Goal: Information Seeking & Learning: Learn about a topic

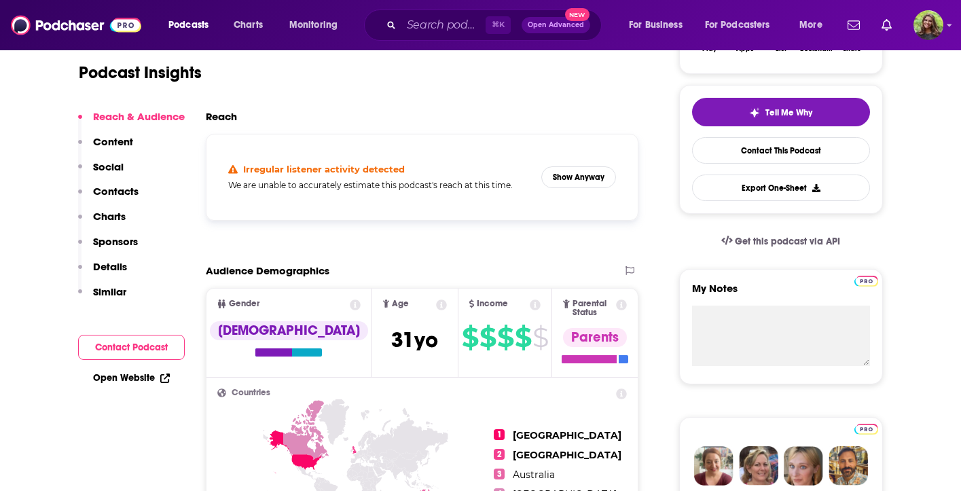
scroll to position [132, 0]
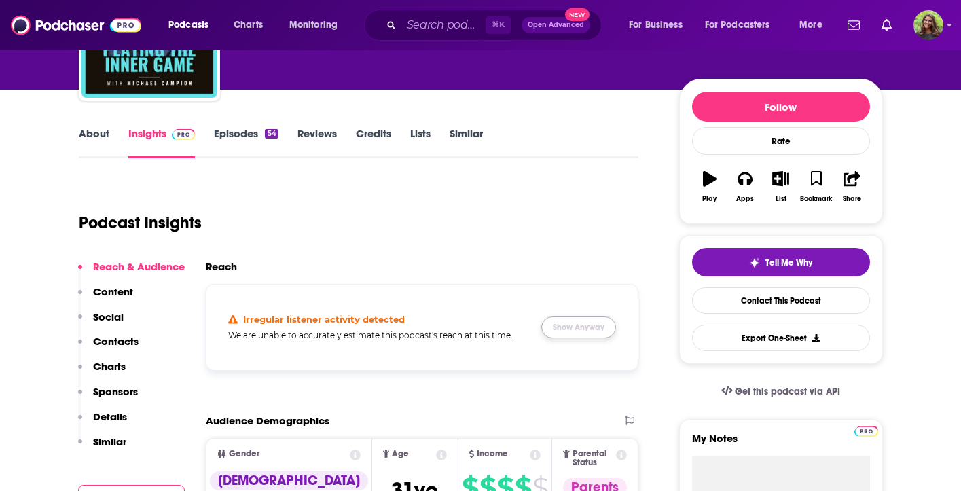
click at [587, 327] on button "Show Anyway" at bounding box center [578, 327] width 75 height 22
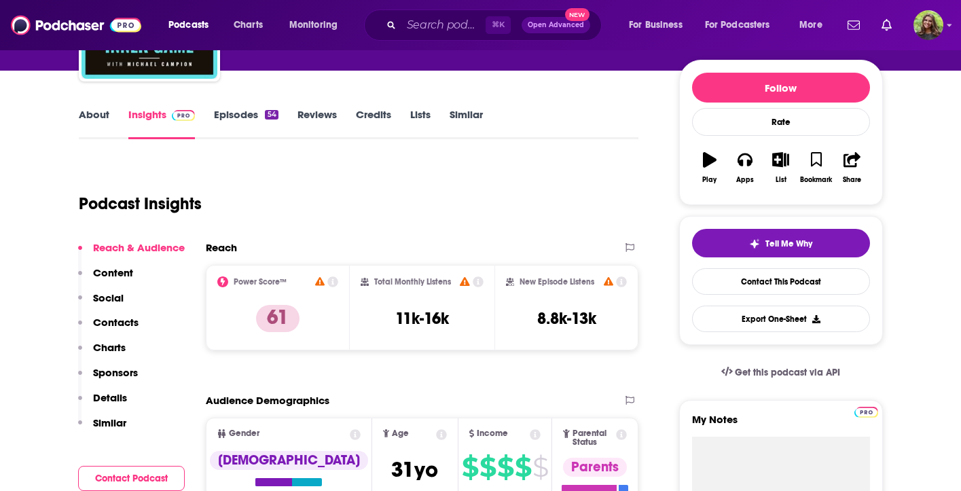
scroll to position [25, 0]
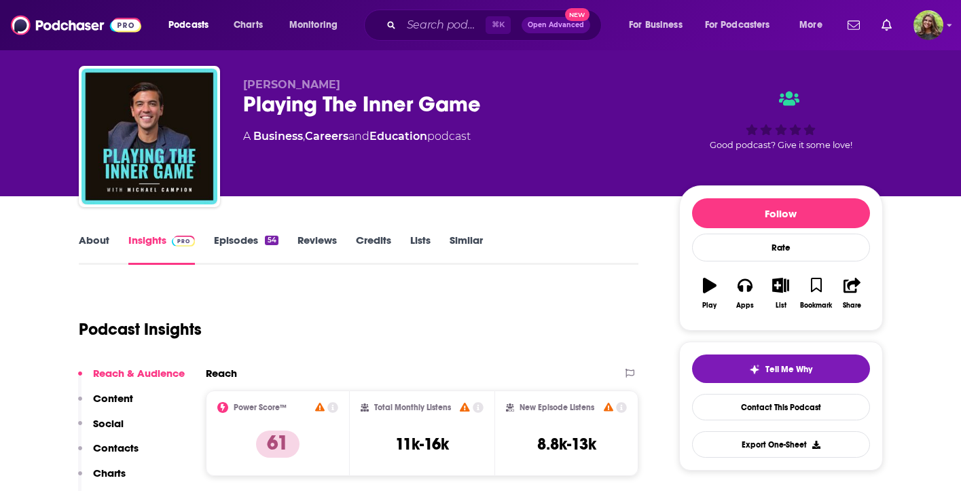
click at [242, 254] on link "Episodes 54" at bounding box center [246, 249] width 64 height 31
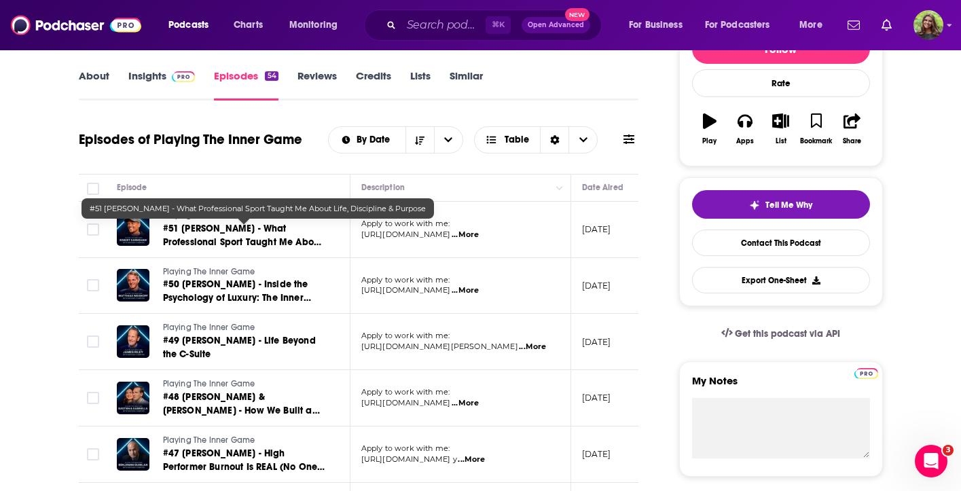
click at [239, 239] on span "#51 Robert Earnshaw - What Professional Sport Taught Me About Life, Discipline …" at bounding box center [243, 242] width 160 height 39
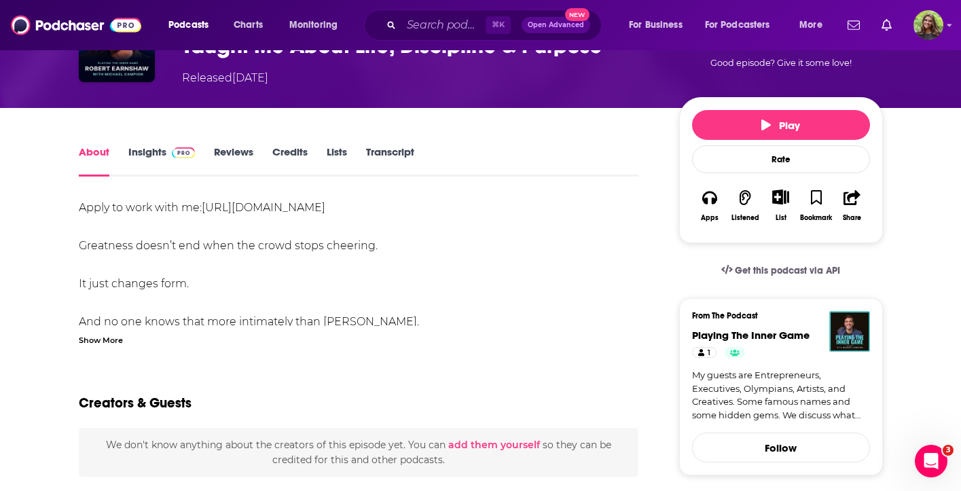
scroll to position [119, 0]
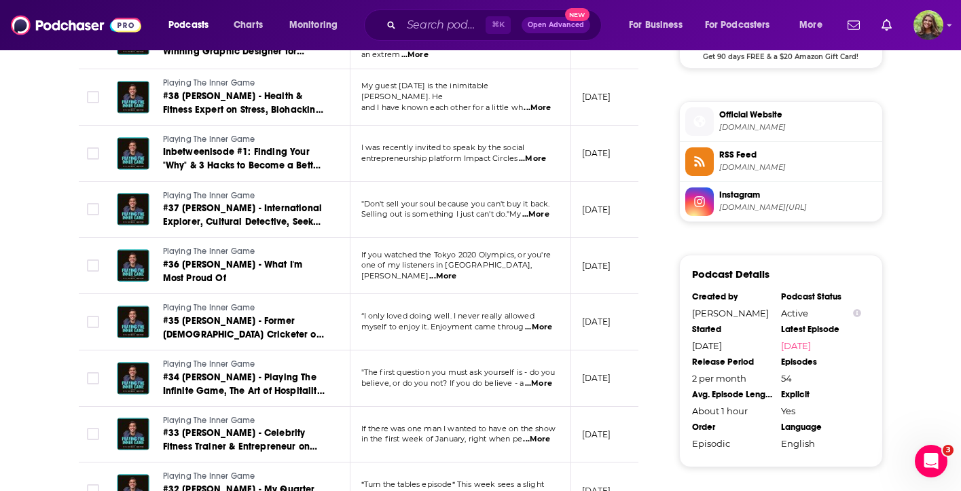
scroll to position [1173, 0]
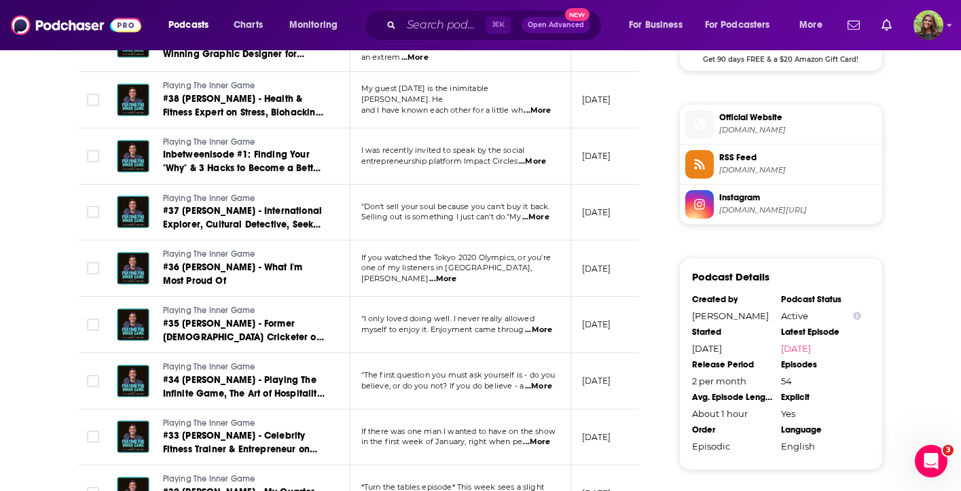
click at [756, 129] on span "michaelxcampion.com" at bounding box center [798, 130] width 158 height 10
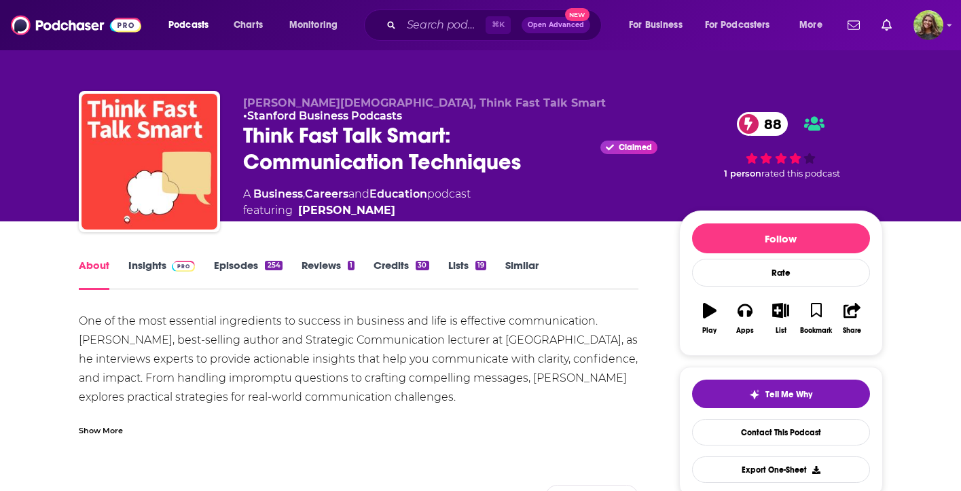
click at [142, 270] on link "Insights" at bounding box center [161, 274] width 67 height 31
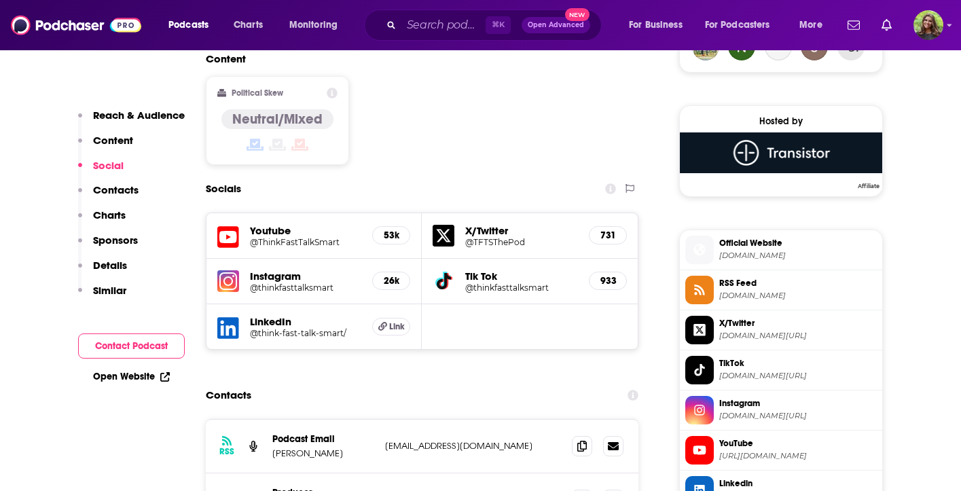
scroll to position [1080, 0]
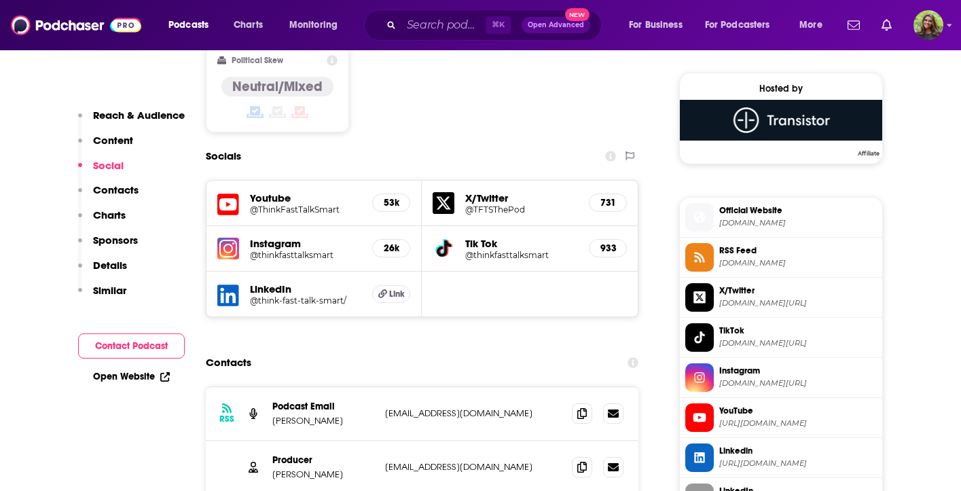
click at [321, 204] on h5 "@ThinkFastTalkSmart" at bounding box center [306, 209] width 112 height 10
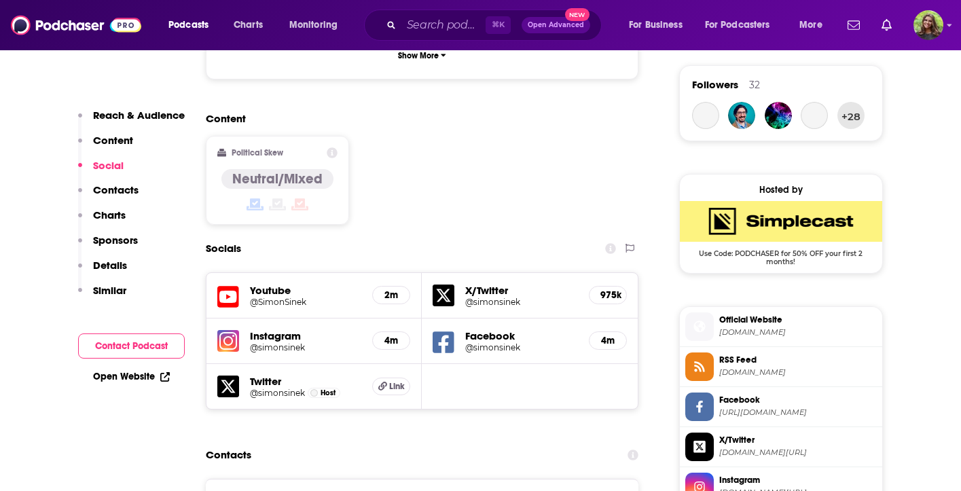
scroll to position [1059, 0]
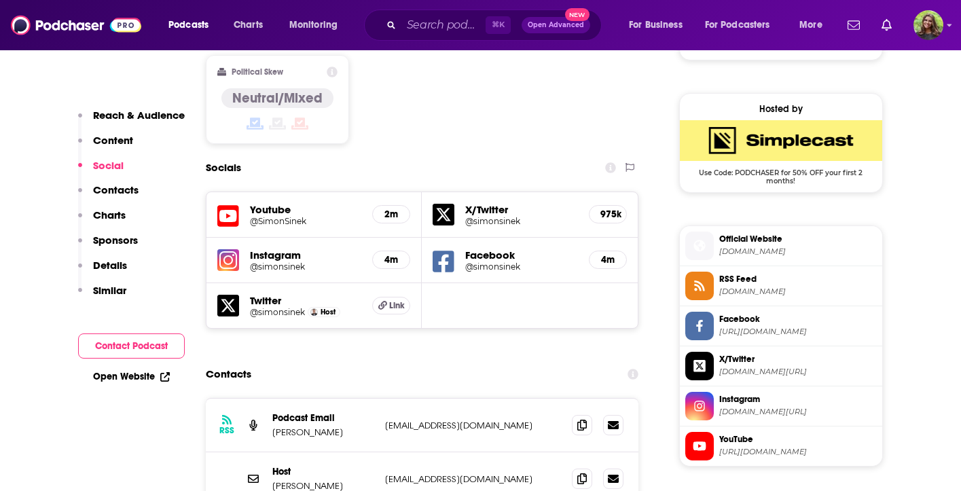
click at [285, 203] on h5 "Youtube" at bounding box center [306, 209] width 112 height 13
click at [759, 433] on span "YouTube https://www.youtube.com/@SimonSinek" at bounding box center [795, 445] width 163 height 27
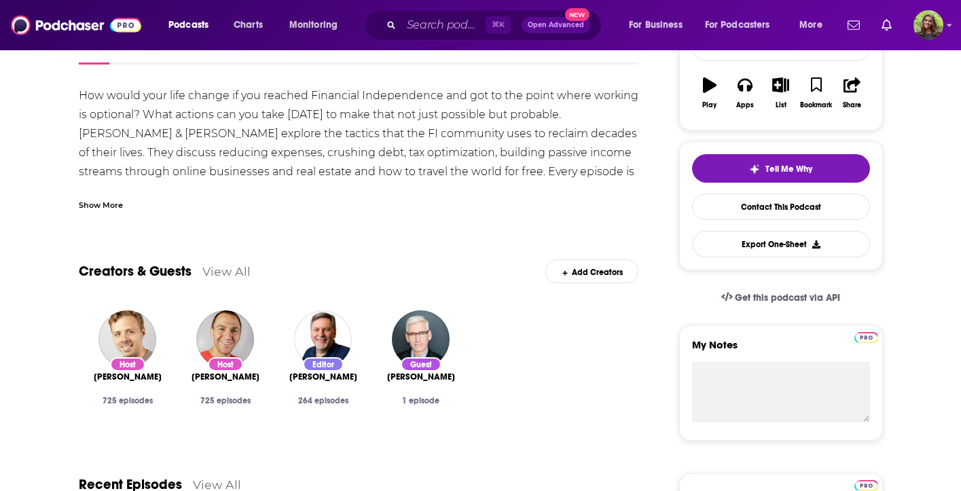
scroll to position [213, 0]
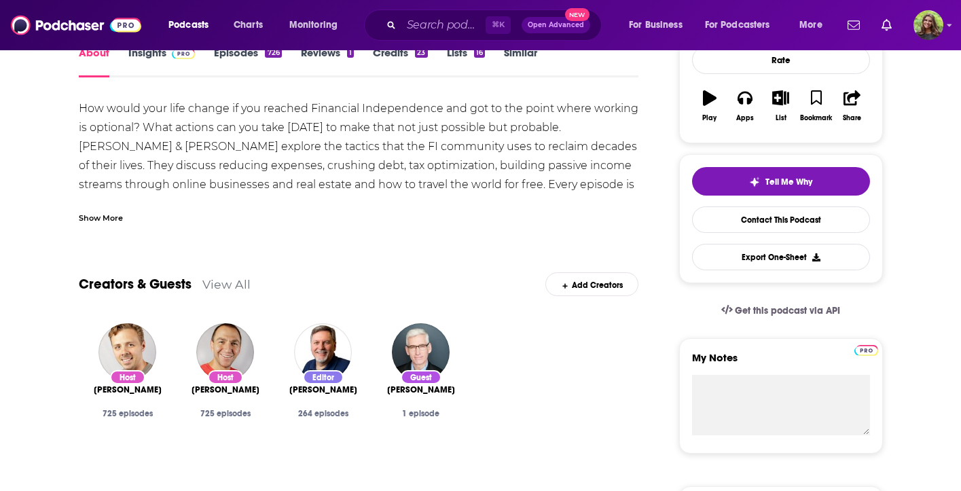
click at [137, 60] on link "Insights" at bounding box center [161, 61] width 67 height 31
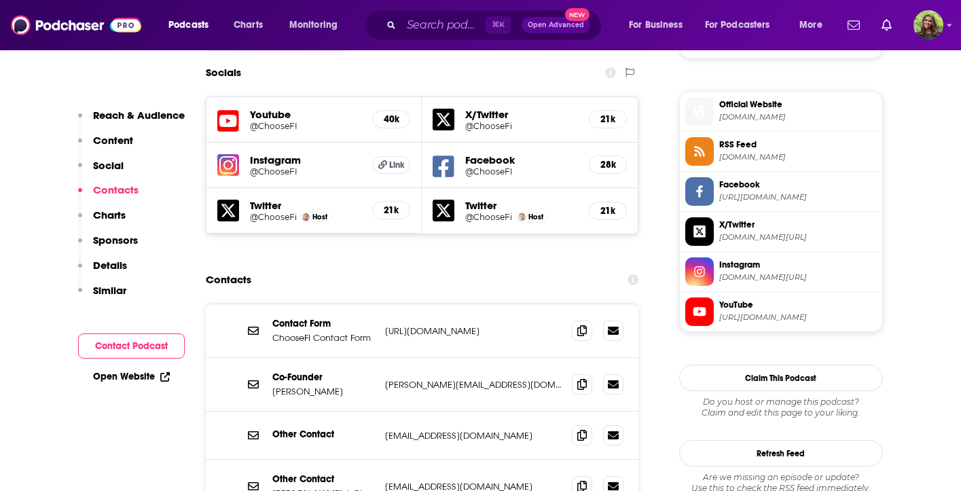
scroll to position [1023, 0]
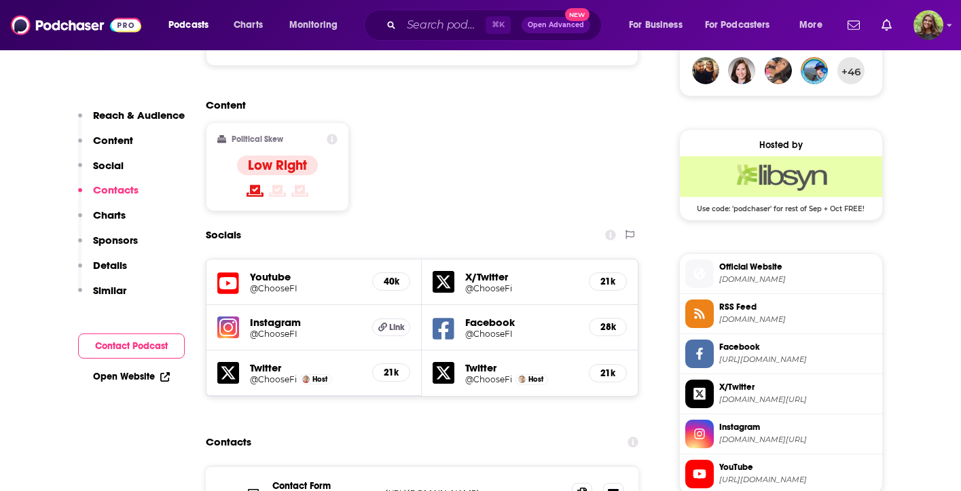
click at [289, 283] on h5 "@ChooseFI" at bounding box center [306, 288] width 112 height 10
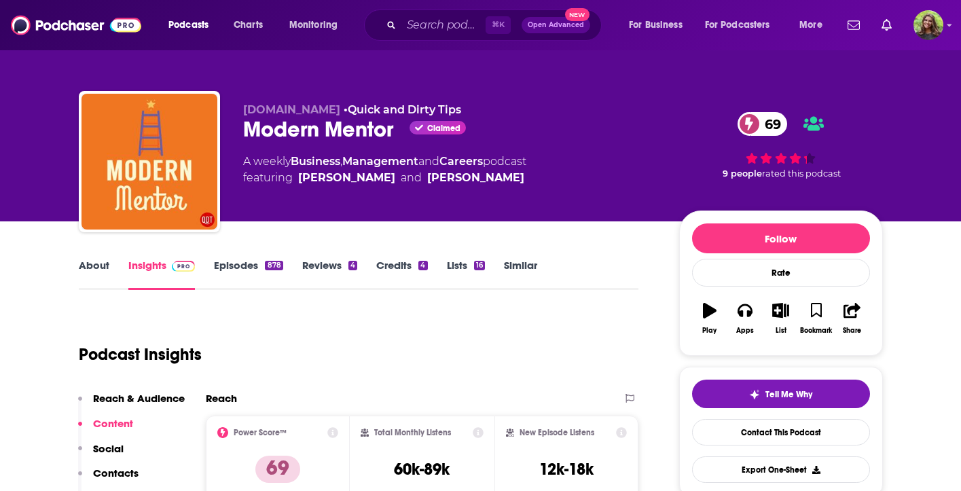
click at [239, 282] on link "Episodes 878" at bounding box center [248, 274] width 69 height 31
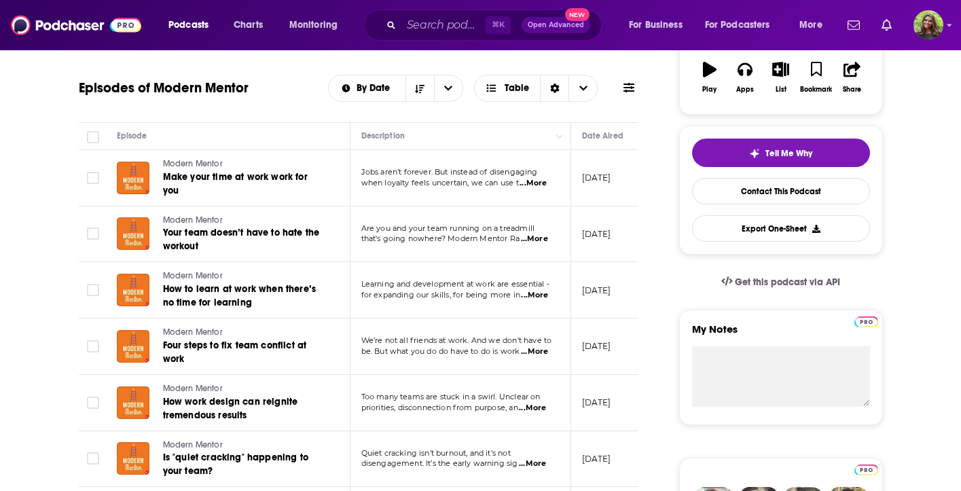
scroll to position [265, 0]
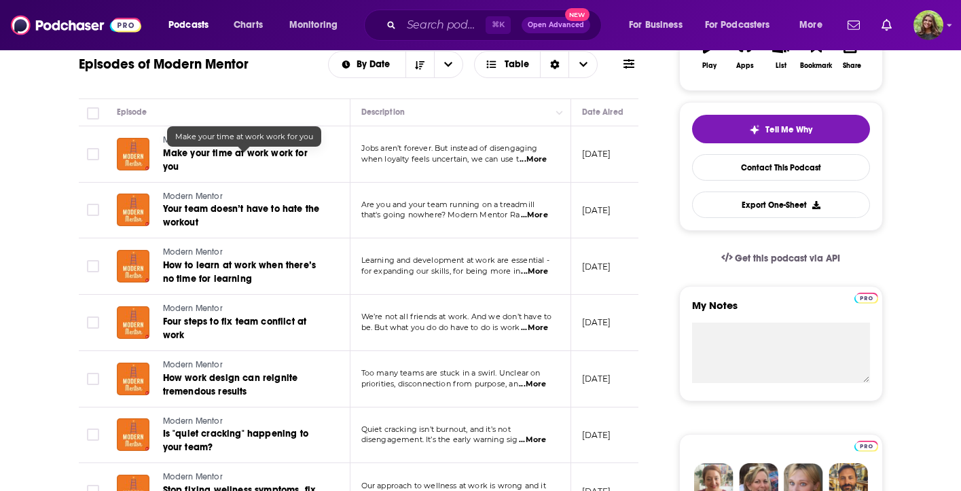
click at [264, 157] on span "Make your time at work work for you" at bounding box center [235, 159] width 145 height 25
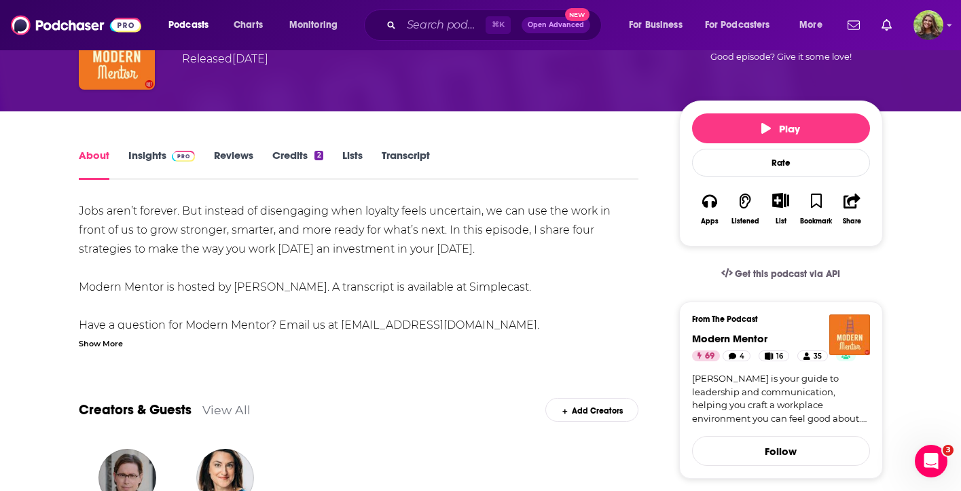
scroll to position [58, 0]
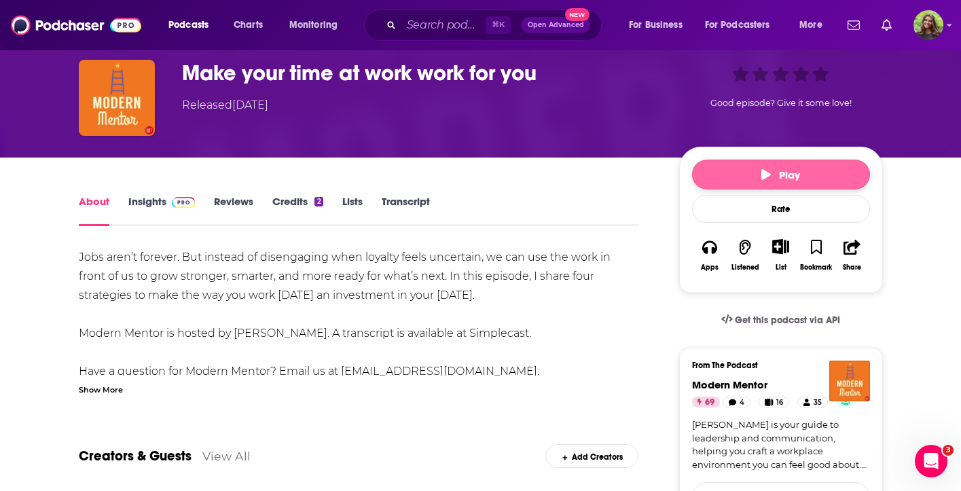
click at [763, 170] on icon "button" at bounding box center [766, 174] width 10 height 11
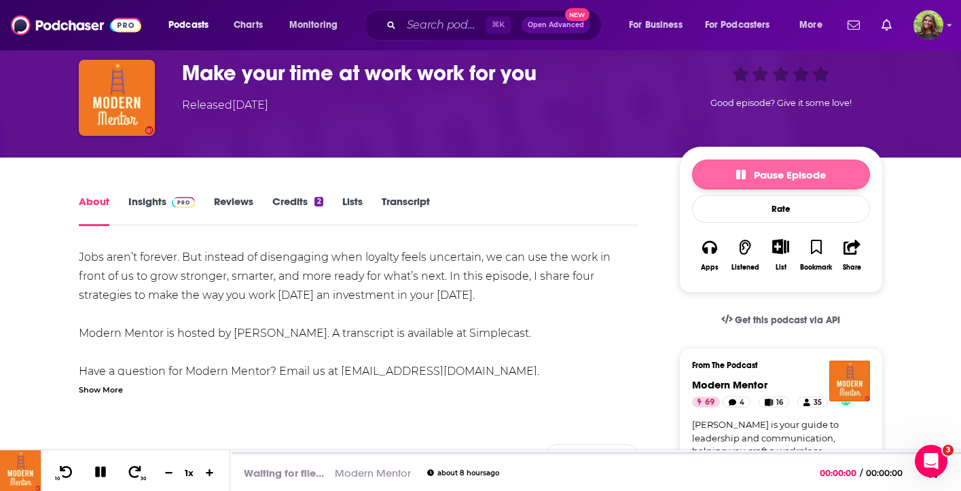
click at [730, 175] on button "Pause Episode" at bounding box center [781, 175] width 178 height 30
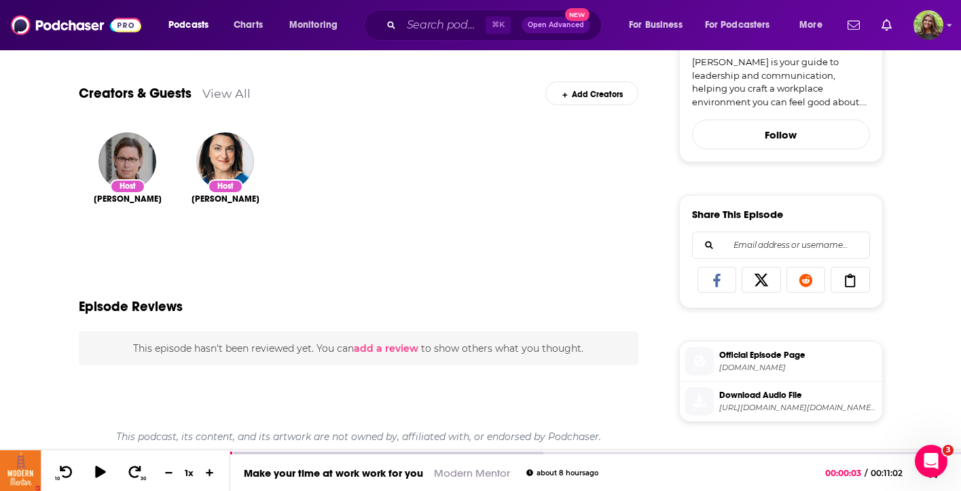
scroll to position [420, 0]
click at [756, 369] on span "simplecast.com" at bounding box center [798, 368] width 158 height 10
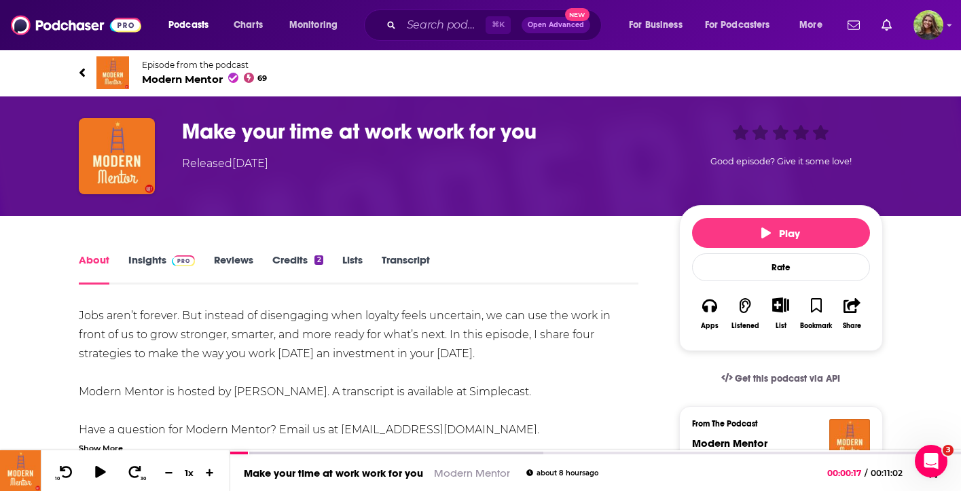
click at [156, 272] on link "Insights" at bounding box center [161, 268] width 67 height 31
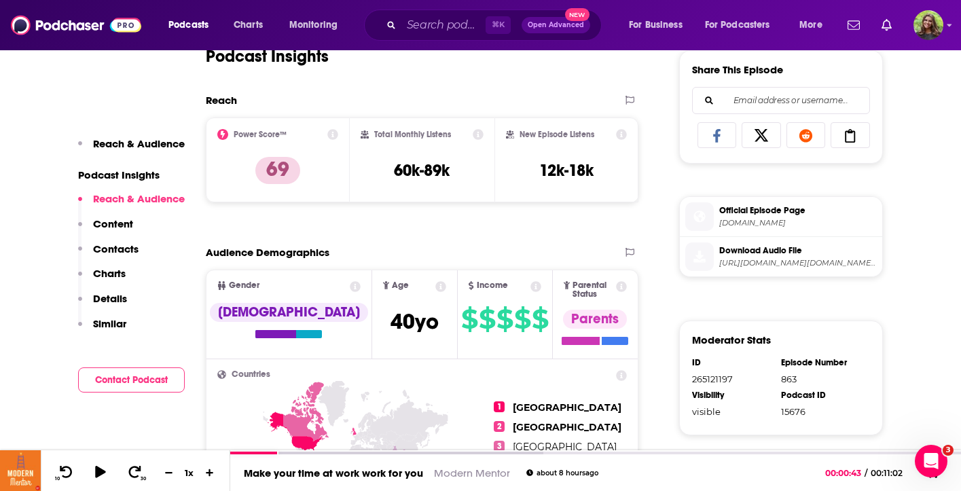
scroll to position [582, 0]
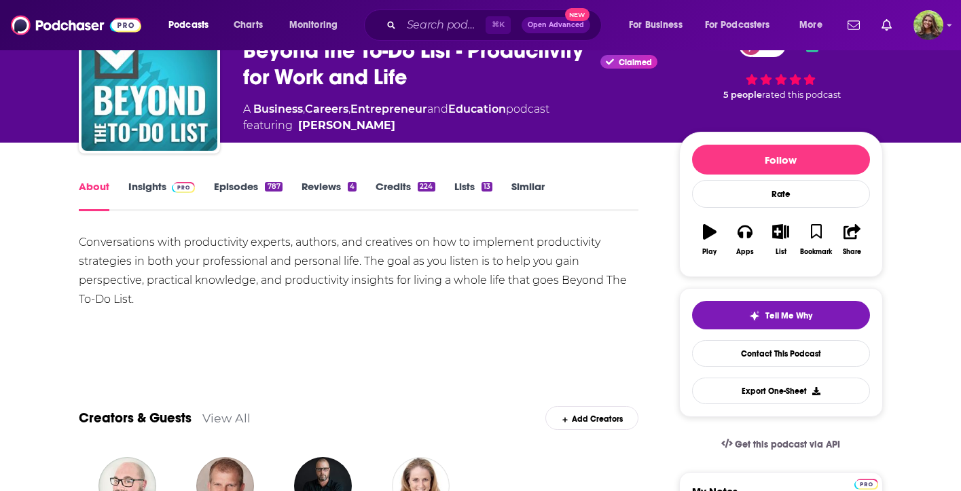
scroll to position [81, 0]
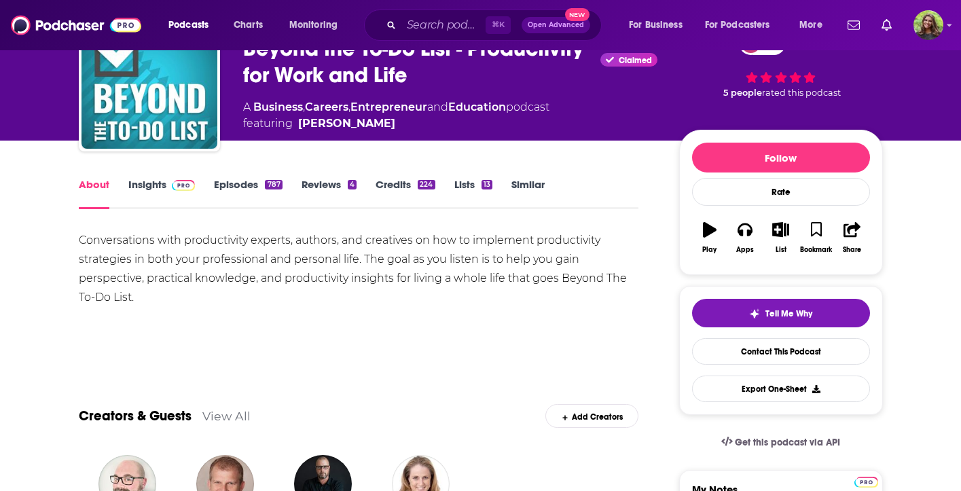
click at [153, 184] on link "Insights" at bounding box center [161, 193] width 67 height 31
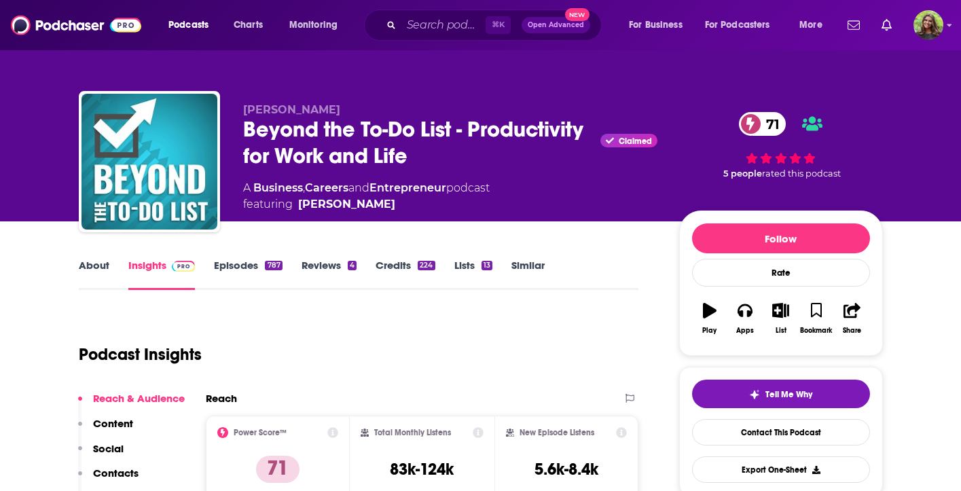
click at [238, 278] on link "Episodes 787" at bounding box center [248, 274] width 68 height 31
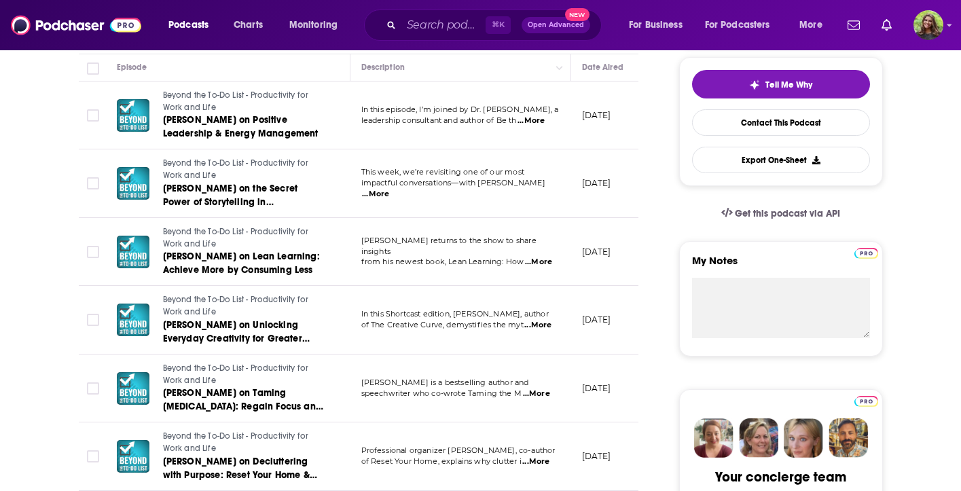
scroll to position [311, 0]
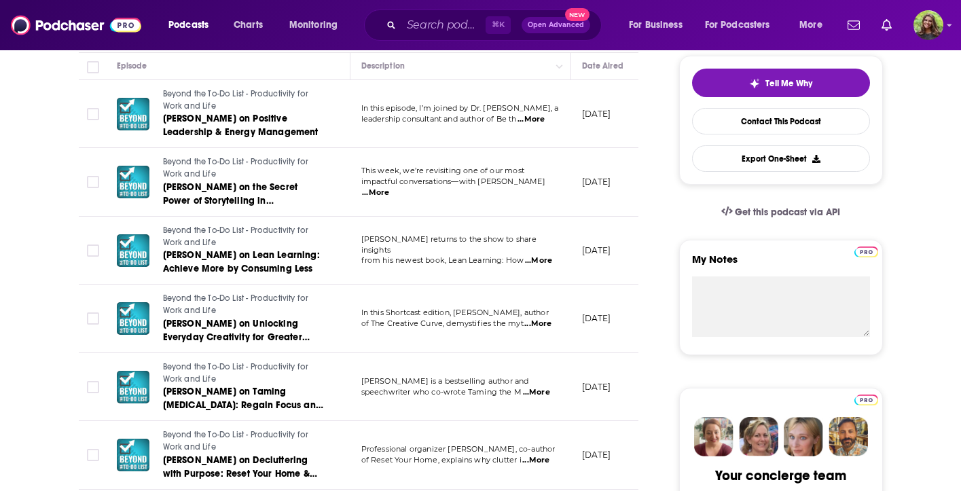
click at [223, 98] on span "Beyond the To-Do List - Productivity for Work and Life" at bounding box center [236, 100] width 146 height 22
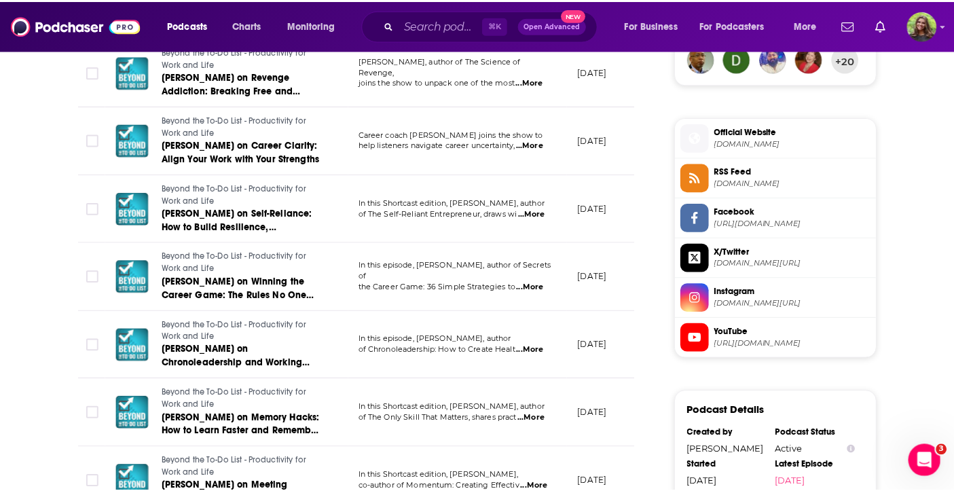
scroll to position [1001, 0]
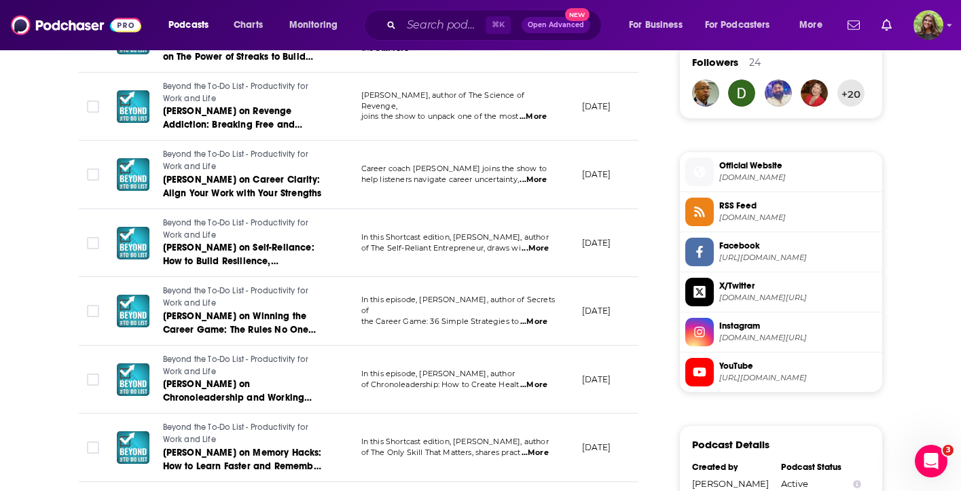
click at [750, 373] on span "YouTube https://www.youtube.com/@beyondthetodolist" at bounding box center [795, 371] width 163 height 27
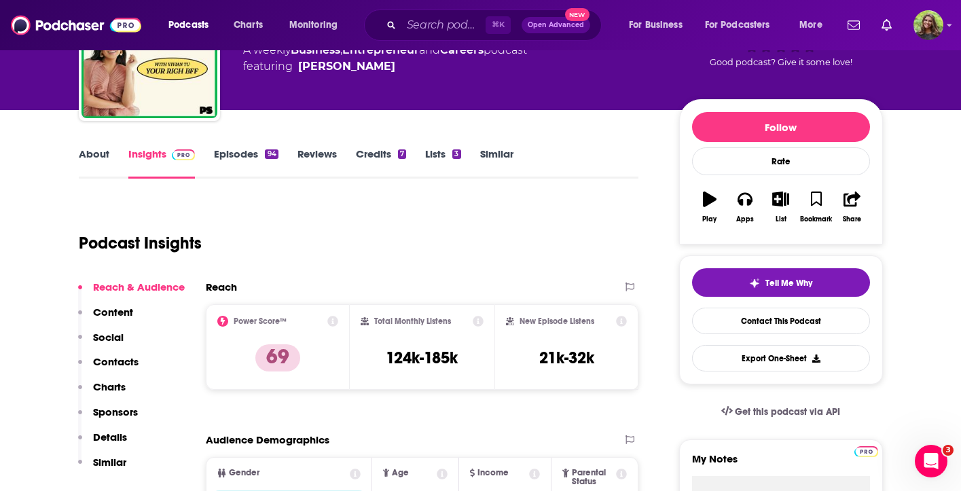
click at [227, 150] on link "Episodes 94" at bounding box center [246, 162] width 64 height 31
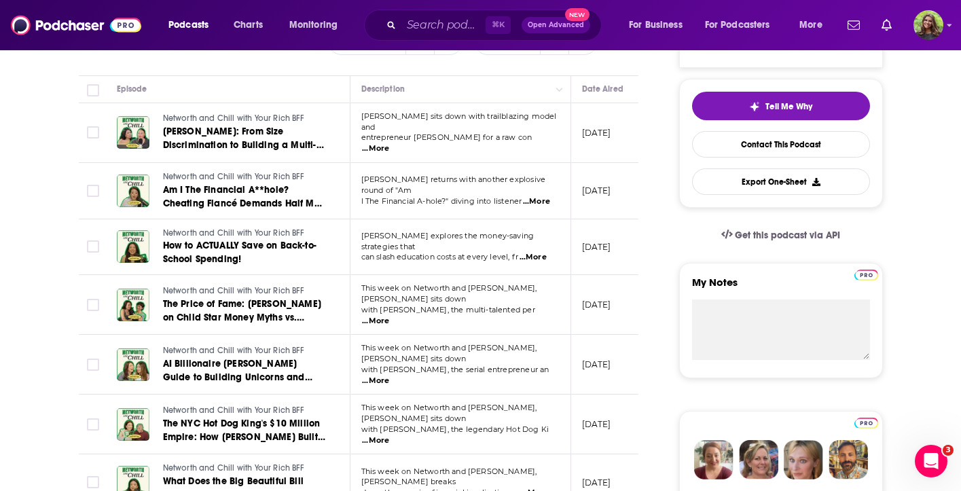
scroll to position [289, 0]
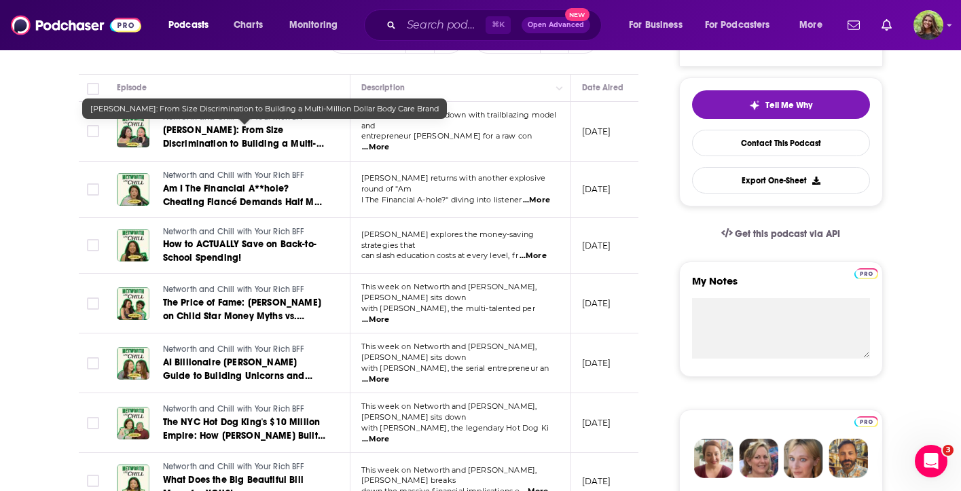
click at [232, 133] on span "Iskra Lawrence: From Size Discrimination to Building a Multi-Million Dollar Bod…" at bounding box center [243, 143] width 161 height 39
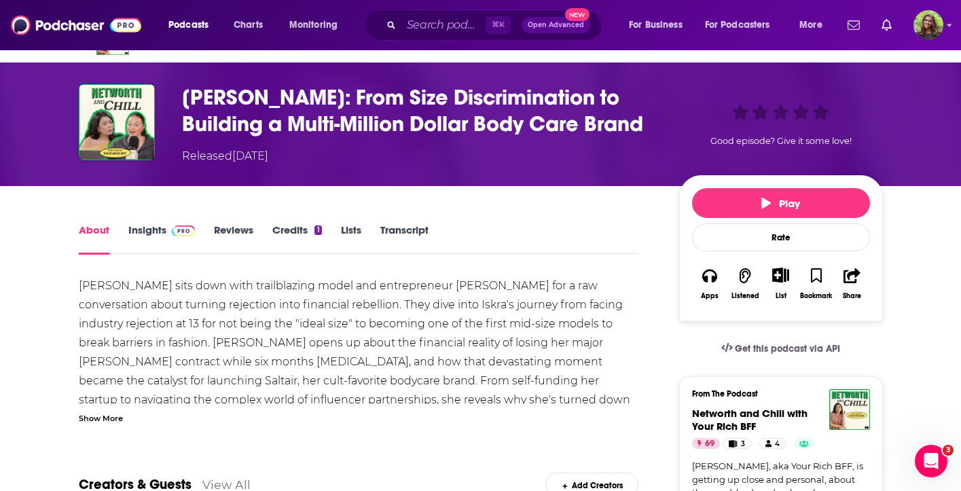
scroll to position [35, 0]
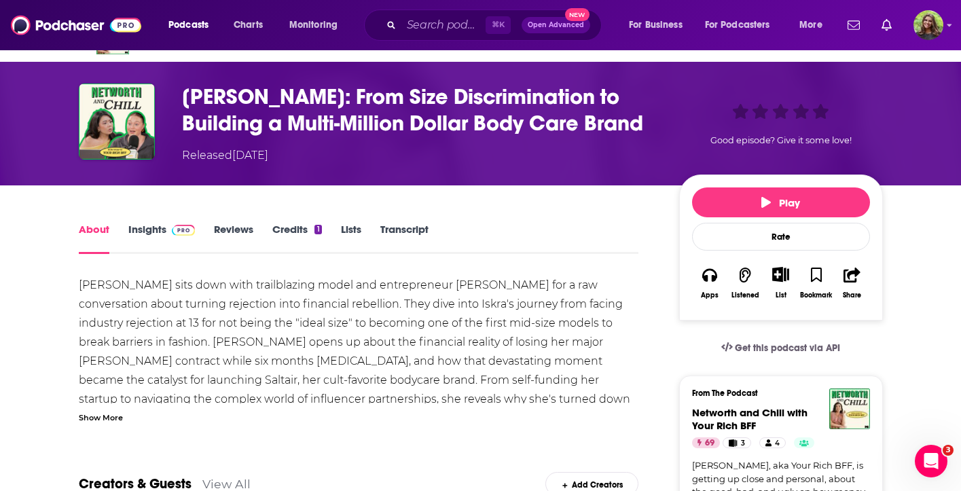
click at [349, 237] on link "Lists" at bounding box center [351, 238] width 20 height 31
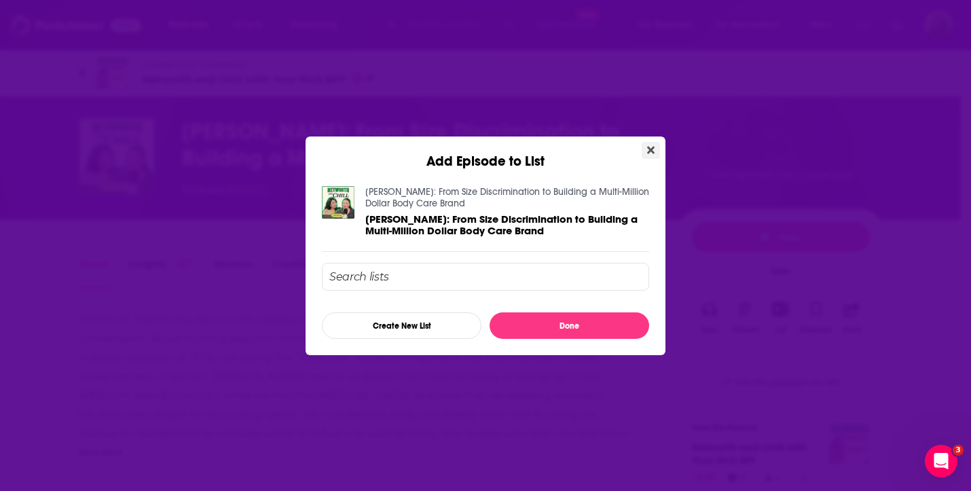
click at [656, 147] on button "Close" at bounding box center [651, 150] width 18 height 17
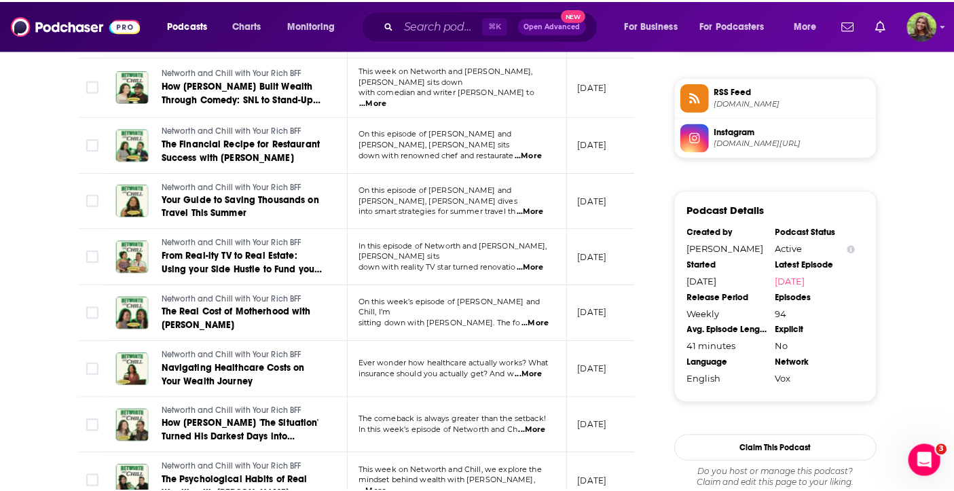
scroll to position [968, 0]
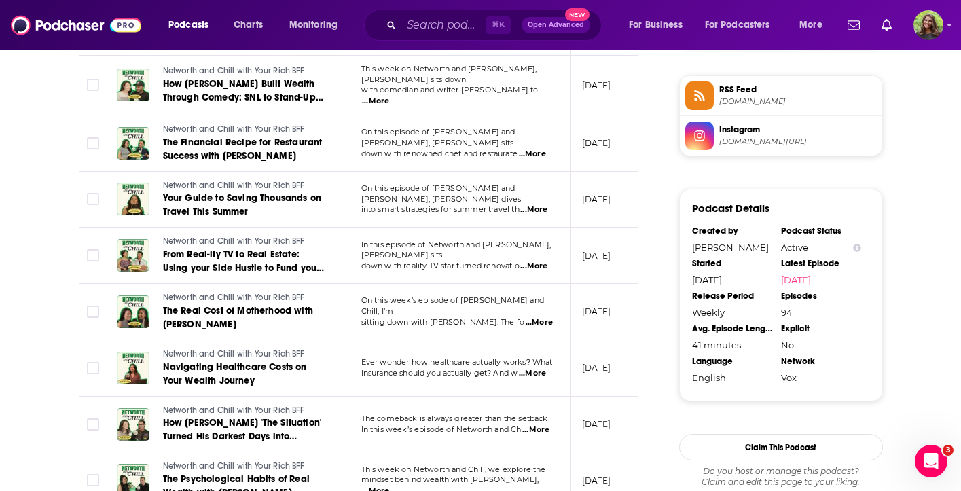
click at [757, 130] on span "Instagram" at bounding box center [798, 130] width 158 height 12
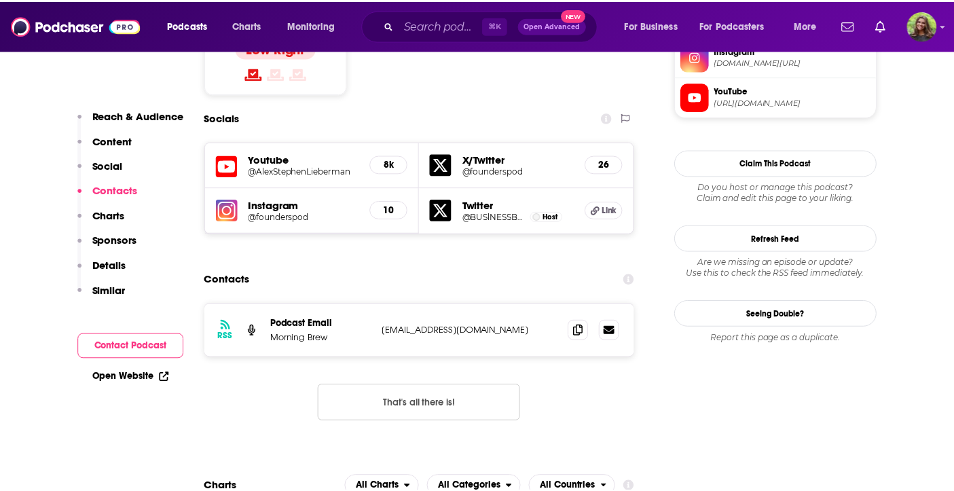
scroll to position [1096, 0]
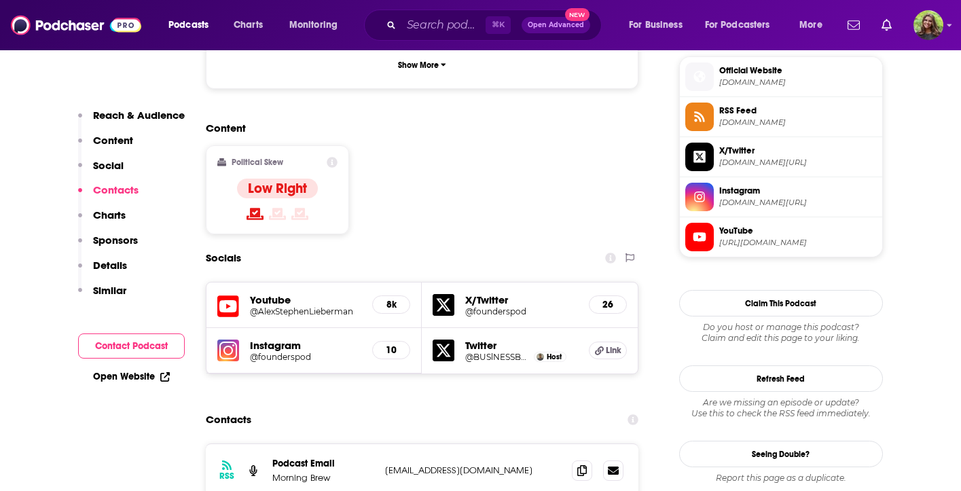
click at [741, 228] on span "YouTube" at bounding box center [798, 231] width 158 height 12
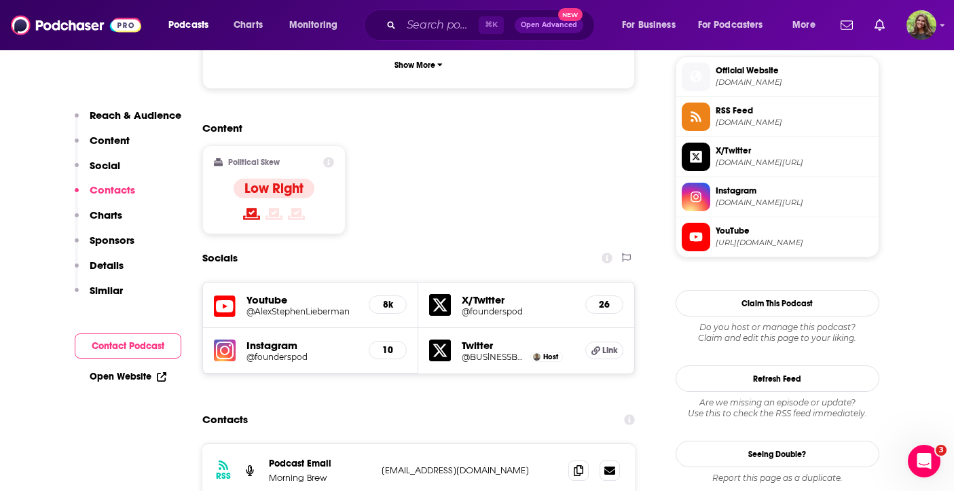
scroll to position [0, 0]
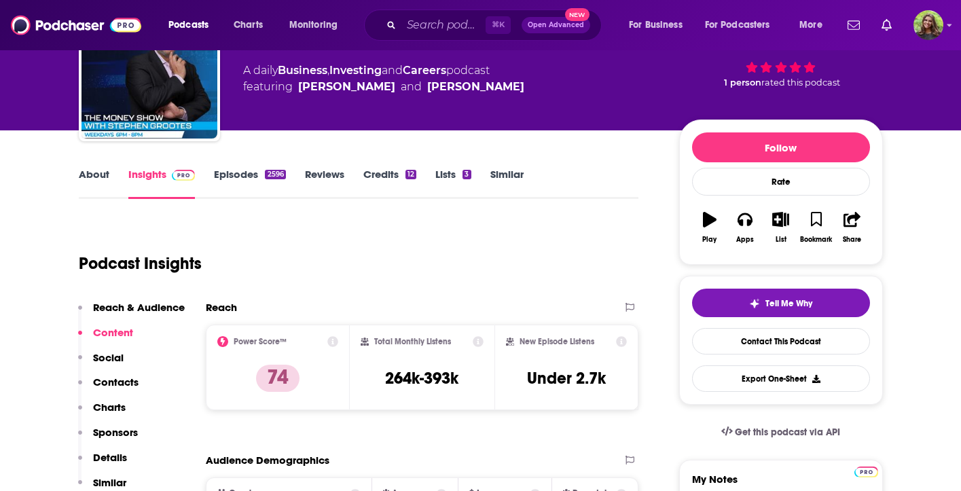
scroll to position [102, 0]
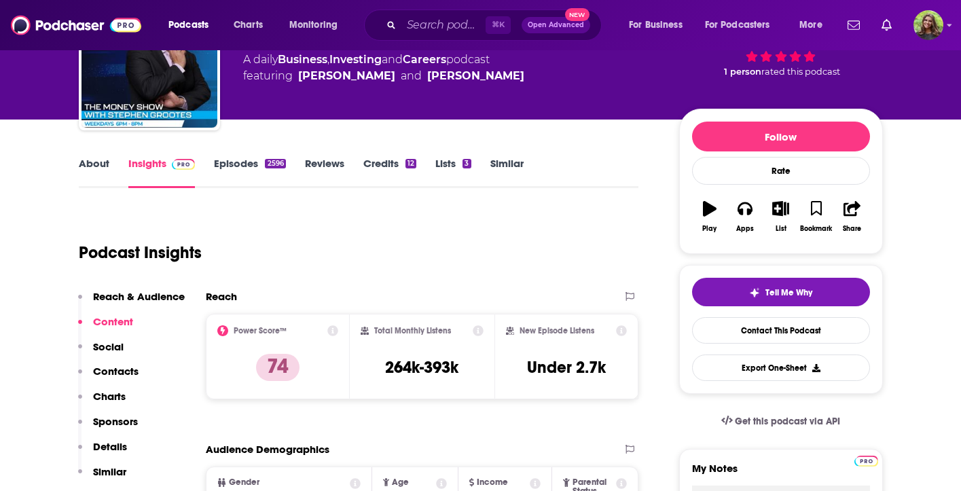
click at [253, 160] on link "Episodes 2596" at bounding box center [249, 172] width 71 height 31
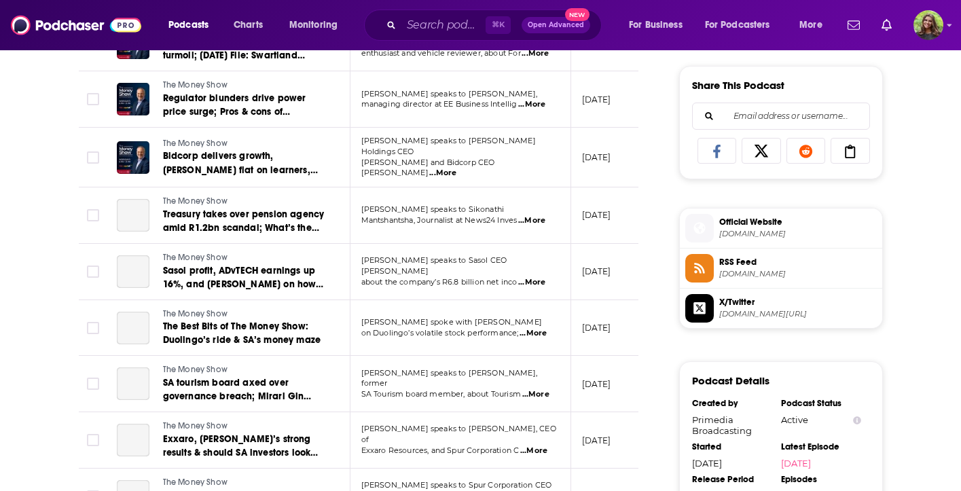
scroll to position [901, 0]
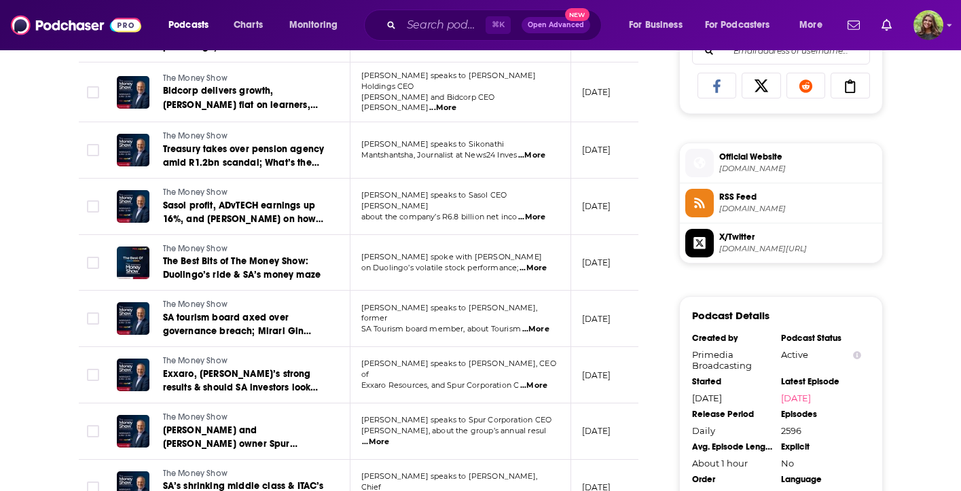
click at [763, 160] on span "Official Website" at bounding box center [798, 157] width 158 height 12
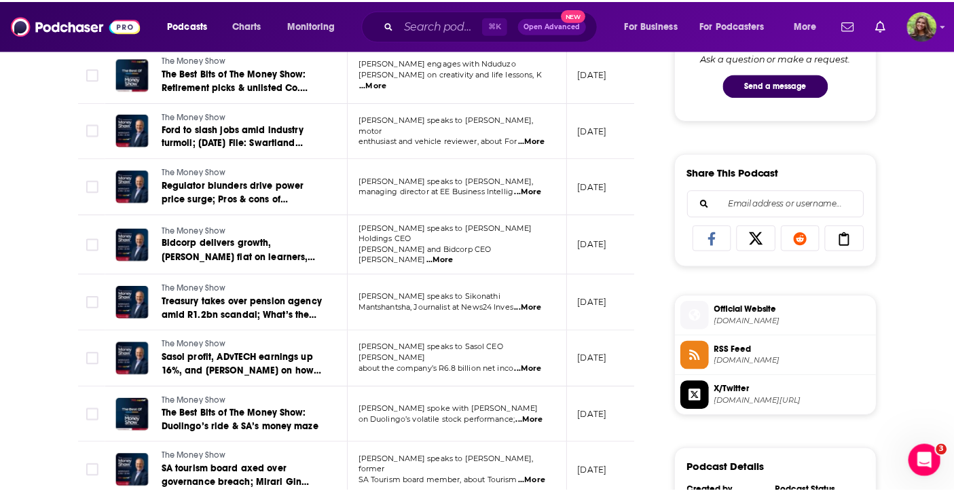
scroll to position [742, 0]
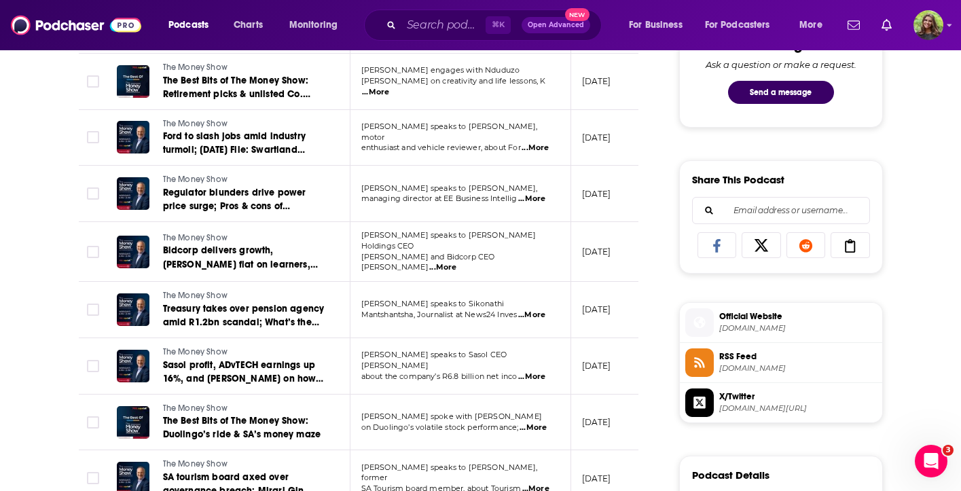
click at [770, 333] on span "primediaplus.com" at bounding box center [798, 328] width 158 height 10
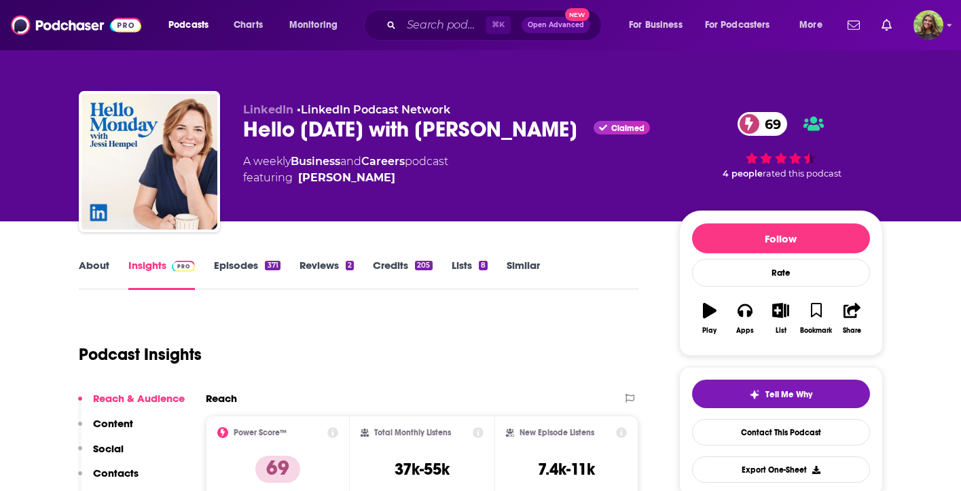
click at [226, 259] on link "Episodes 371" at bounding box center [247, 274] width 66 height 31
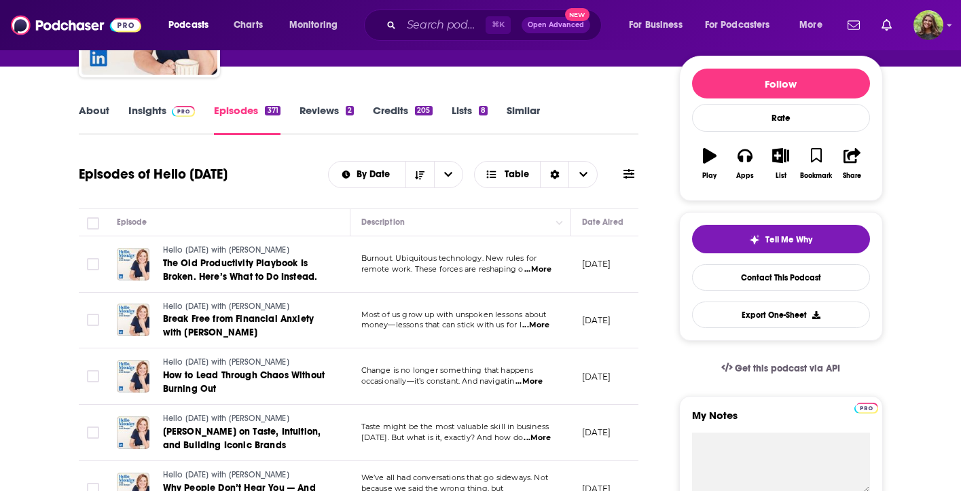
scroll to position [219, 0]
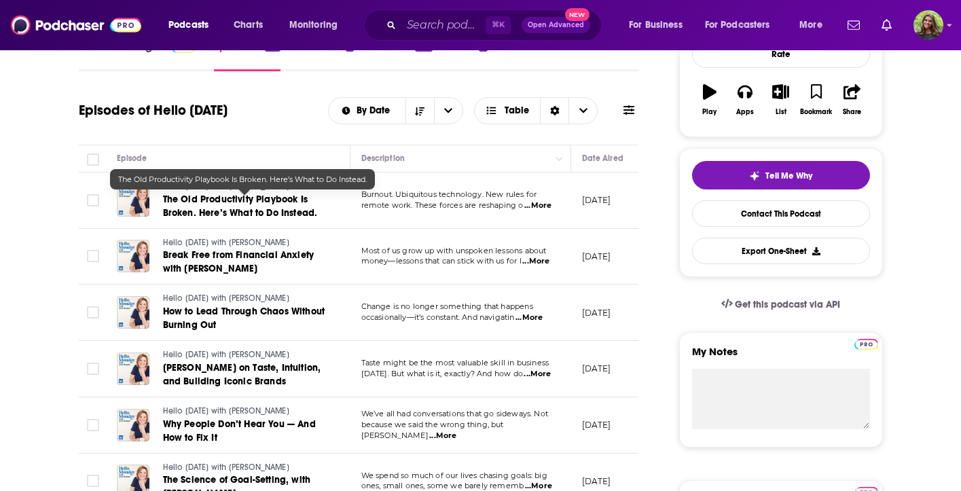
click at [256, 200] on span "The Old Productivity Playbook Is Broken. Here’s What to Do Instead." at bounding box center [240, 206] width 155 height 25
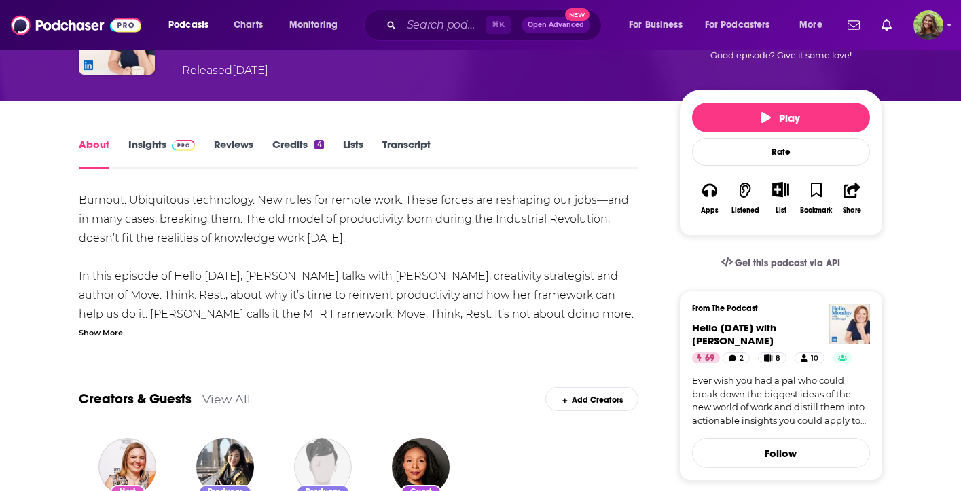
scroll to position [28, 0]
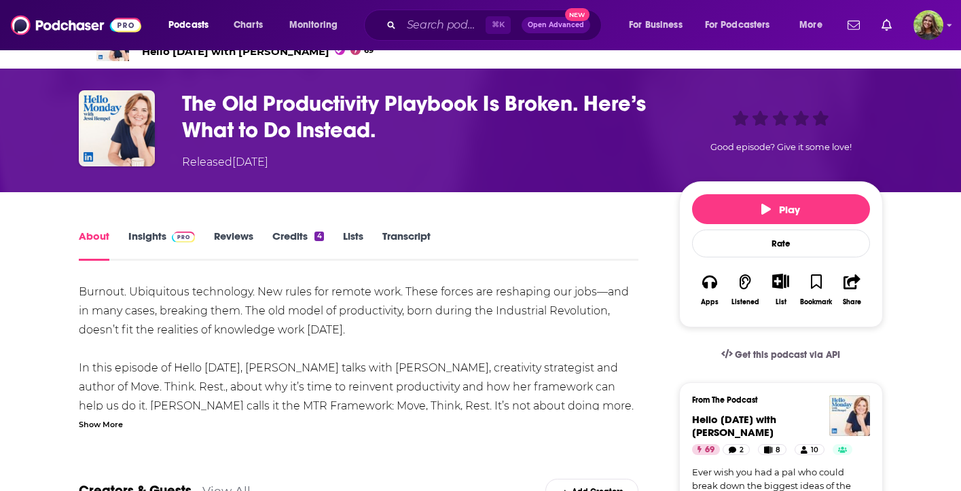
click at [134, 228] on div "About Insights Reviews Credits 4 Lists Transcript" at bounding box center [359, 243] width 560 height 33
click at [137, 235] on link "Insights" at bounding box center [161, 245] width 67 height 31
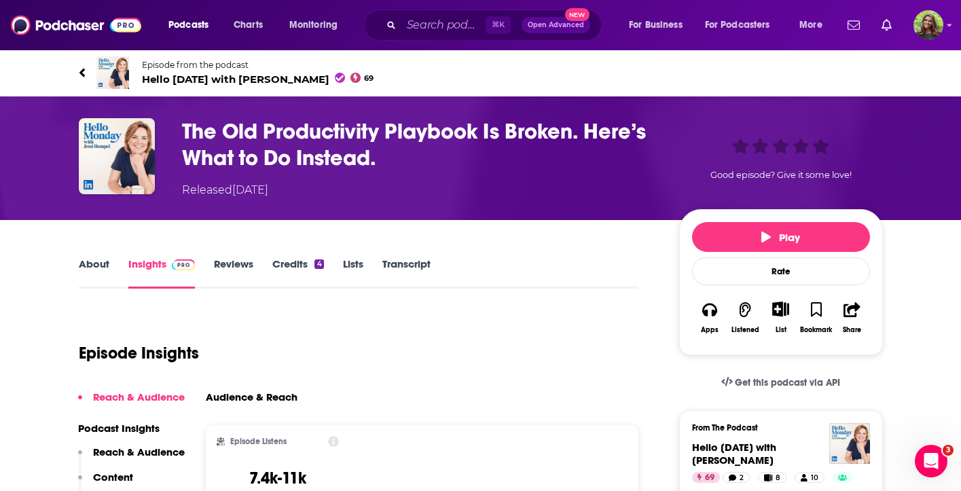
scroll to position [1, 0]
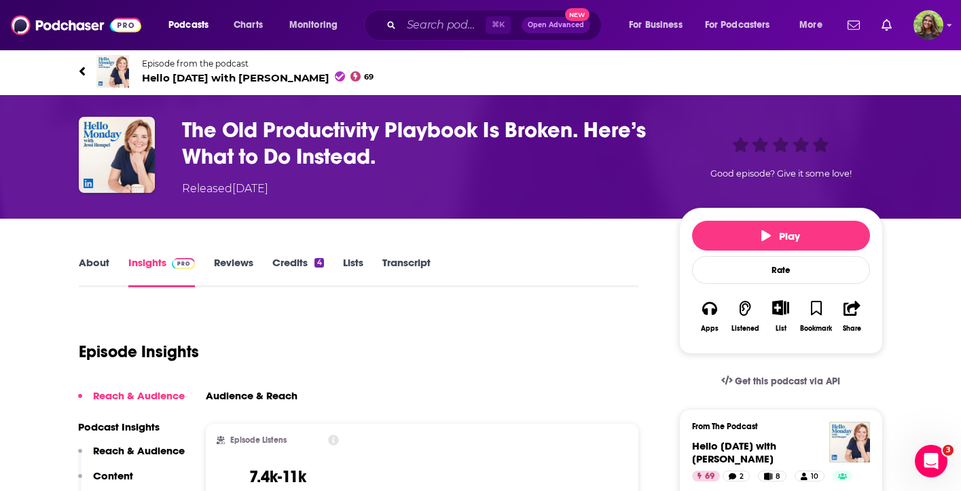
click at [90, 270] on link "About" at bounding box center [94, 271] width 31 height 31
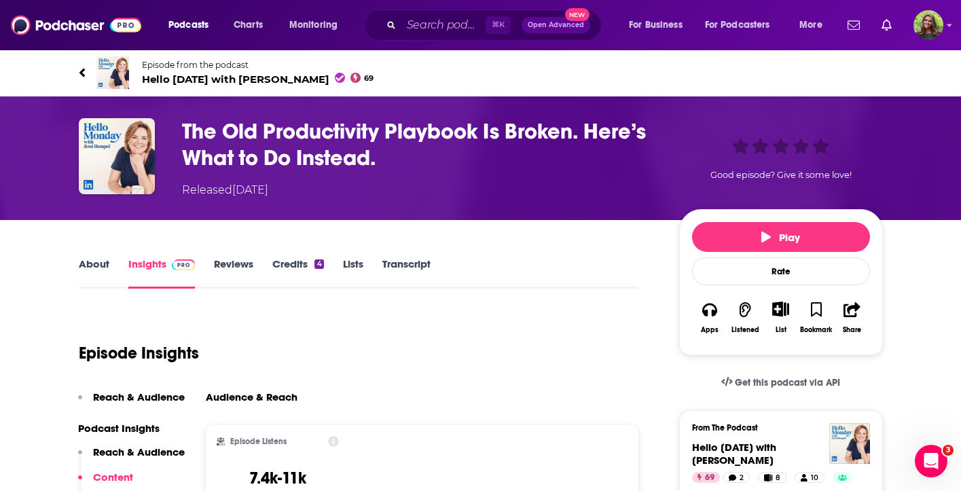
click at [96, 264] on link "About" at bounding box center [94, 272] width 31 height 31
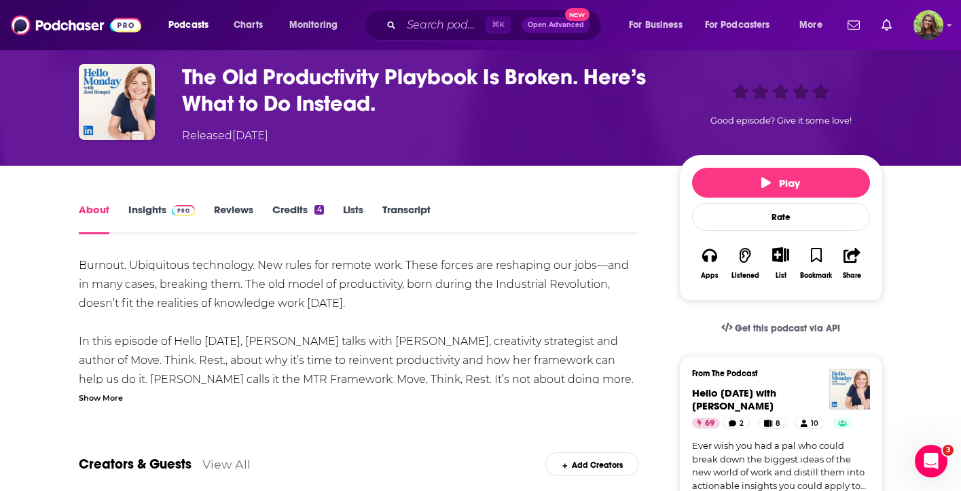
scroll to position [59, 0]
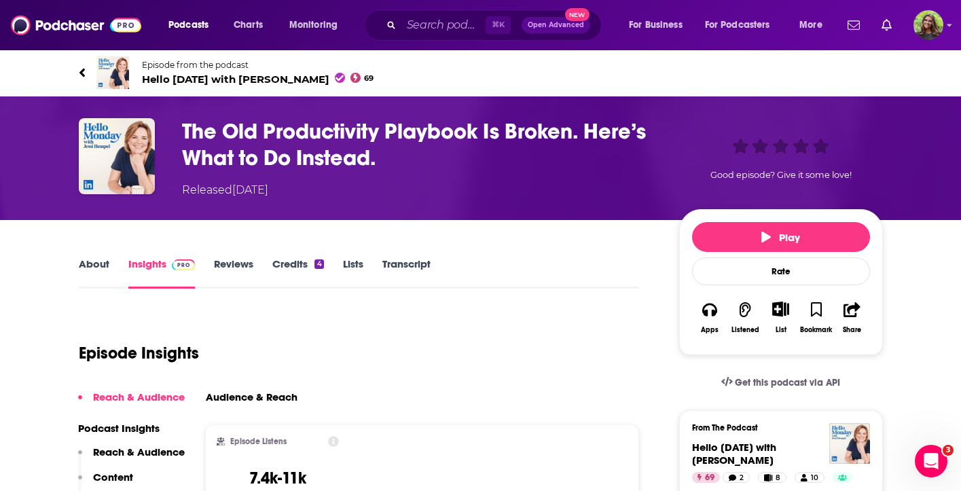
click at [81, 71] on icon at bounding box center [81, 72] width 5 height 9
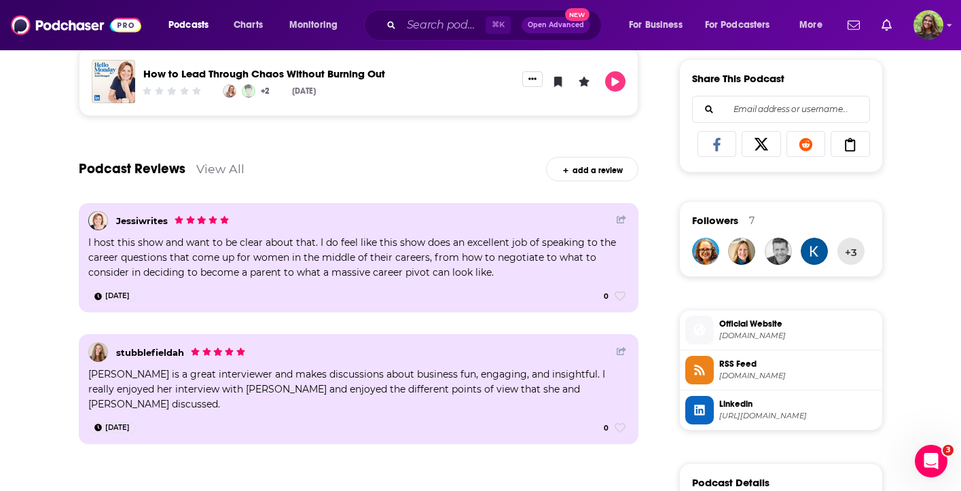
scroll to position [845, 0]
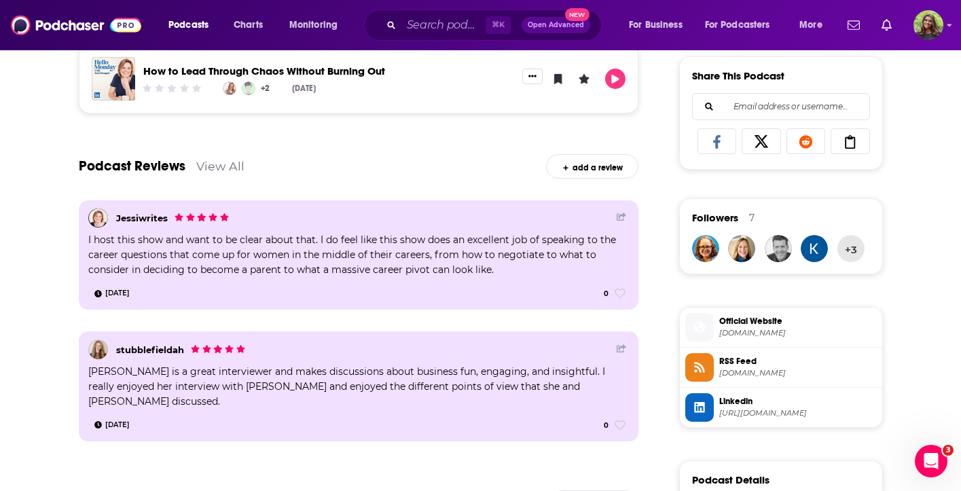
click at [738, 326] on span "Official Website" at bounding box center [798, 321] width 158 height 12
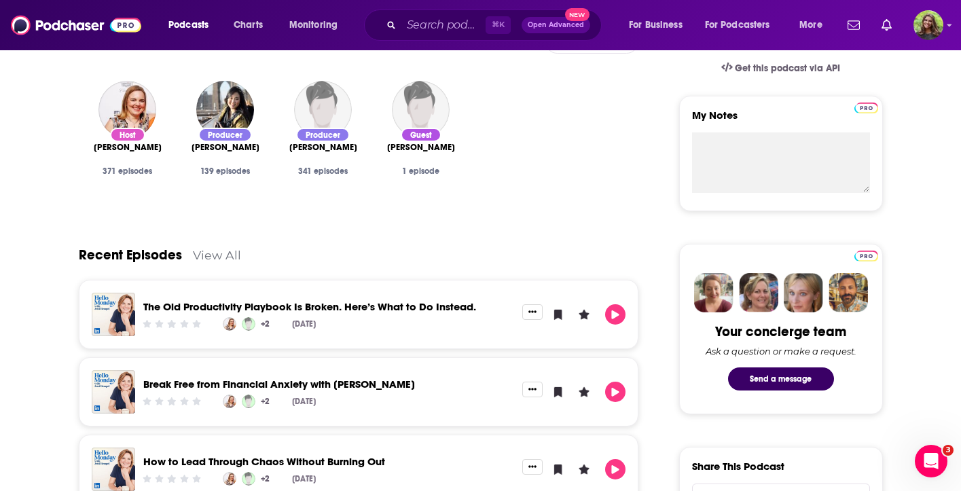
scroll to position [454, 0]
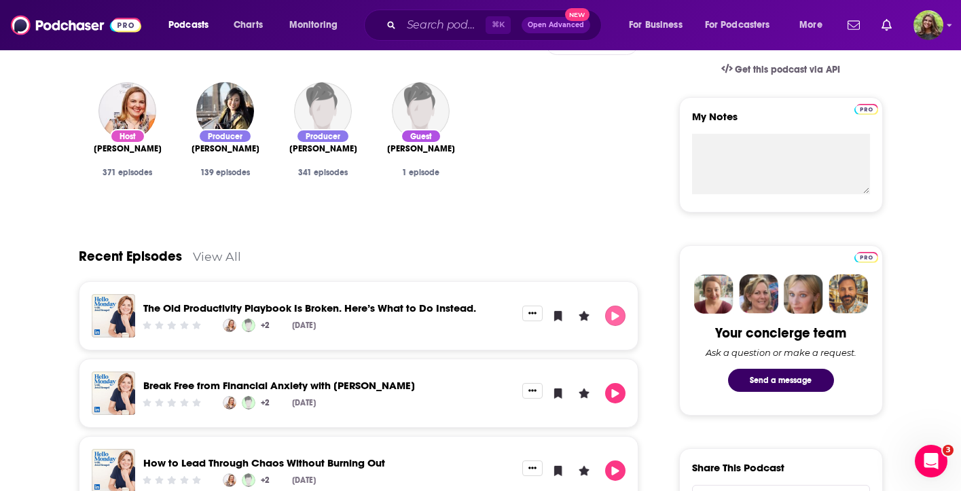
click at [611, 317] on icon "Play" at bounding box center [615, 316] width 11 height 9
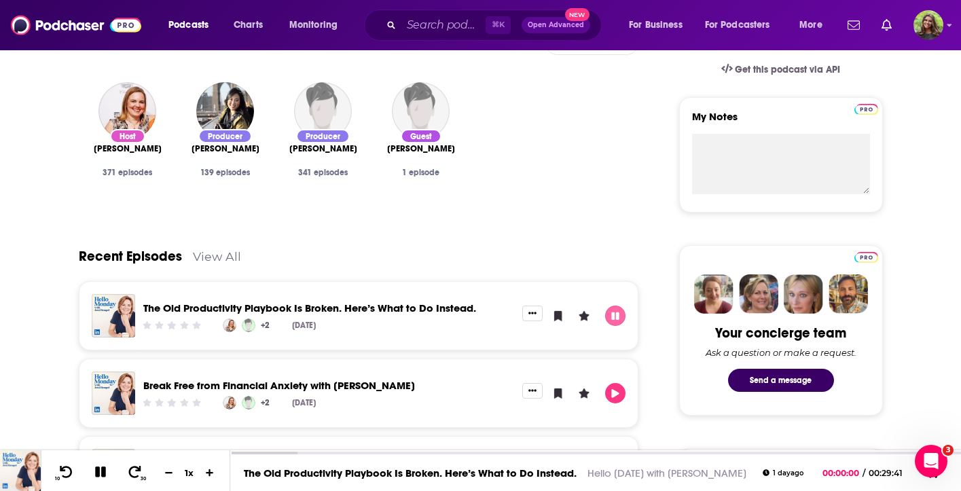
click at [613, 318] on icon "Pause" at bounding box center [615, 315] width 7 height 7
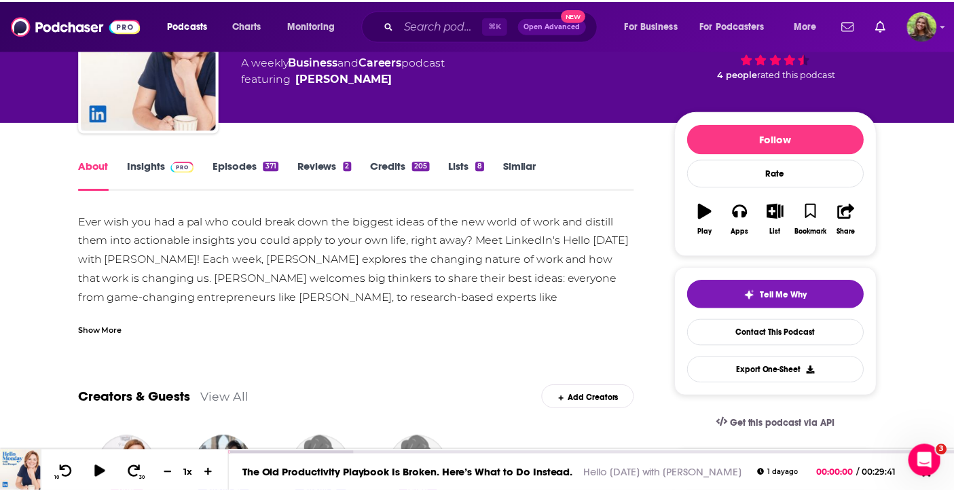
scroll to position [101, 0]
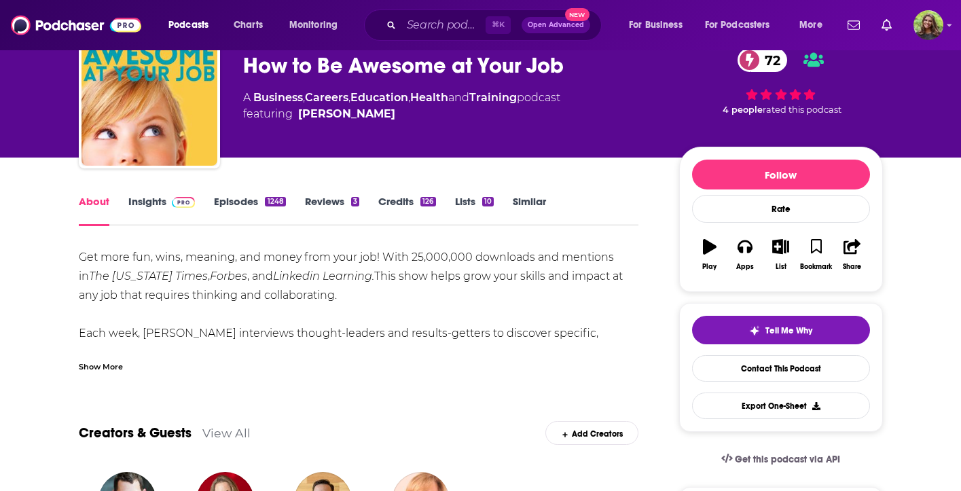
scroll to position [50, 0]
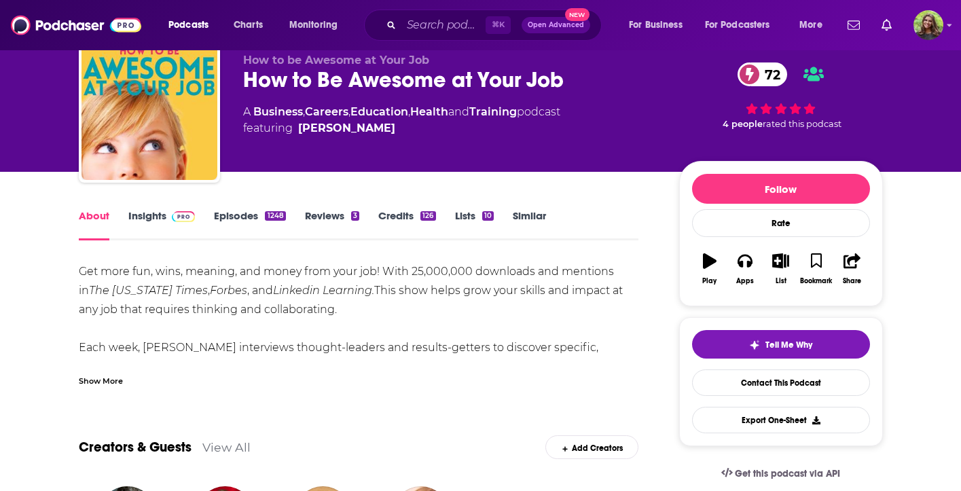
click at [156, 224] on link "Insights" at bounding box center [161, 224] width 67 height 31
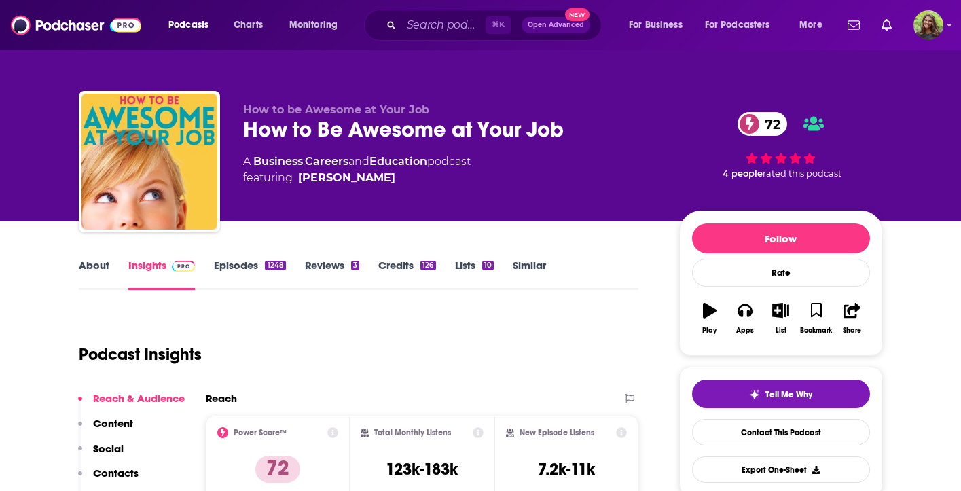
click at [230, 268] on link "Episodes 1248" at bounding box center [249, 274] width 71 height 31
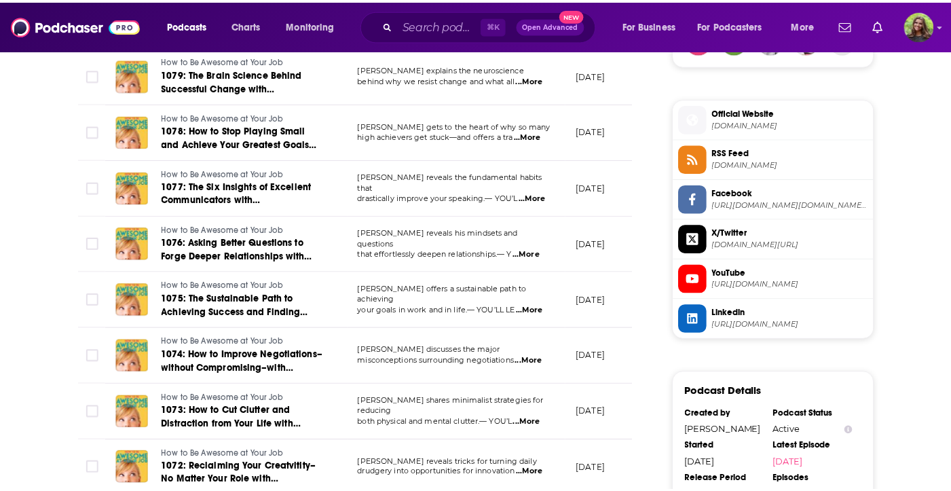
scroll to position [1044, 0]
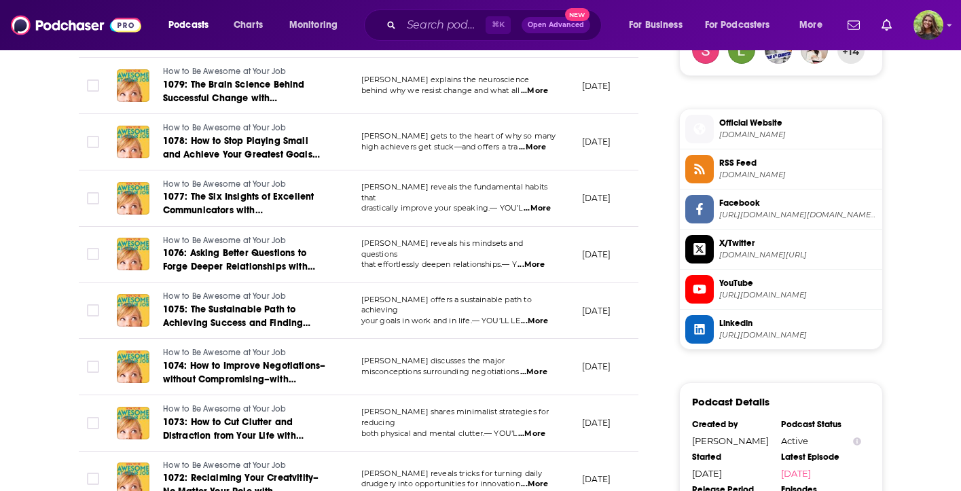
click at [814, 270] on li "X/Twitter twitter.com/PeteAwe" at bounding box center [781, 250] width 202 height 40
click at [812, 279] on span "YouTube" at bounding box center [798, 283] width 158 height 12
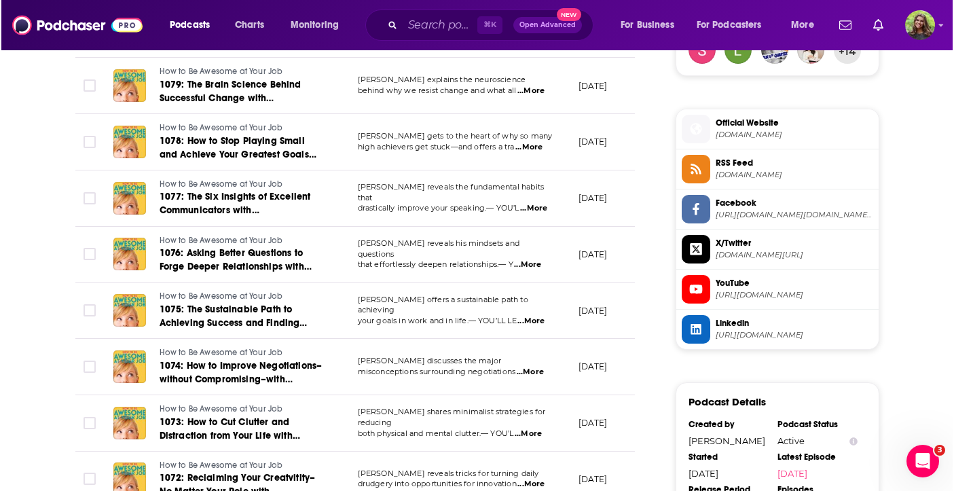
scroll to position [0, 0]
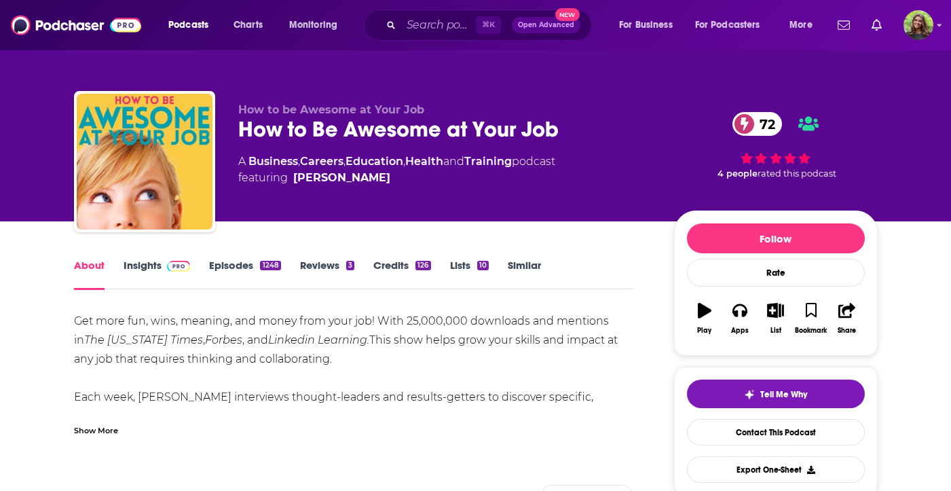
click at [228, 272] on link "Episodes 1248" at bounding box center [244, 274] width 71 height 31
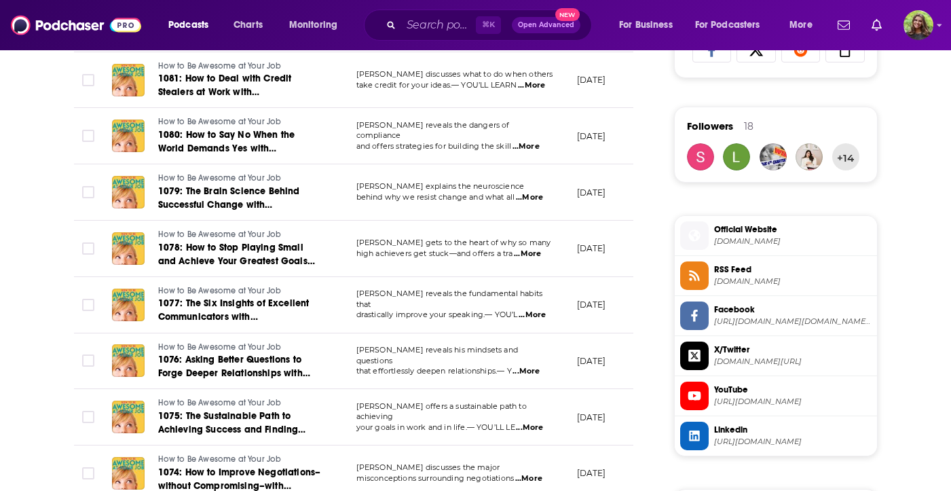
scroll to position [978, 0]
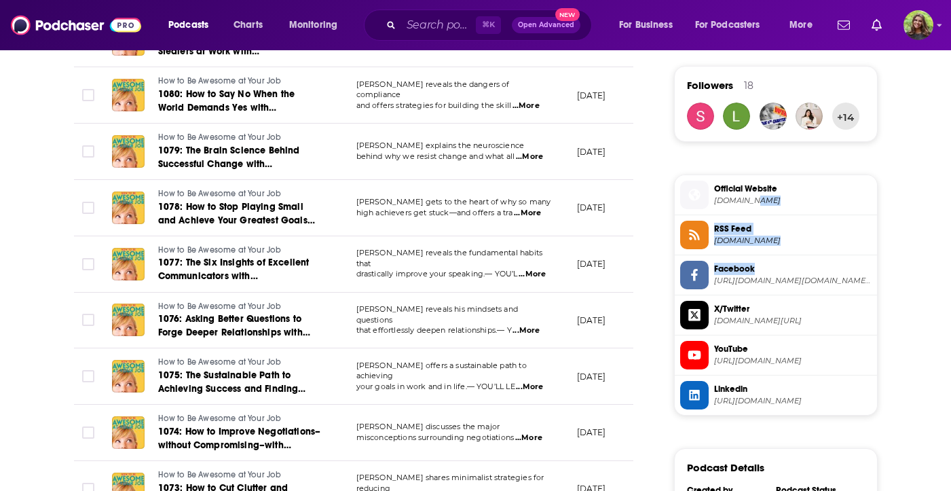
drag, startPoint x: 949, startPoint y: 272, endPoint x: 961, endPoint y: 200, distance: 72.2
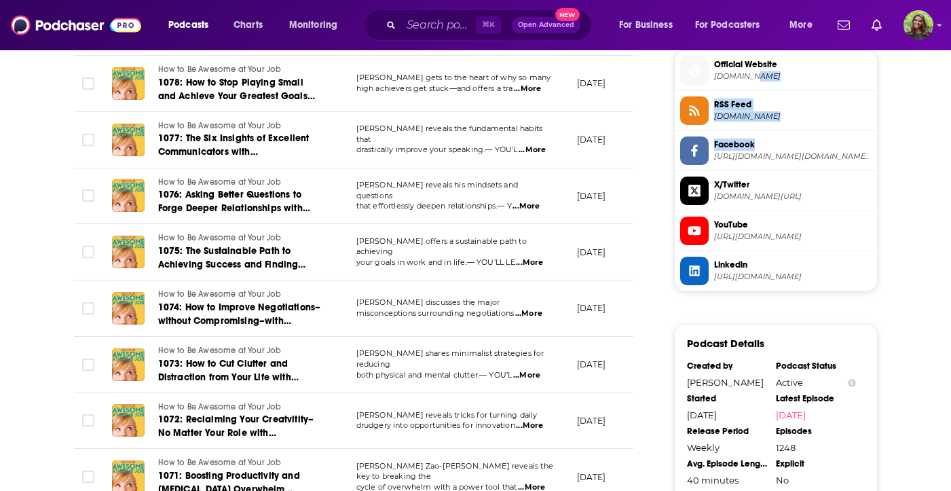
scroll to position [1108, 0]
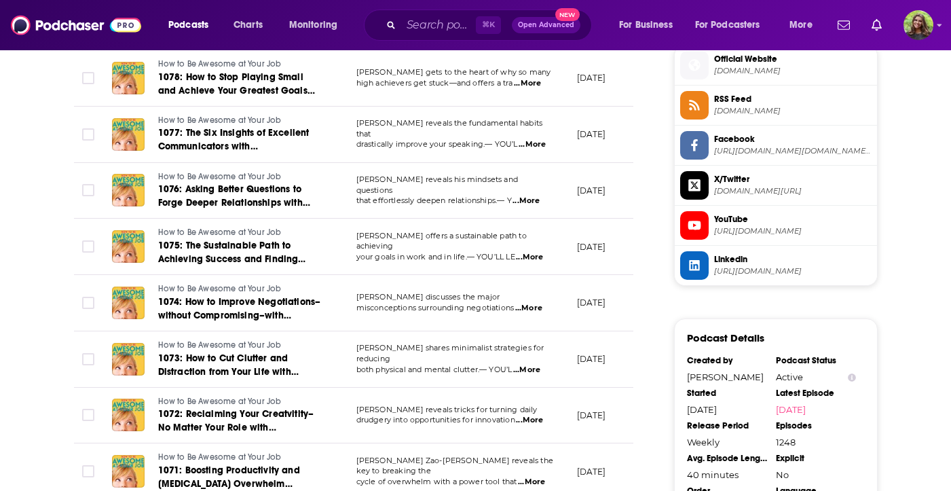
click at [896, 231] on div "About Insights Episodes 1248 Reviews 3 Credits 126 Lists 10 Similar Episodes of…" at bounding box center [475, 23] width 869 height 1818
click at [829, 150] on span "[URL][DOMAIN_NAME][DOMAIN_NAME][PERSON_NAME]" at bounding box center [793, 151] width 158 height 10
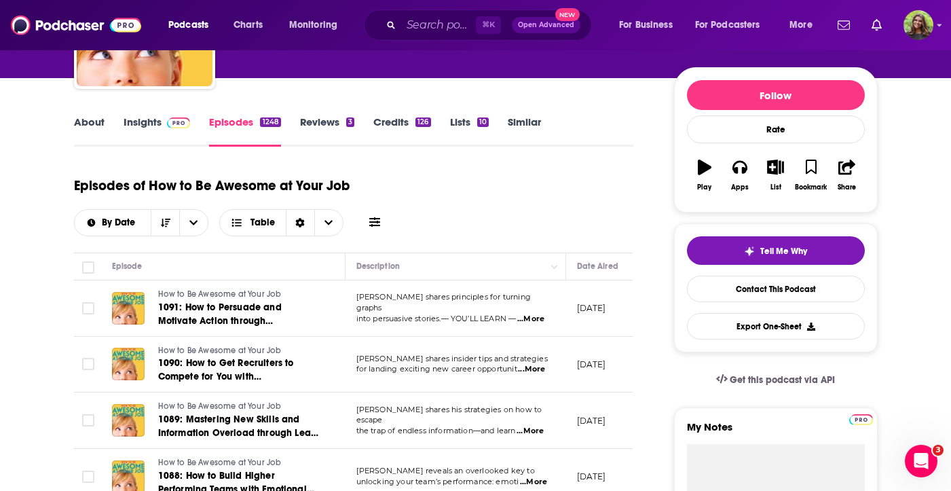
scroll to position [146, 0]
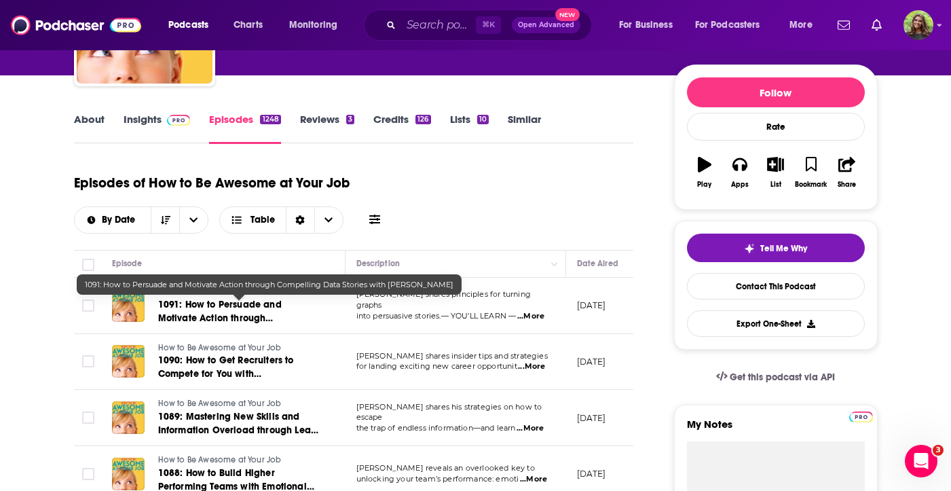
click at [205, 308] on span "1091: How to Persuade and Motivate Action through Compelling Data Stories with …" at bounding box center [223, 325] width 131 height 52
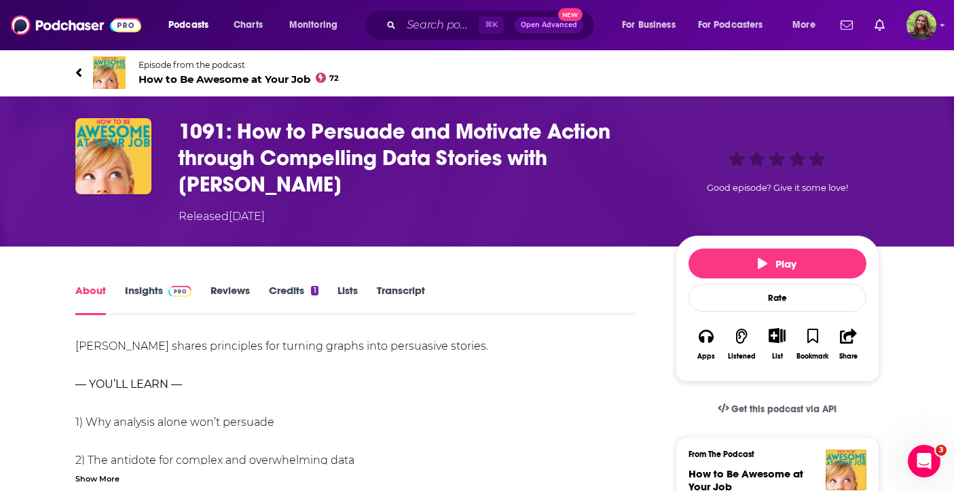
click at [81, 70] on icon at bounding box center [78, 73] width 7 height 14
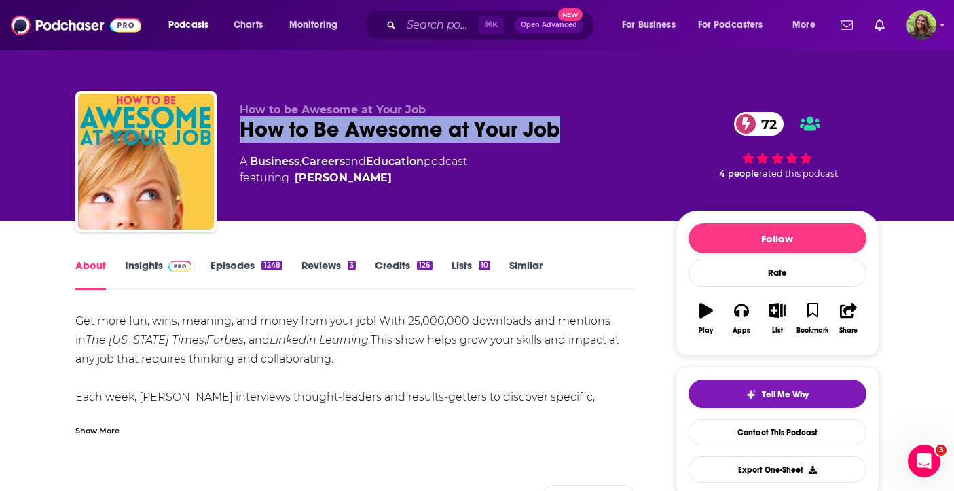
drag, startPoint x: 240, startPoint y: 122, endPoint x: 621, endPoint y: 119, distance: 381.0
click at [621, 119] on div "How to Be Awesome at Your Job 72" at bounding box center [447, 129] width 414 height 26
copy h1 "How to Be Awesome at Your Job"
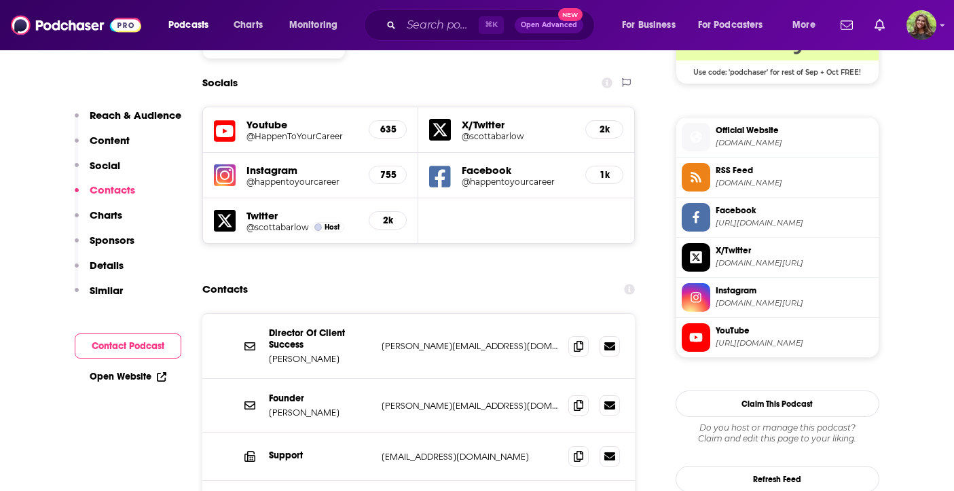
scroll to position [1154, 0]
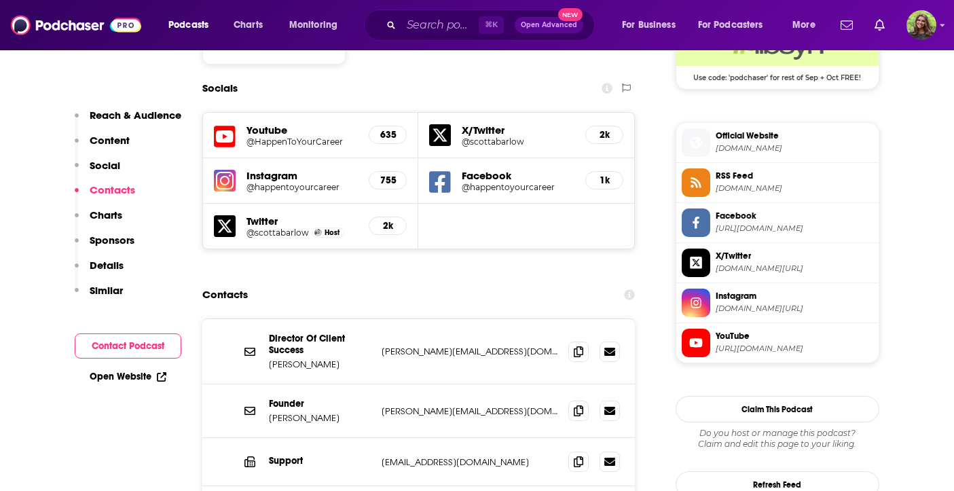
click at [754, 342] on span "YouTube" at bounding box center [795, 336] width 158 height 12
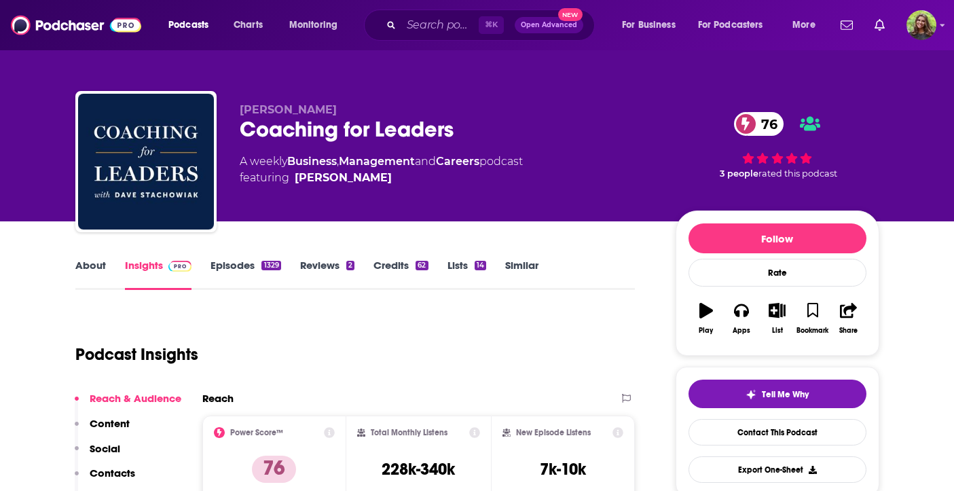
click at [238, 268] on link "Episodes 1329" at bounding box center [246, 274] width 70 height 31
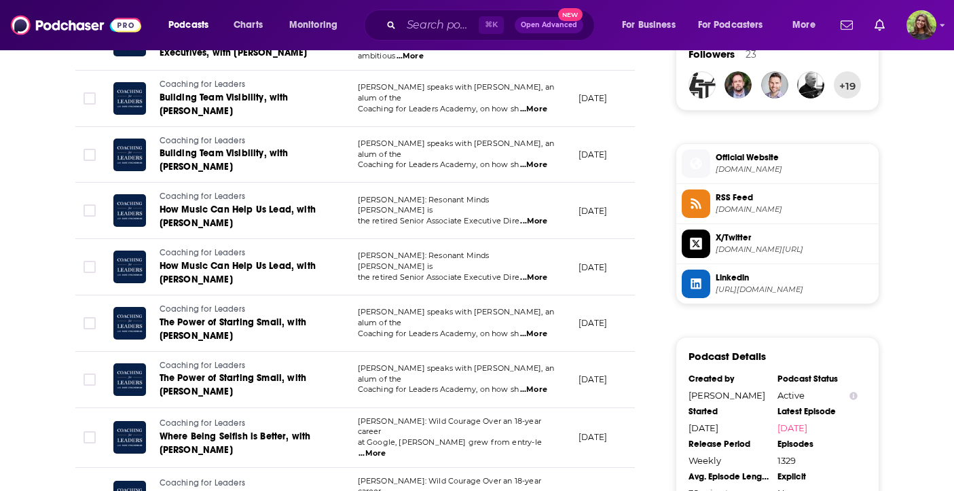
scroll to position [1017, 0]
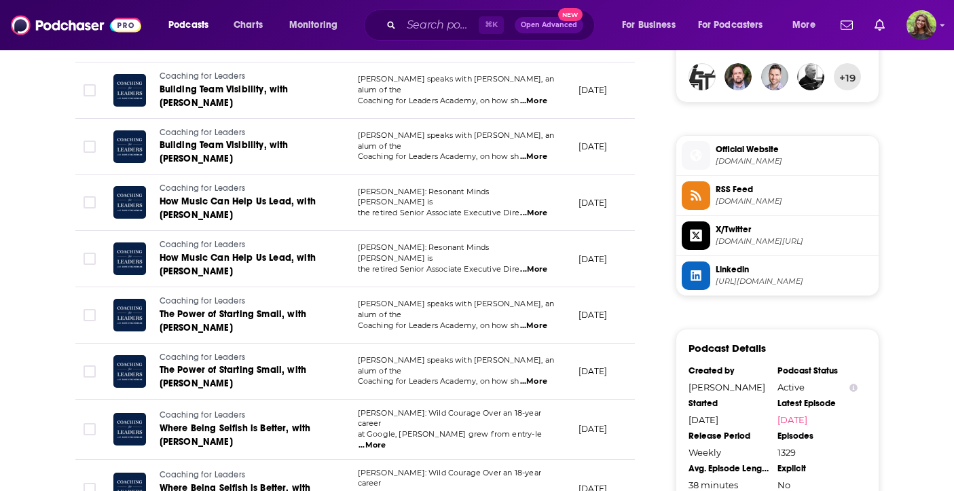
click at [810, 168] on span "Official Website coachingforleaders.com" at bounding box center [791, 154] width 163 height 27
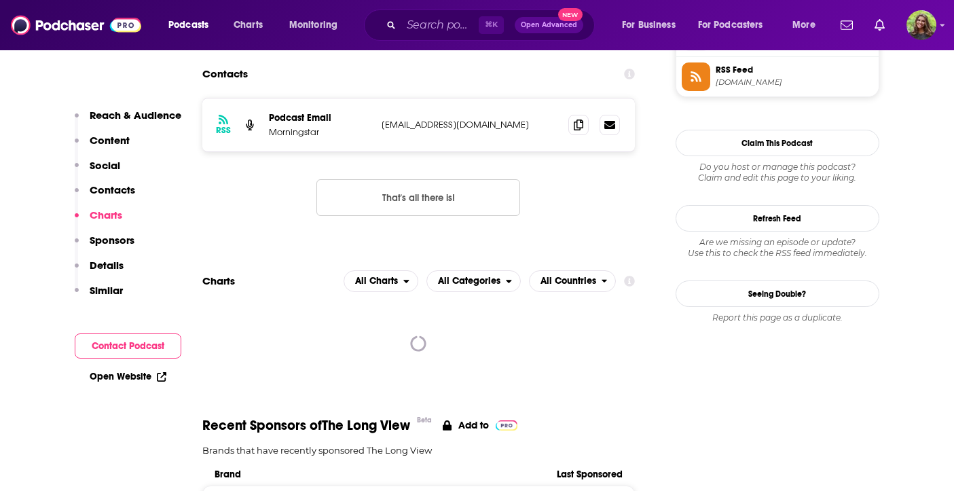
scroll to position [1167, 0]
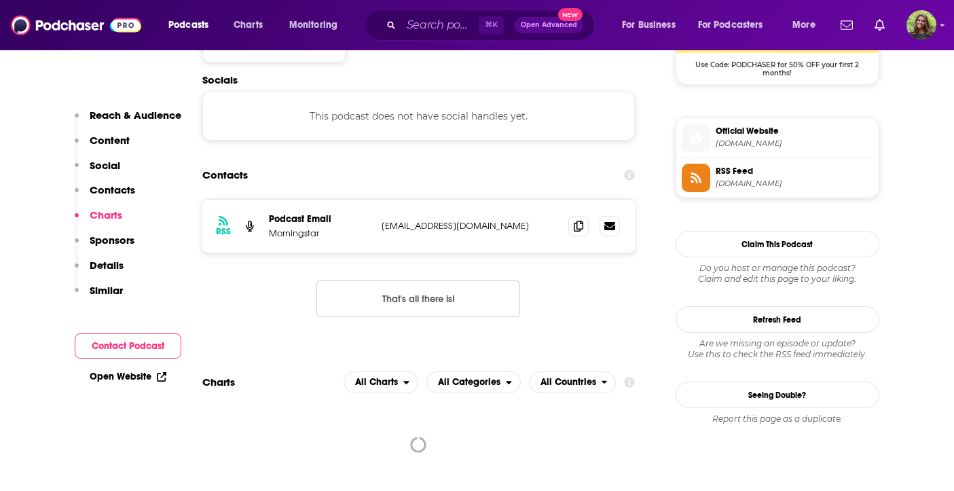
click at [785, 134] on span "Official Website" at bounding box center [795, 131] width 158 height 12
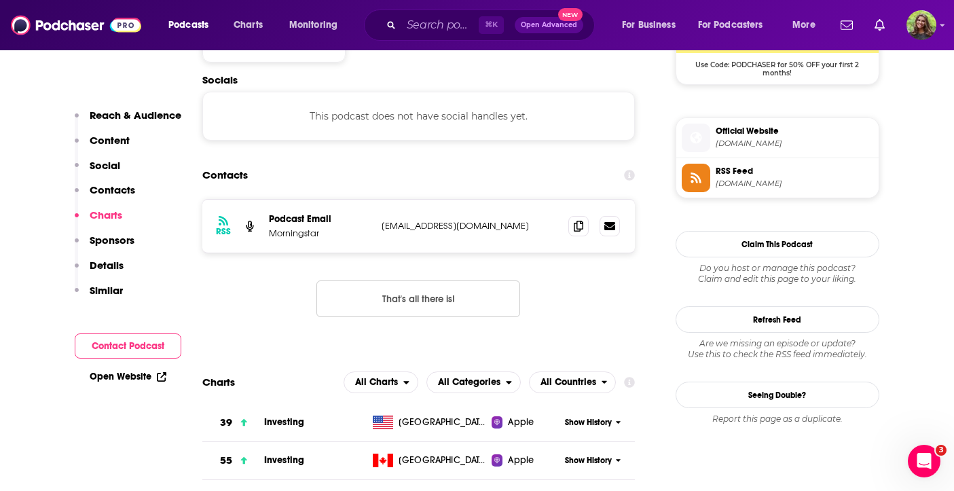
scroll to position [0, 0]
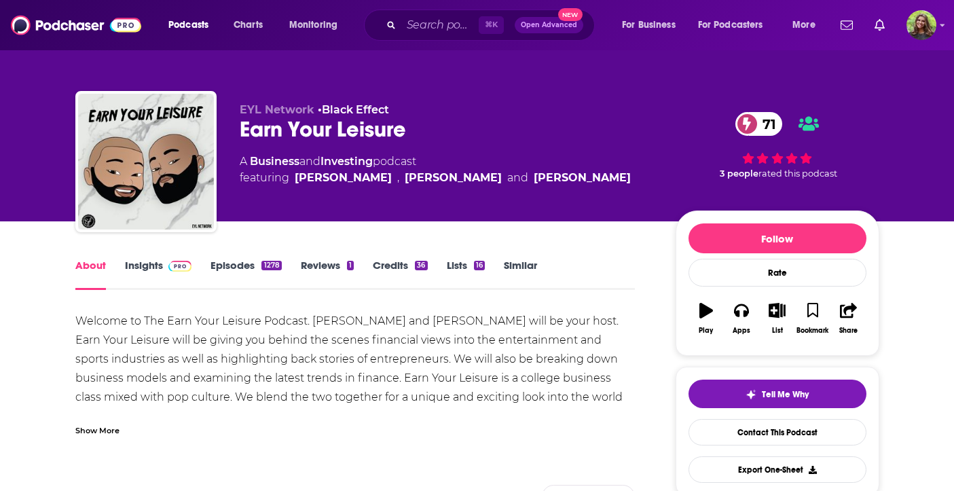
click at [172, 261] on img at bounding box center [180, 266] width 24 height 11
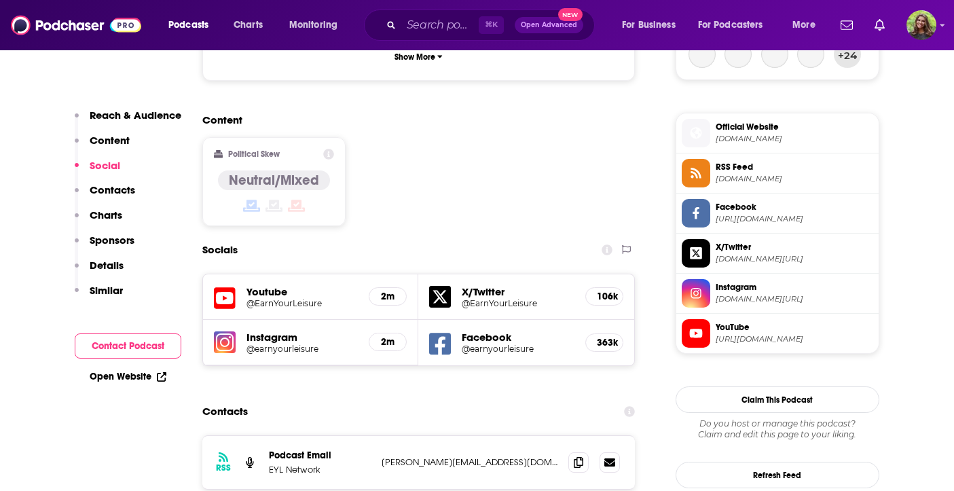
scroll to position [1066, 0]
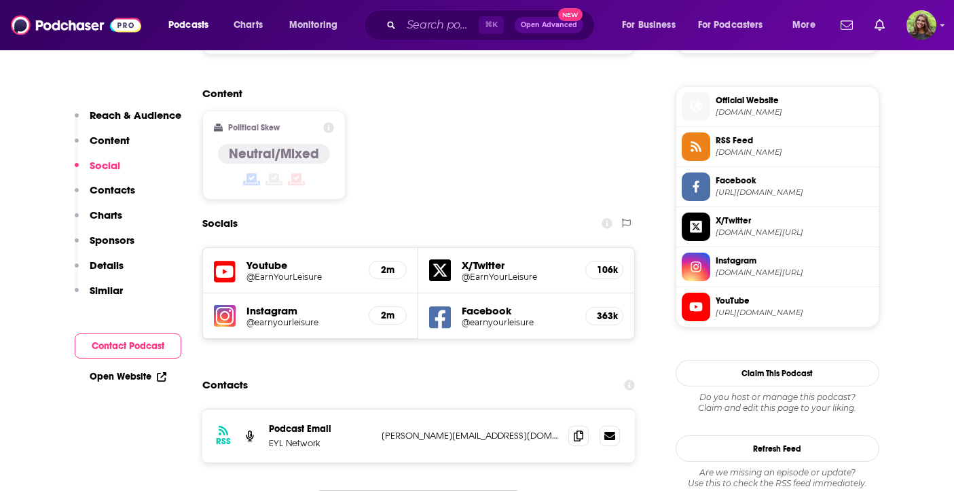
click at [735, 307] on span "YouTube" at bounding box center [795, 301] width 158 height 12
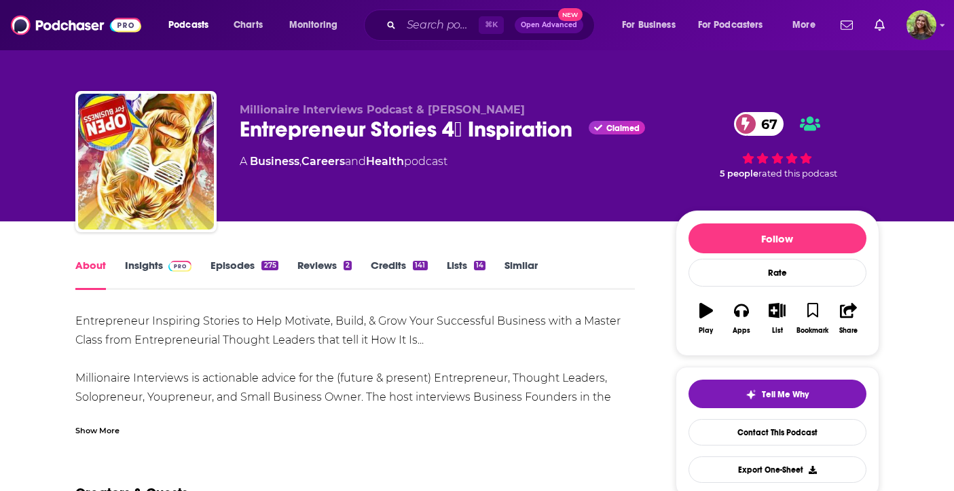
click at [154, 266] on link "Insights" at bounding box center [158, 274] width 67 height 31
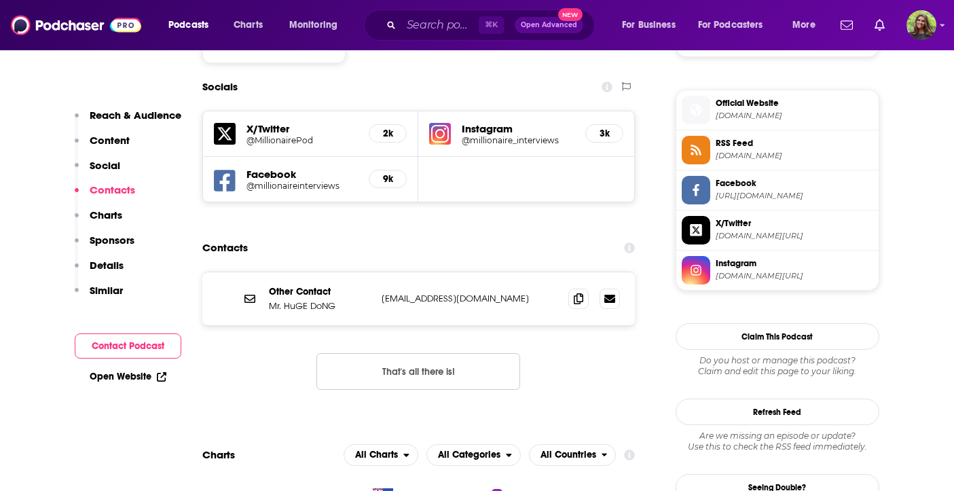
scroll to position [1192, 0]
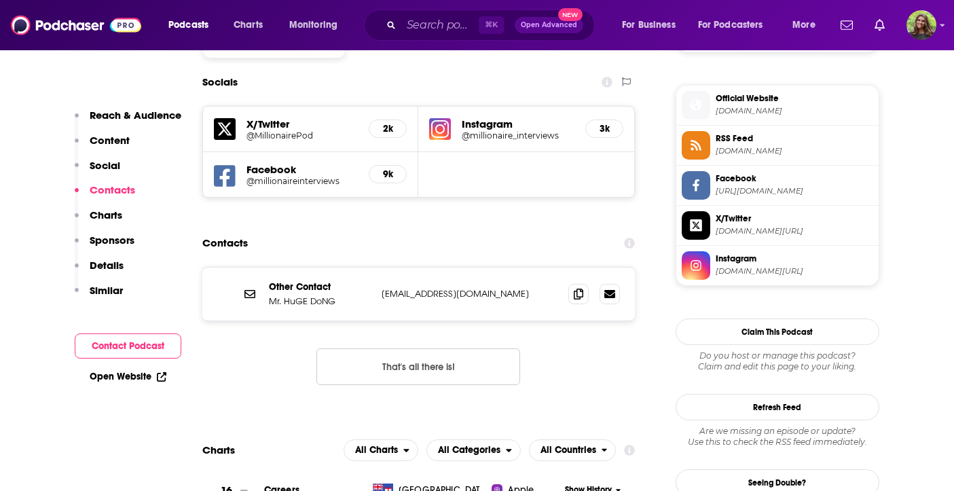
click at [810, 264] on span "Instagram" at bounding box center [795, 259] width 158 height 12
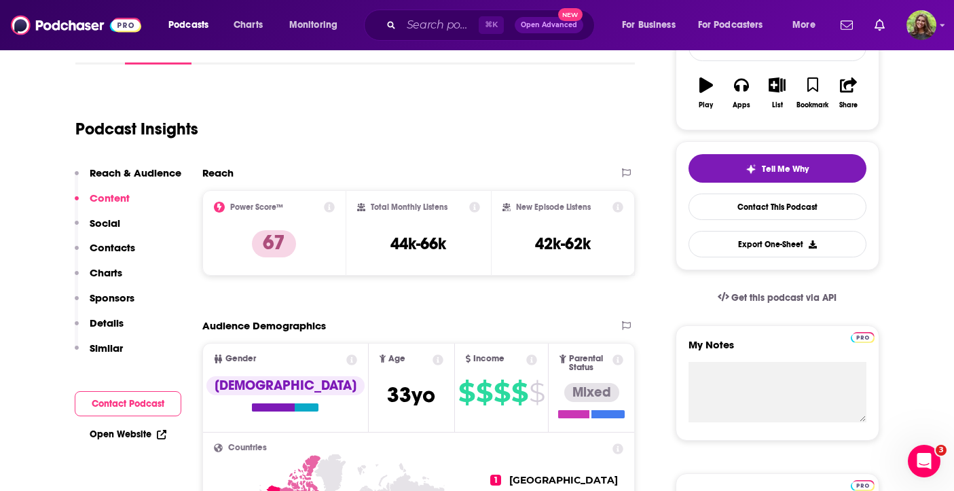
scroll to position [0, 0]
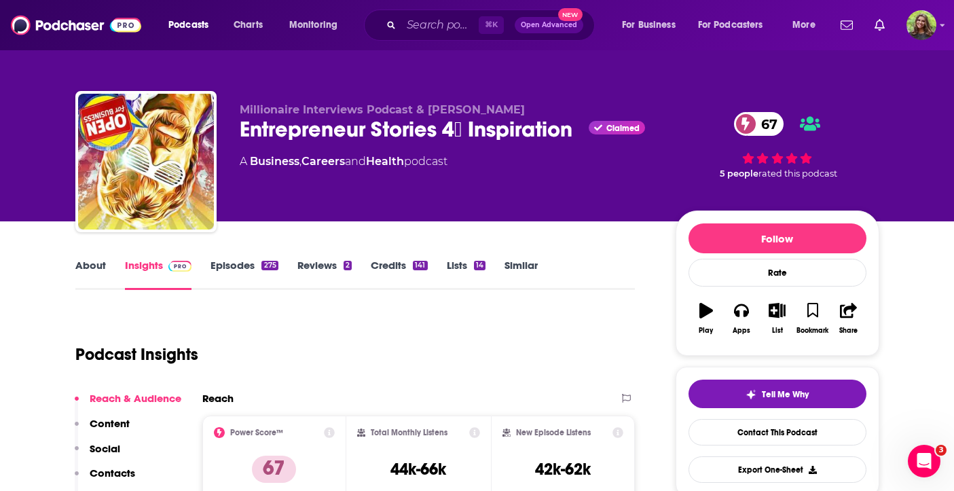
click at [223, 273] on link "Episodes 275" at bounding box center [244, 274] width 67 height 31
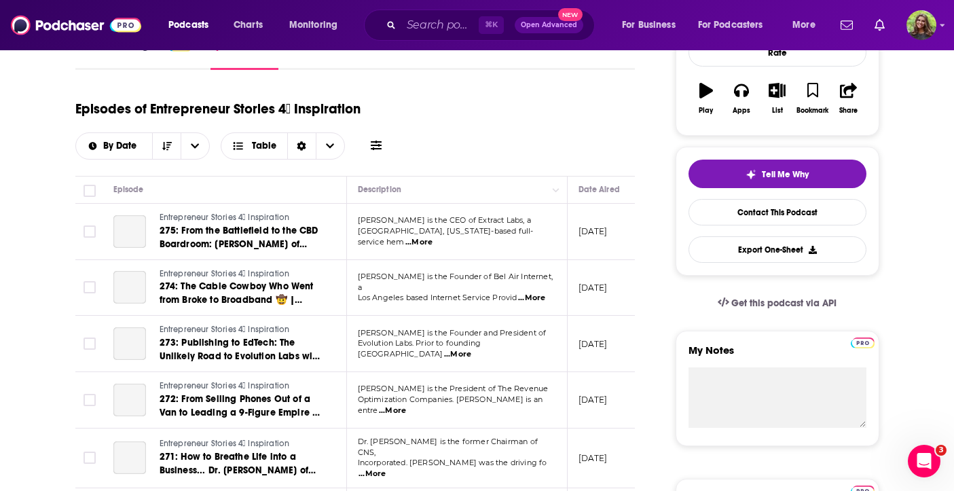
scroll to position [232, 0]
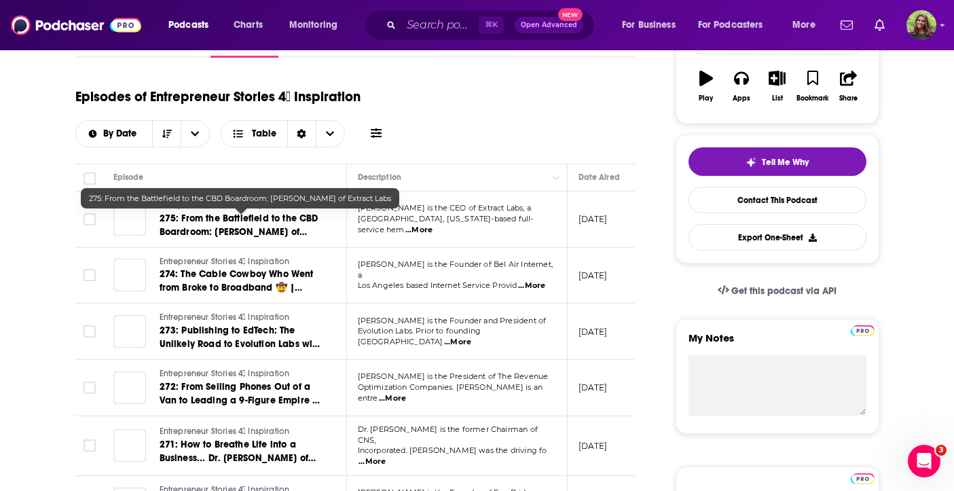
click at [263, 234] on span "275: From the Battlefield to the CBD Boardroom: Craig Henderson of Extract Labs" at bounding box center [239, 232] width 159 height 39
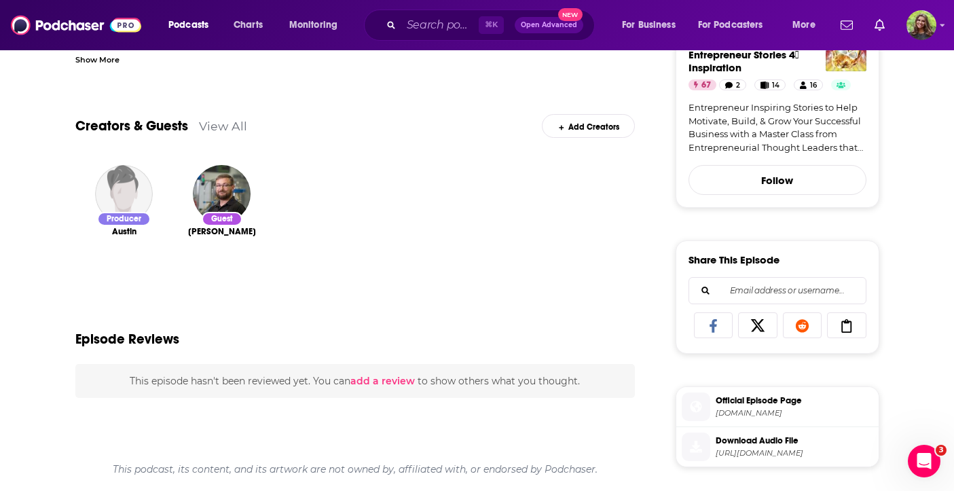
scroll to position [453, 0]
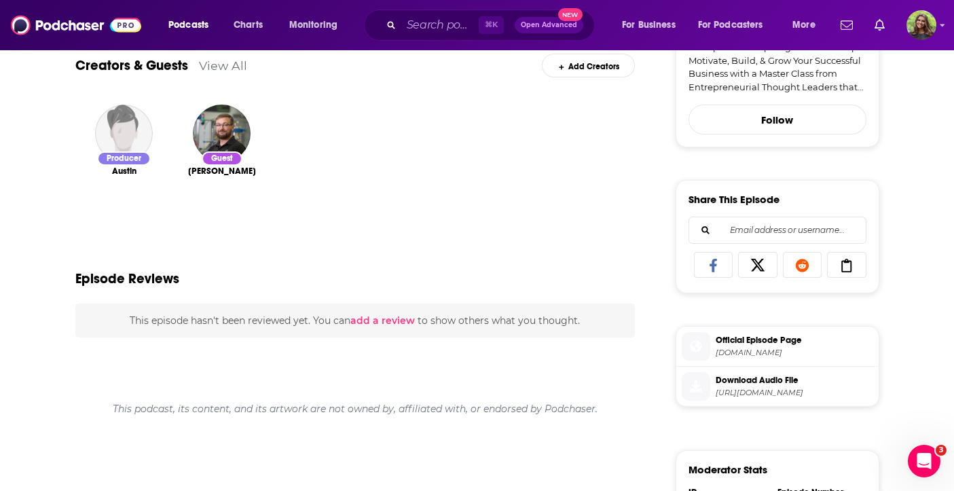
click at [788, 352] on span "entrepreneurstories.podbean.com" at bounding box center [795, 353] width 158 height 10
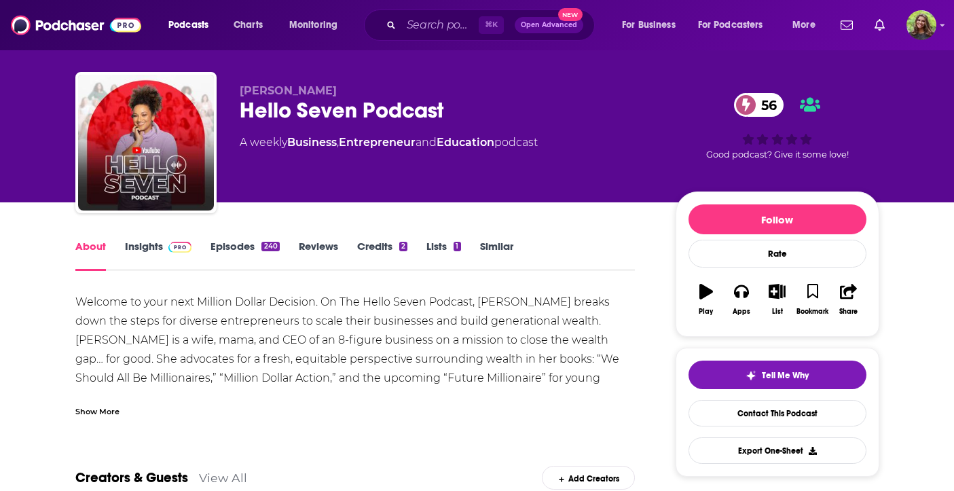
scroll to position [29, 0]
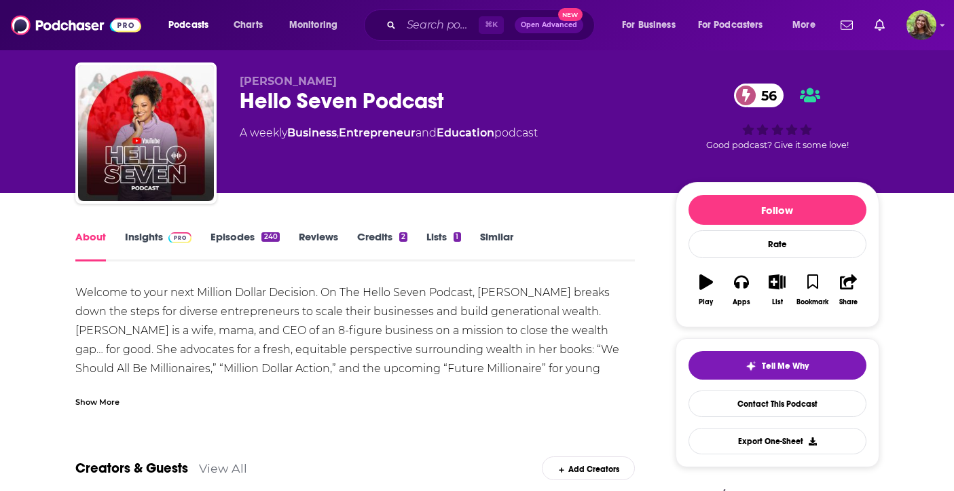
click at [155, 238] on link "Insights" at bounding box center [158, 245] width 67 height 31
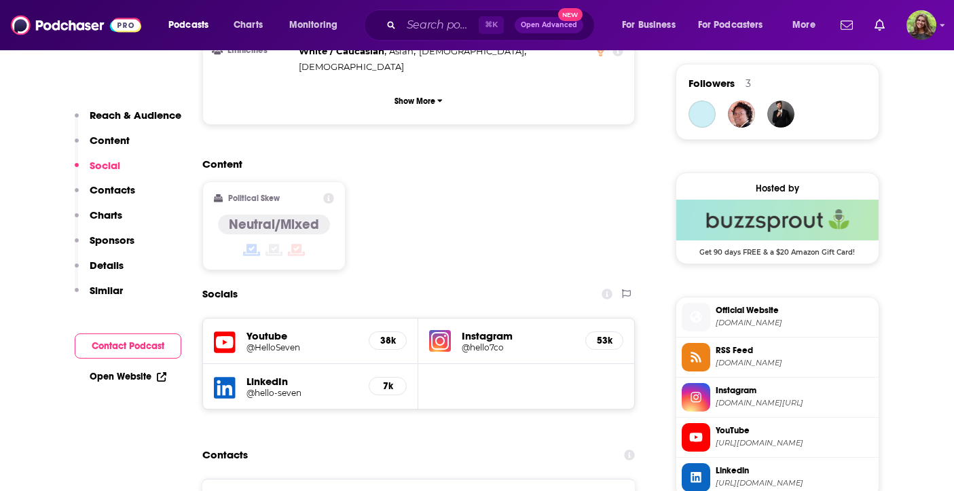
scroll to position [1180, 0]
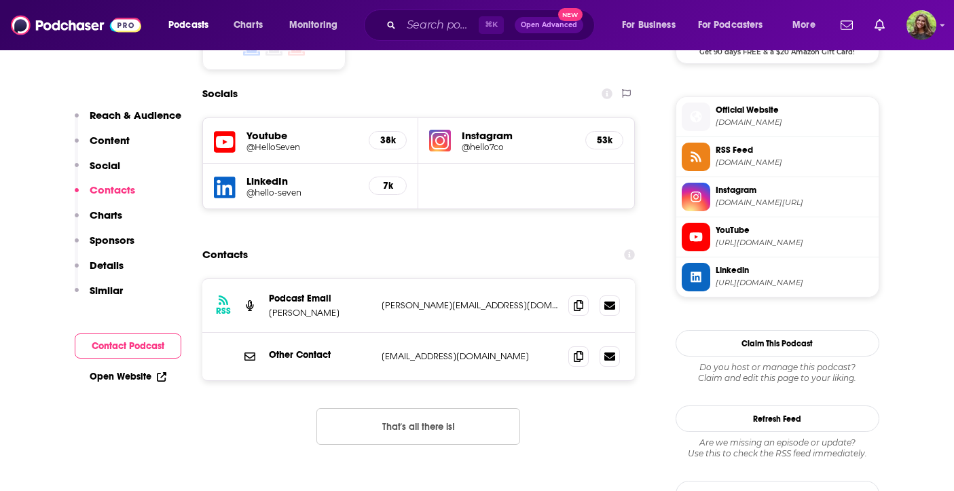
click at [763, 235] on span "YouTube" at bounding box center [795, 230] width 158 height 12
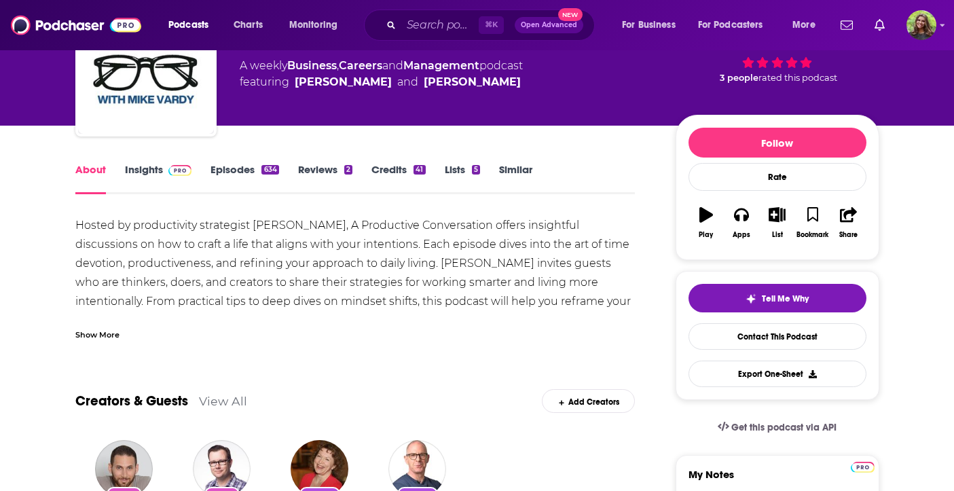
scroll to position [77, 0]
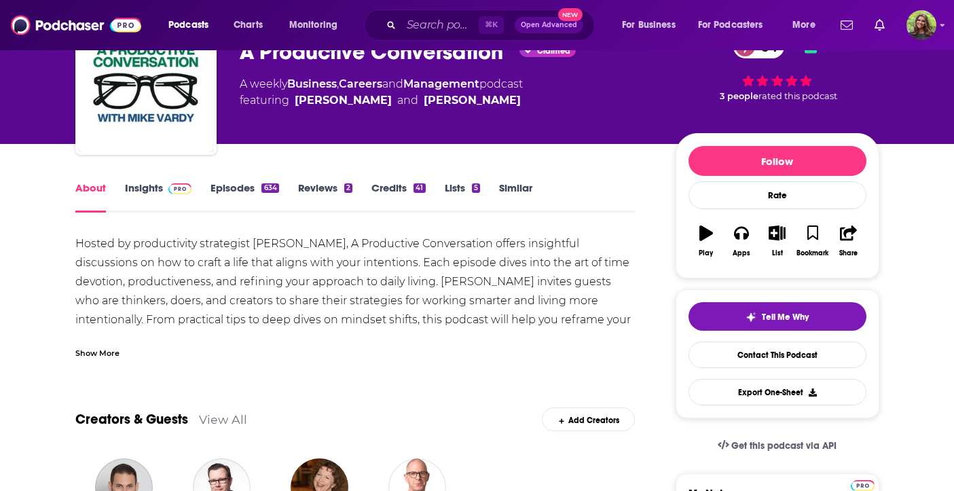
click at [149, 188] on link "Insights" at bounding box center [158, 196] width 67 height 31
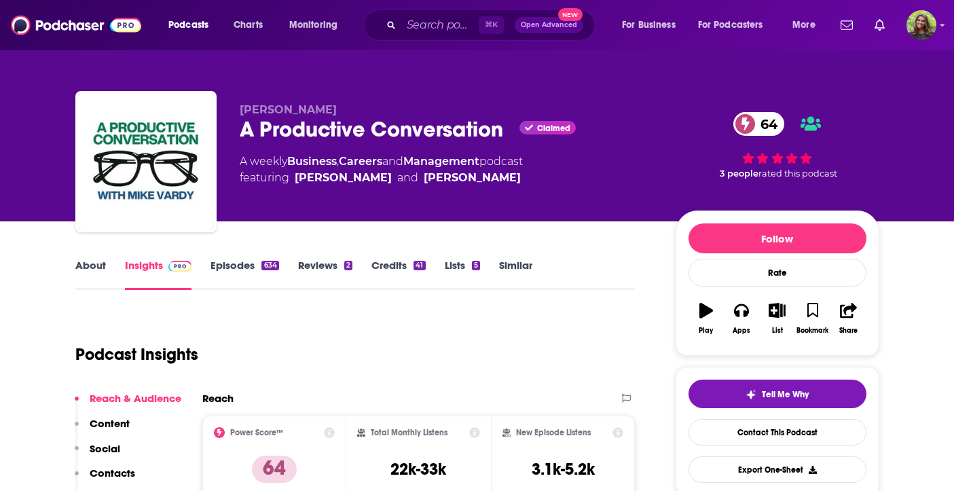
click at [227, 268] on link "Episodes 634" at bounding box center [245, 274] width 68 height 31
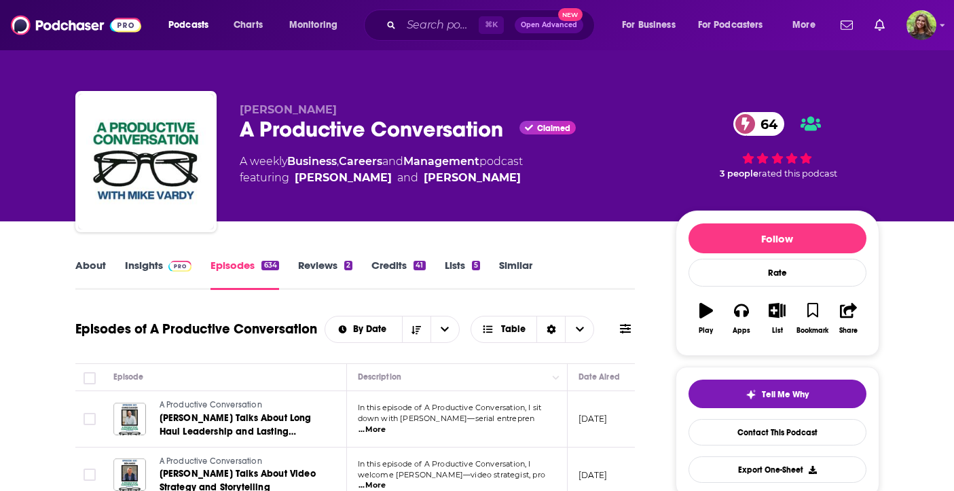
click at [94, 284] on link "About" at bounding box center [90, 274] width 31 height 31
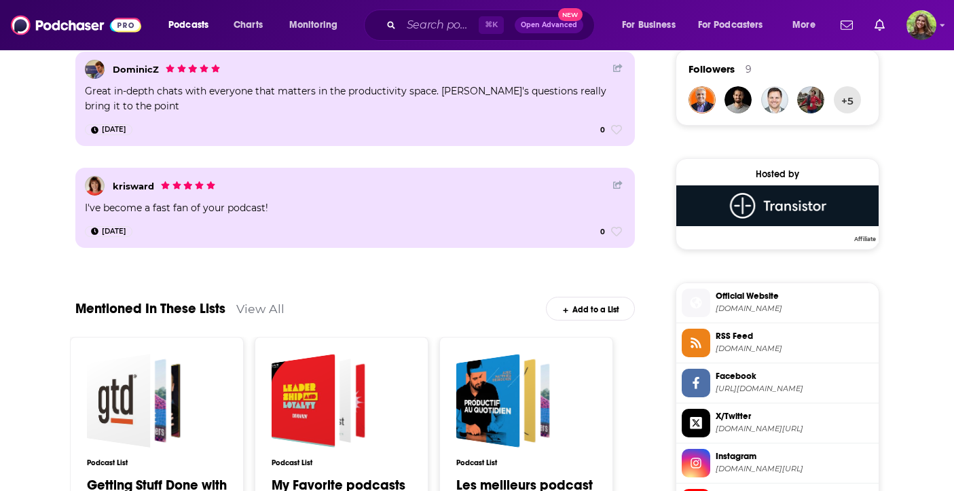
scroll to position [1102, 0]
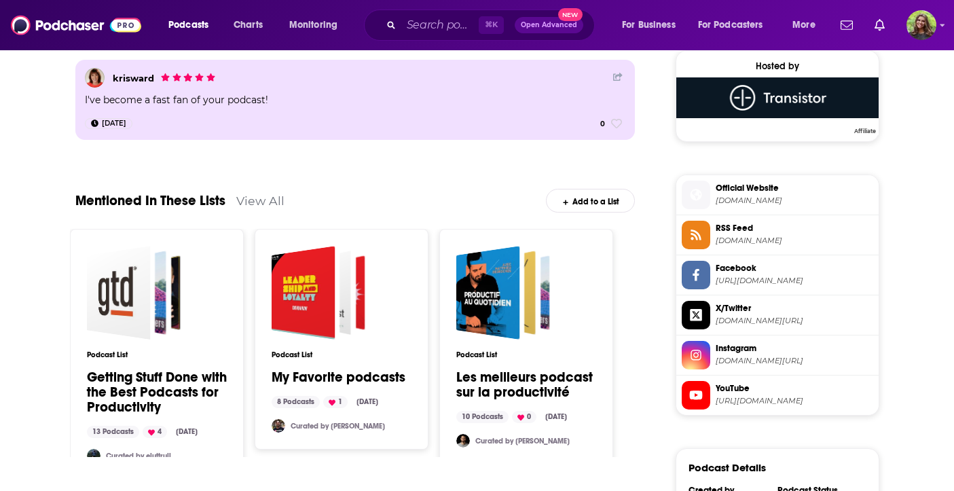
click at [803, 392] on span "YouTube" at bounding box center [795, 388] width 158 height 12
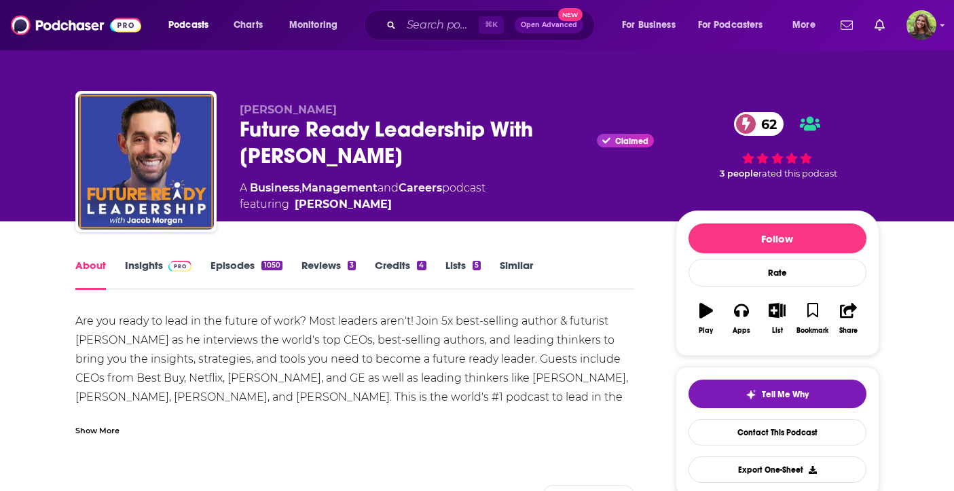
click at [156, 269] on link "Insights" at bounding box center [158, 274] width 67 height 31
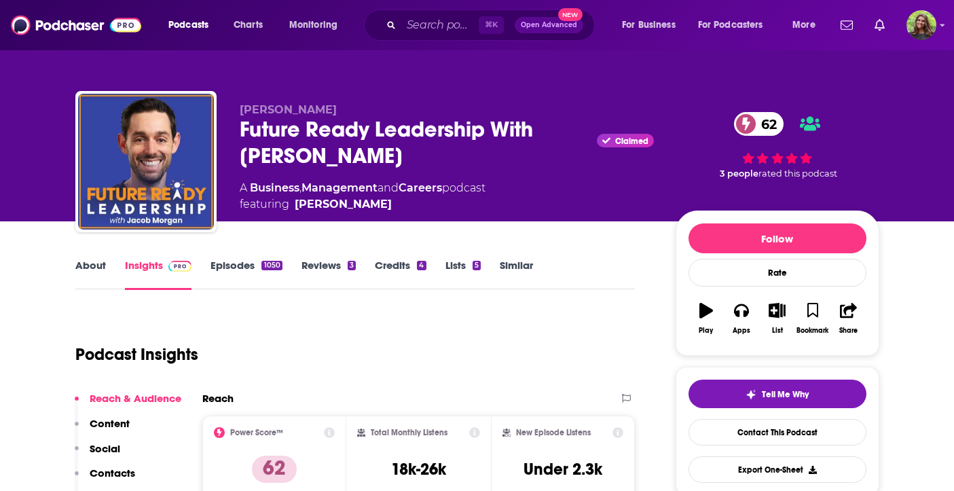
click at [251, 275] on link "Episodes 1050" at bounding box center [246, 274] width 71 height 31
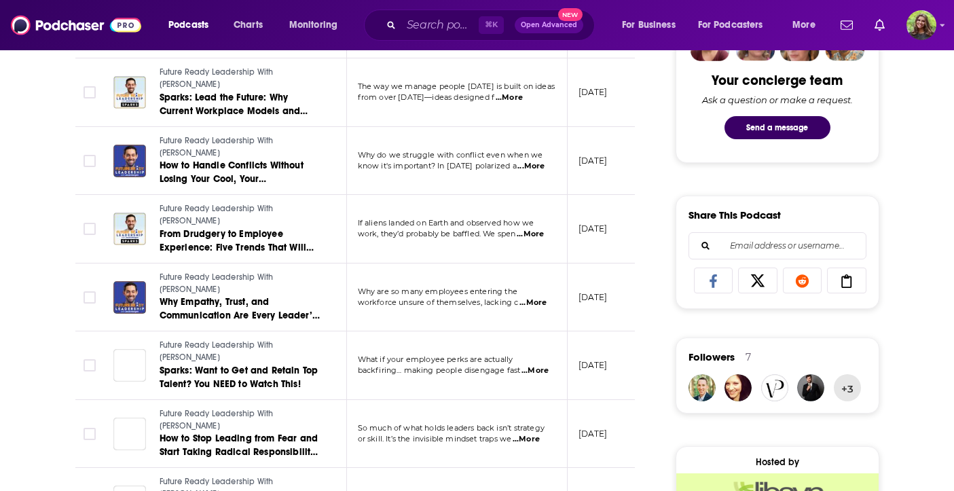
scroll to position [109, 0]
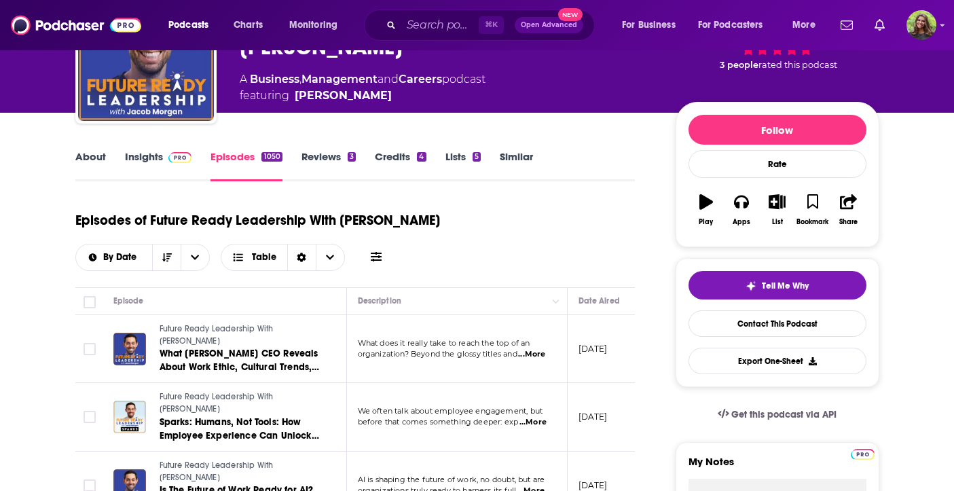
click at [93, 158] on link "About" at bounding box center [90, 165] width 31 height 31
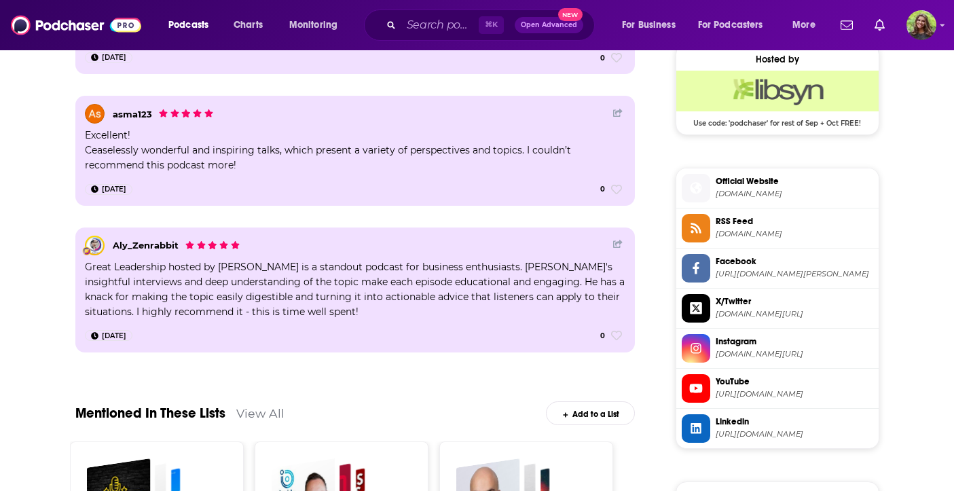
scroll to position [1174, 0]
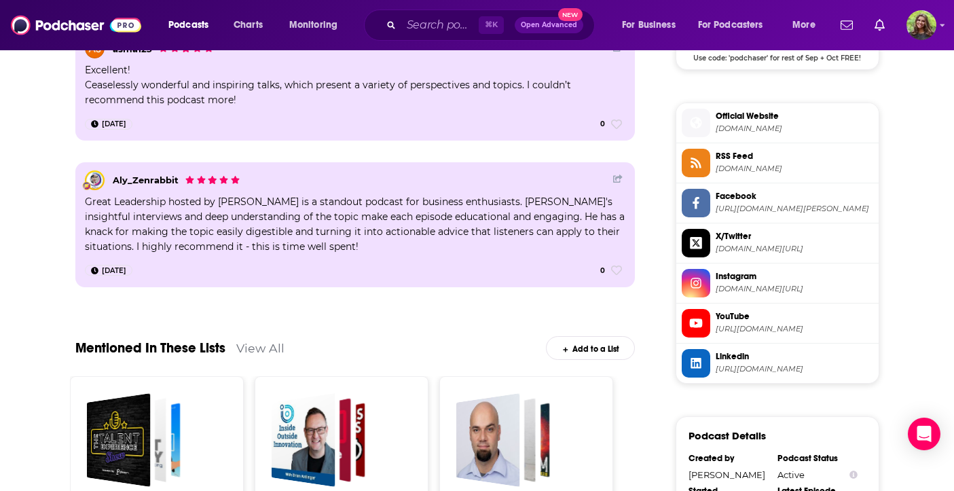
click at [778, 332] on span "https://www.youtube.com/@JacobMorgan" at bounding box center [795, 329] width 158 height 10
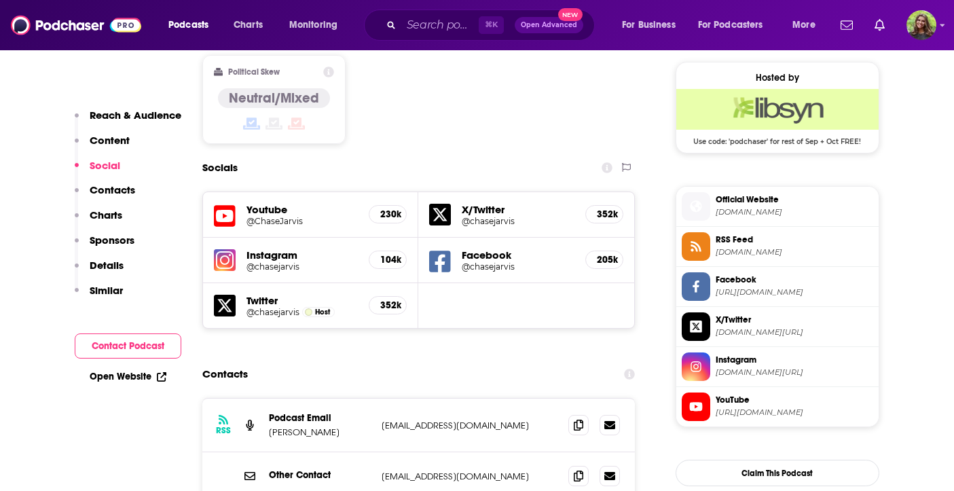
scroll to position [1099, 0]
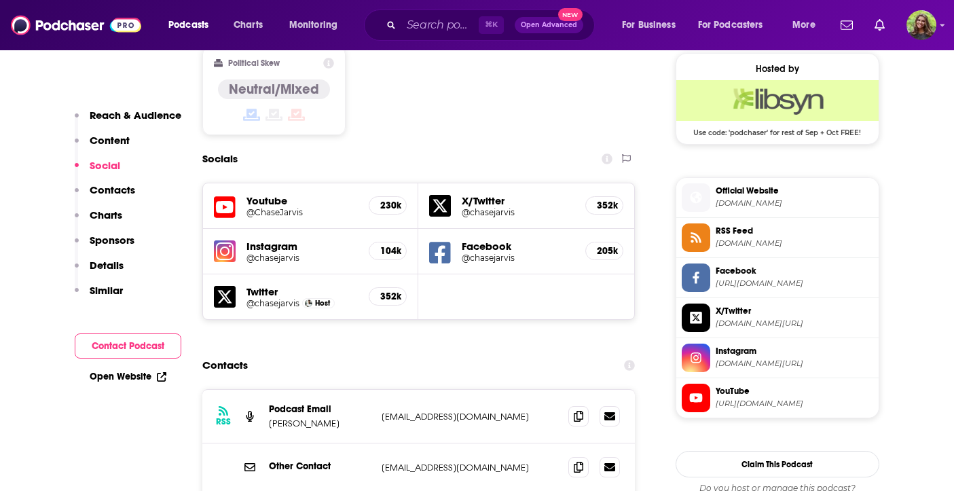
click at [737, 382] on li "YouTube [URL][DOMAIN_NAME]" at bounding box center [777, 397] width 202 height 39
click at [720, 402] on span "https://www.youtube.com/@ChaseJarvis" at bounding box center [795, 404] width 158 height 10
click at [428, 21] on input "Search podcasts, credits, & more..." at bounding box center [439, 25] width 77 height 22
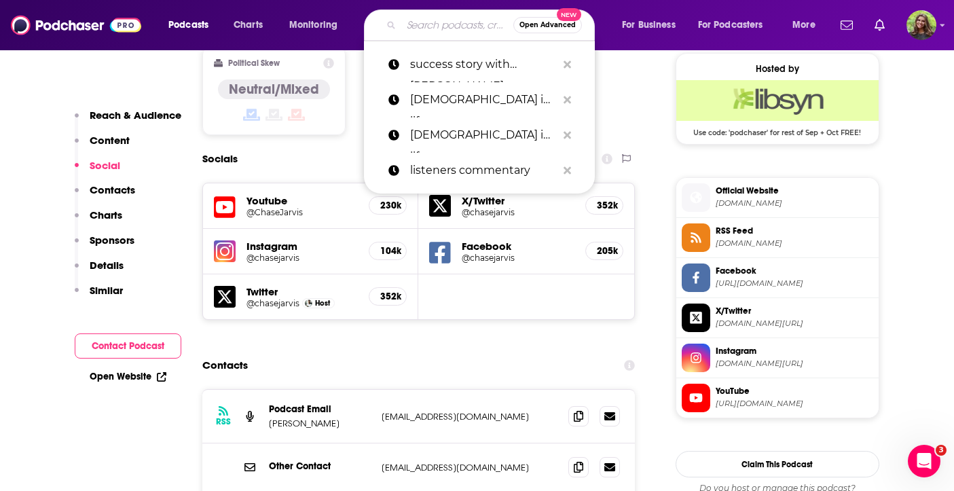
paste input "Take Command: A Leadership Podcast"
type input "Take Command: A Leadership Podcast"
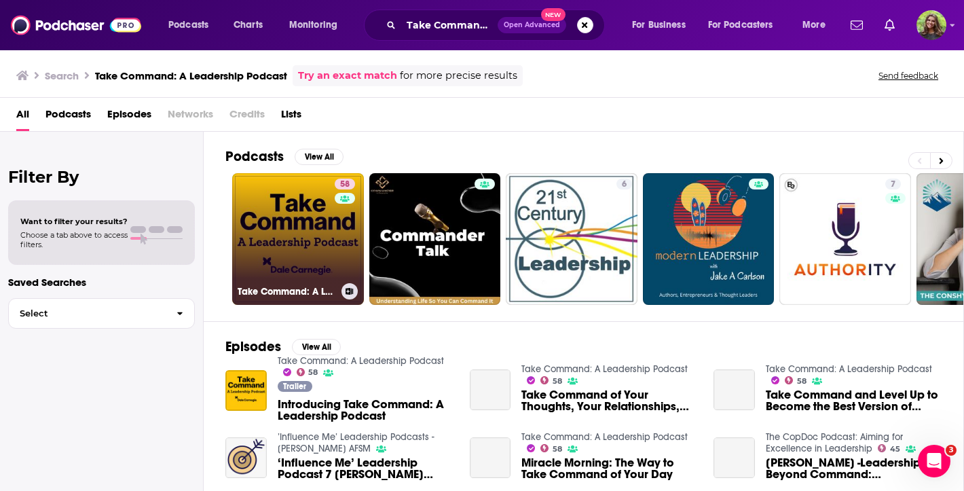
click at [279, 228] on link "58 Take Command: A Leadership Podcast" at bounding box center [298, 239] width 132 height 132
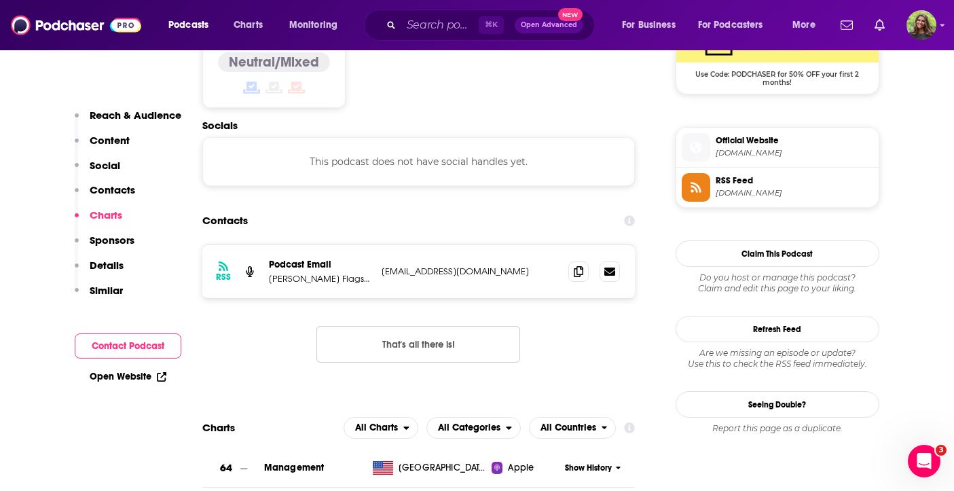
scroll to position [1148, 0]
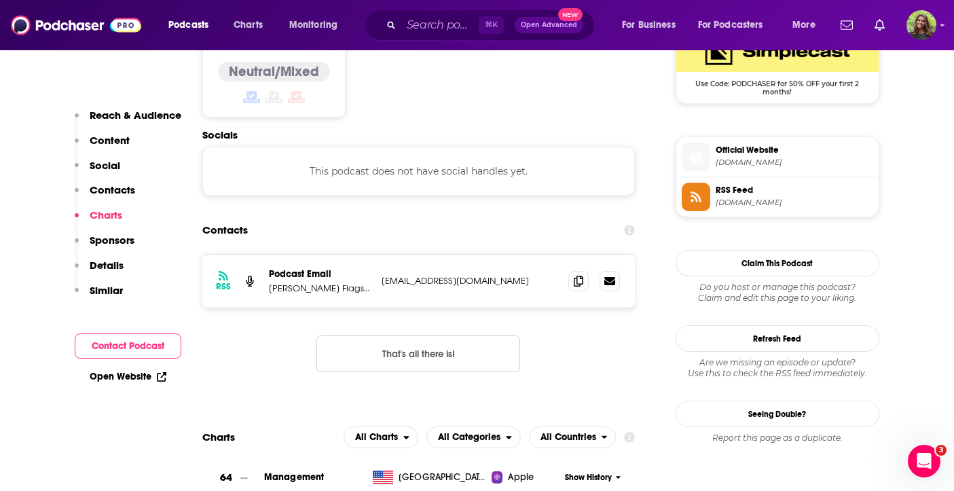
click at [738, 162] on span "dalecarnegie.com" at bounding box center [795, 163] width 158 height 10
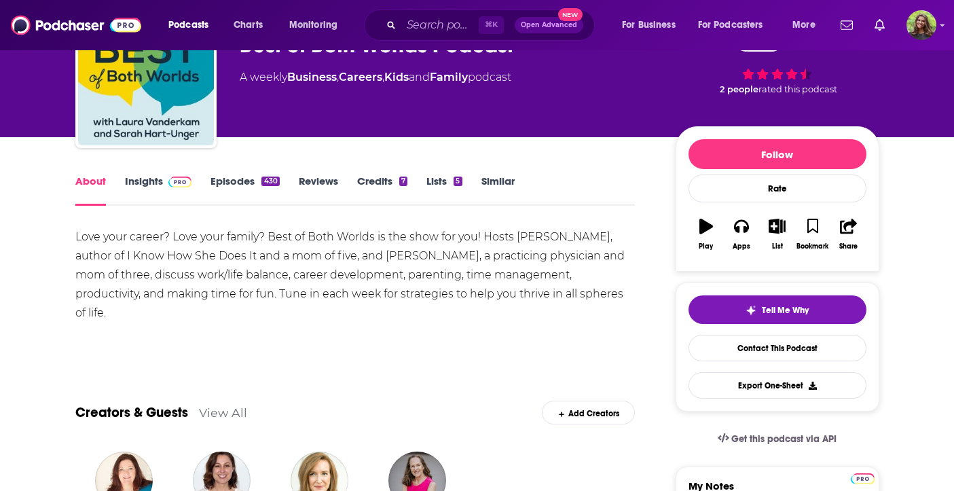
scroll to position [141, 0]
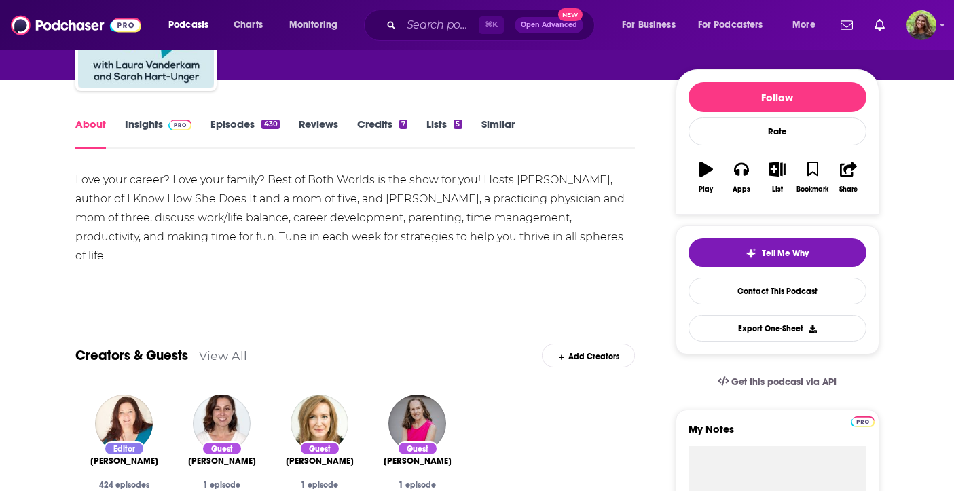
click at [163, 117] on span at bounding box center [177, 123] width 29 height 13
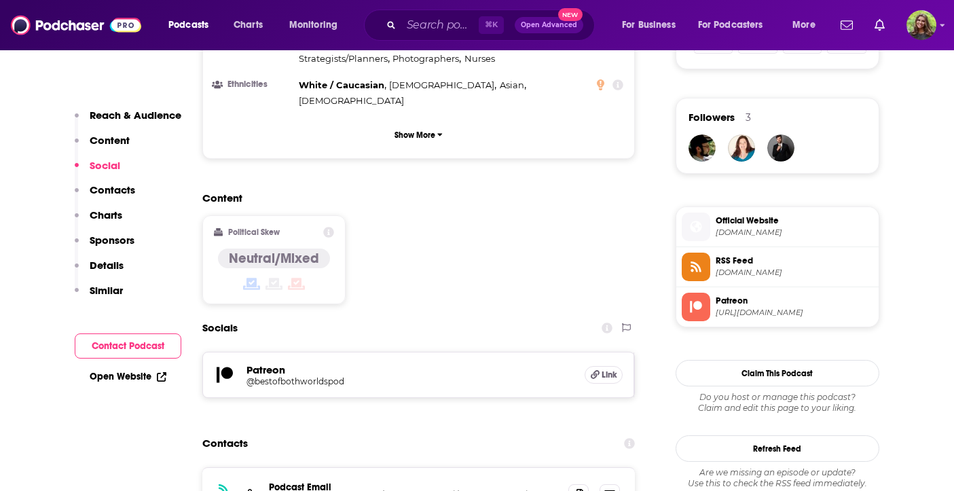
scroll to position [978, 0]
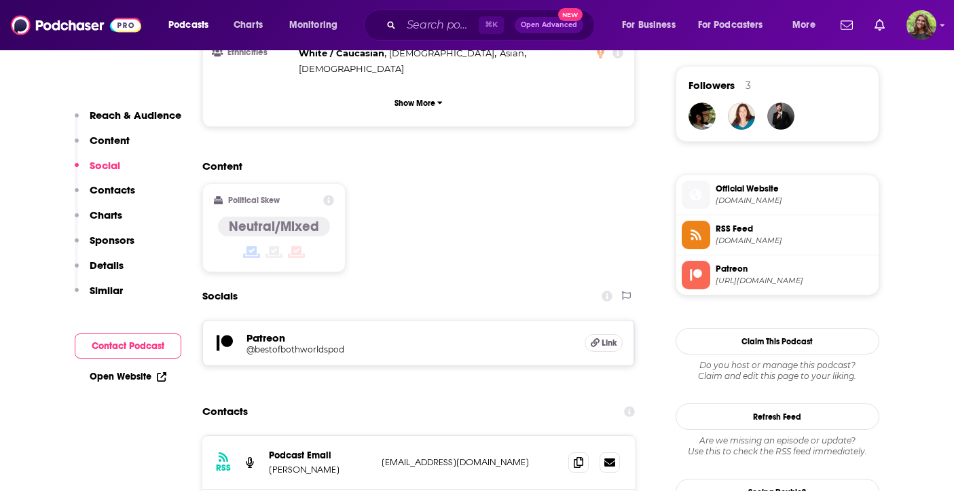
click at [763, 199] on span "iheart.com" at bounding box center [795, 201] width 158 height 10
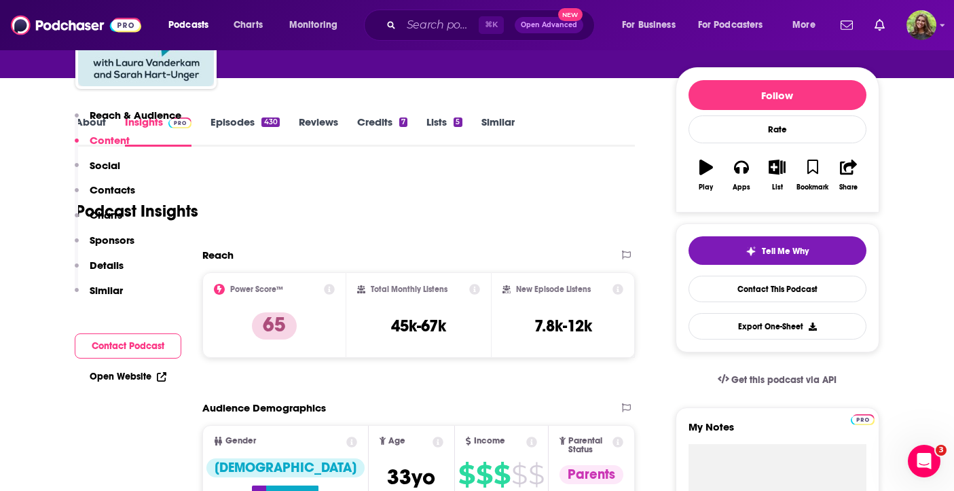
scroll to position [0, 0]
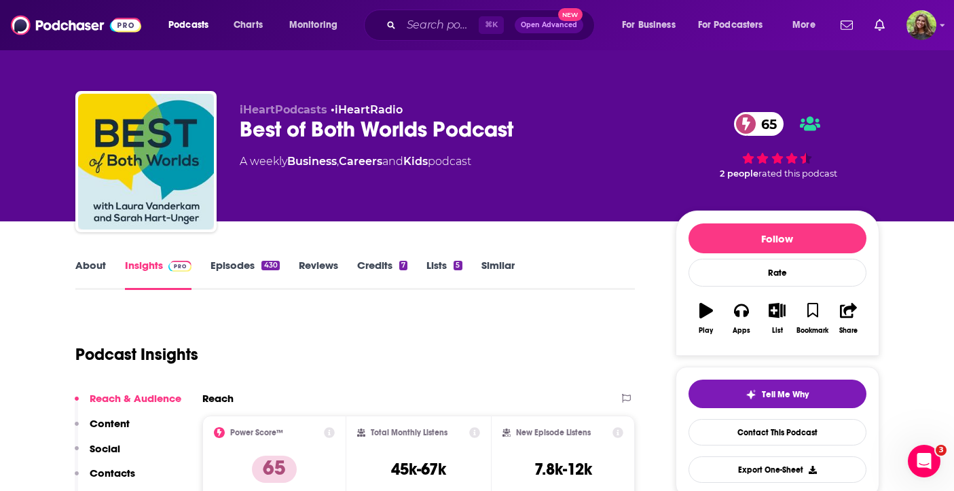
click at [266, 268] on div "430" at bounding box center [270, 266] width 18 height 10
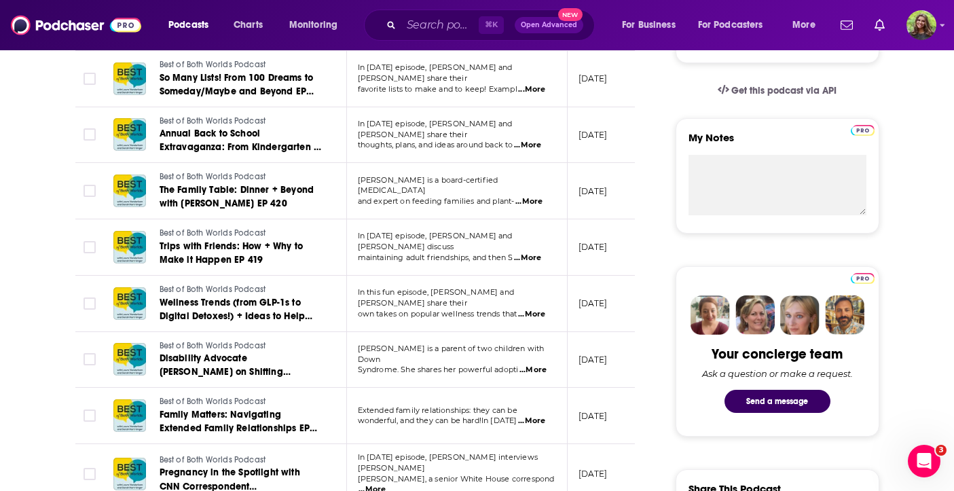
scroll to position [33, 0]
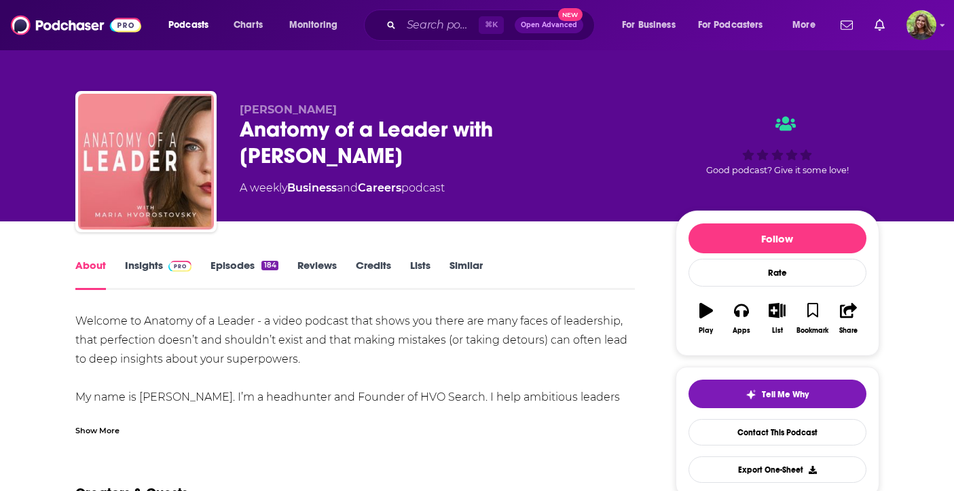
click at [152, 260] on link "Insights" at bounding box center [158, 274] width 67 height 31
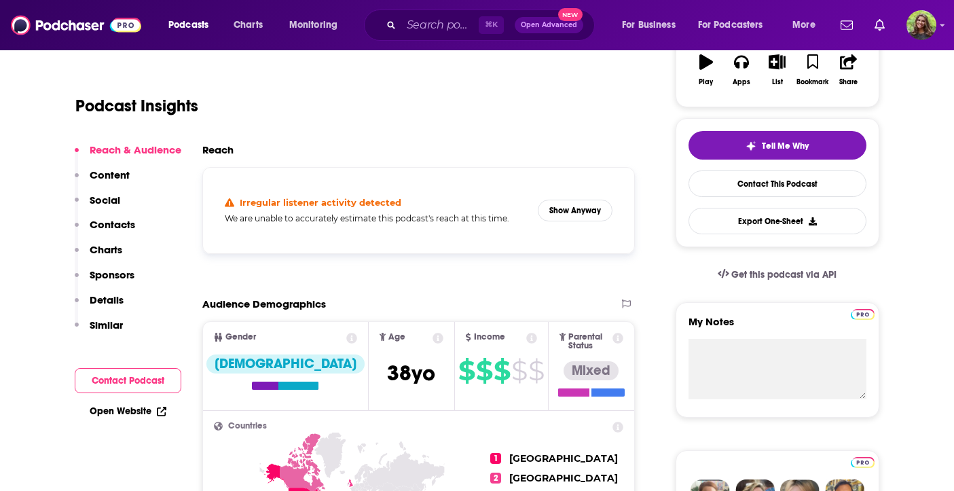
scroll to position [236, 0]
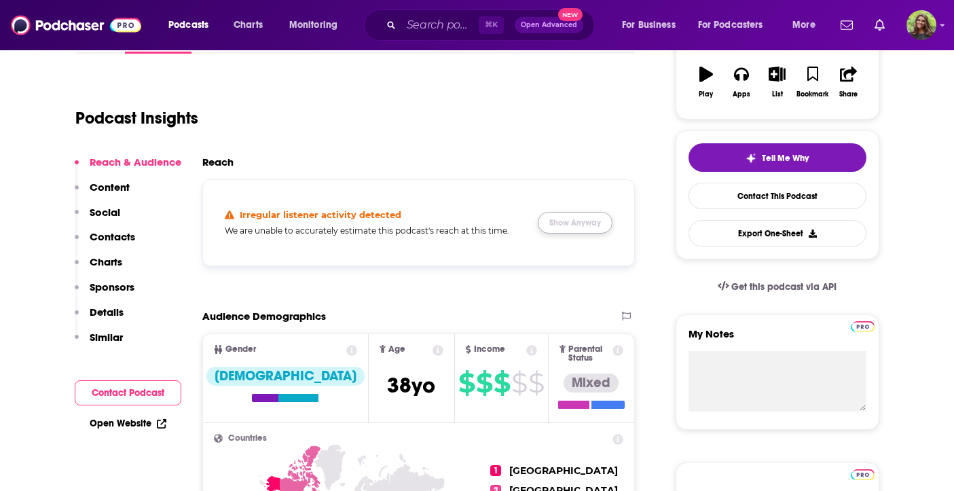
click at [566, 213] on button "Show Anyway" at bounding box center [575, 223] width 75 height 22
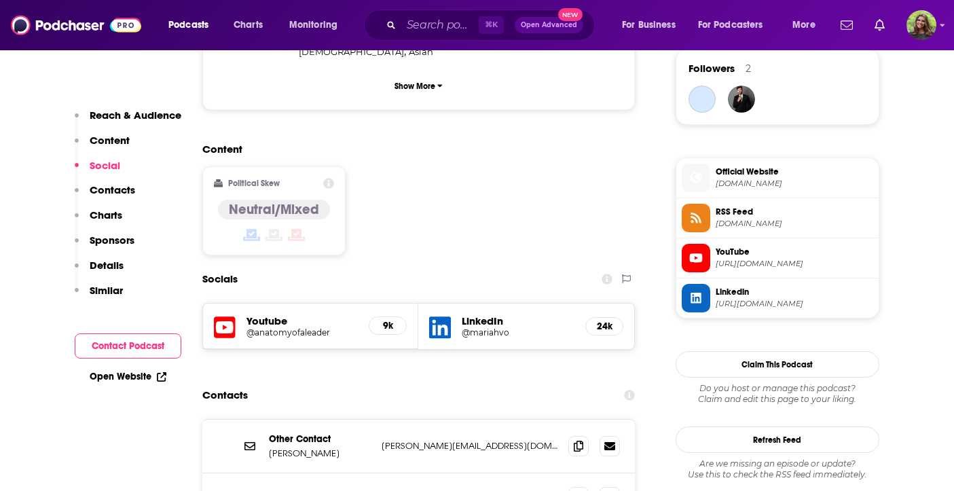
scroll to position [1000, 0]
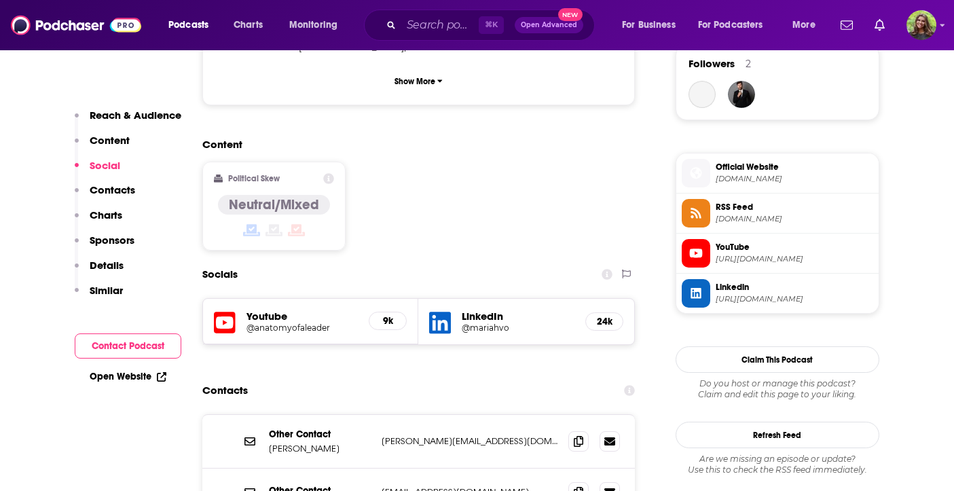
click at [761, 258] on span "[URL][DOMAIN_NAME]" at bounding box center [795, 259] width 158 height 10
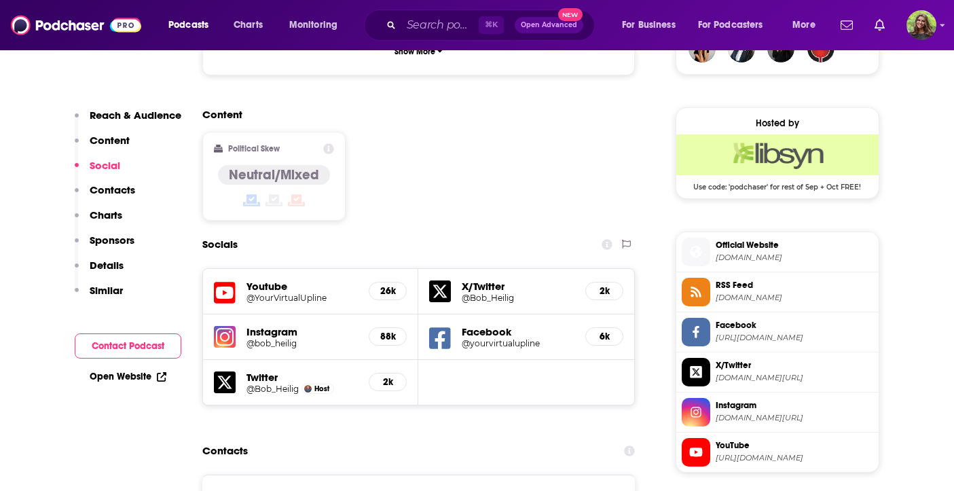
scroll to position [1040, 0]
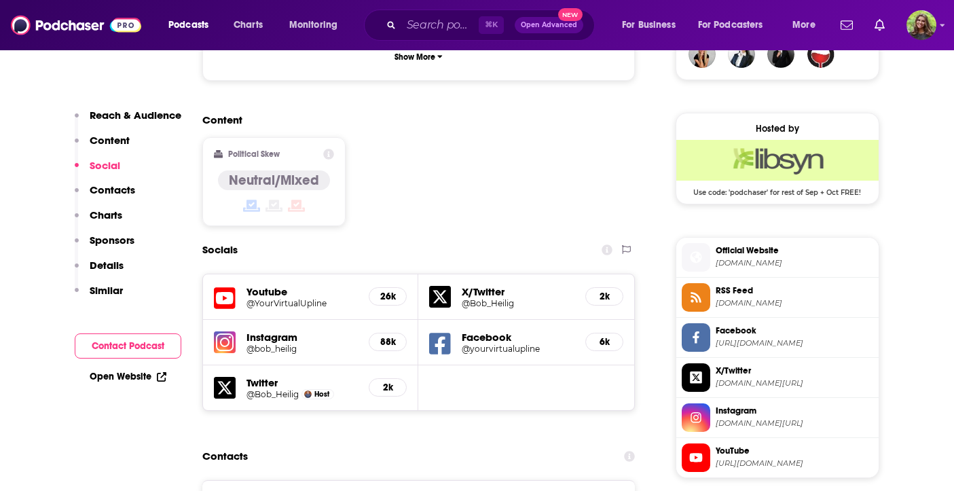
click at [731, 452] on span "YouTube" at bounding box center [795, 451] width 158 height 12
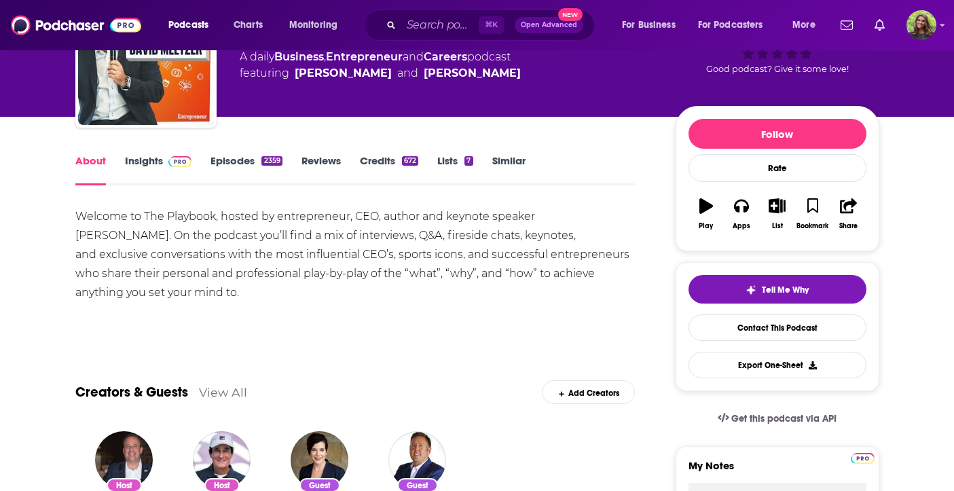
scroll to position [111, 0]
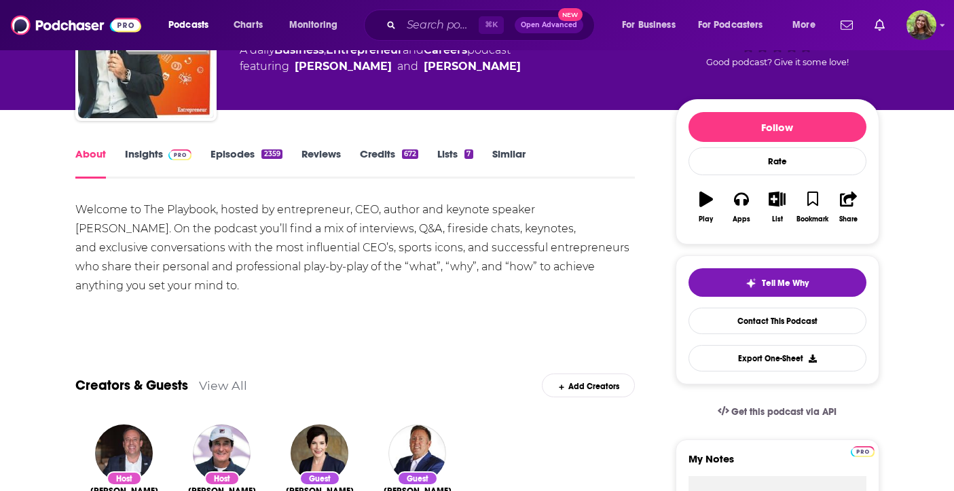
click at [168, 159] on img at bounding box center [180, 154] width 24 height 11
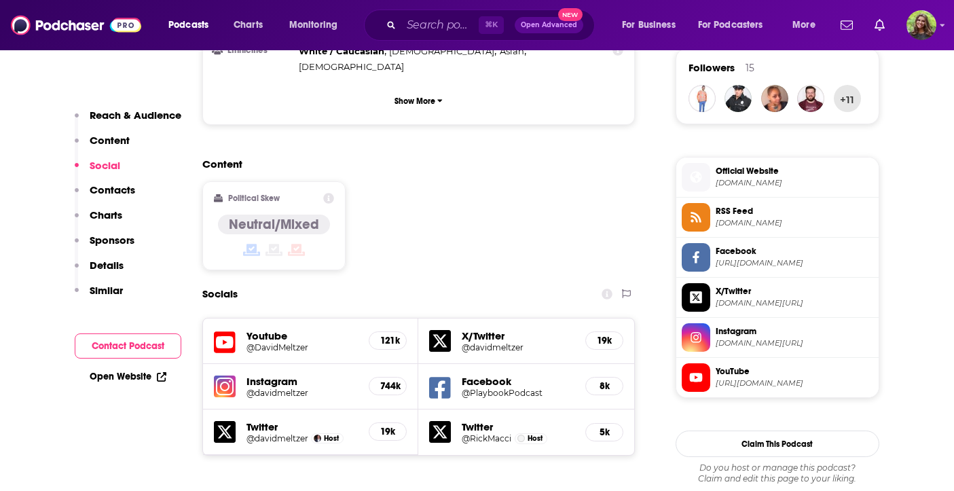
scroll to position [990, 0]
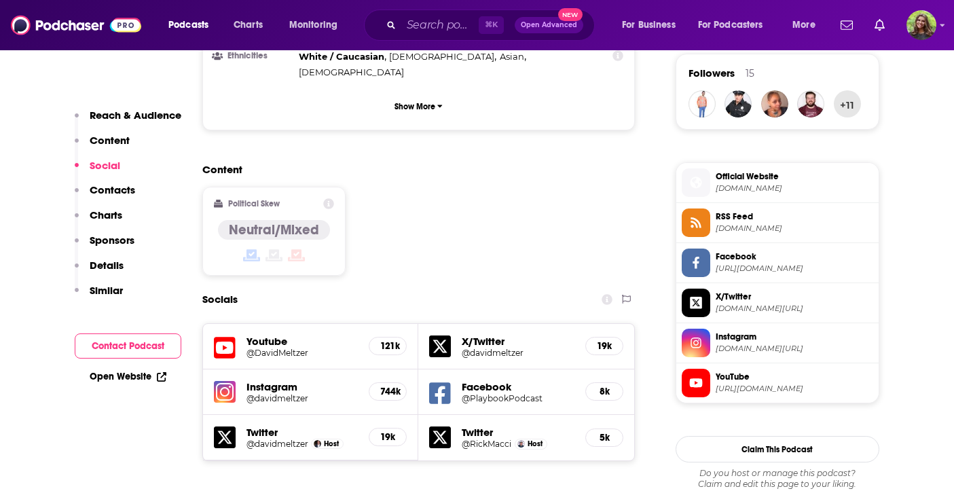
click at [759, 390] on span "https://www.youtube.com/@DavidMeltzer" at bounding box center [795, 389] width 158 height 10
click at [841, 394] on span "https://www.youtube.com/@DavidMeltzer" at bounding box center [795, 389] width 158 height 10
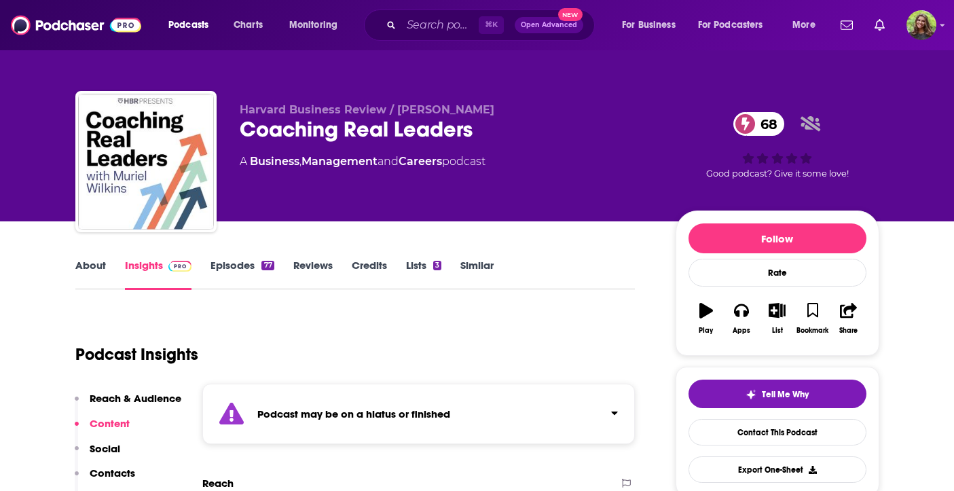
click at [99, 285] on link "About" at bounding box center [90, 274] width 31 height 31
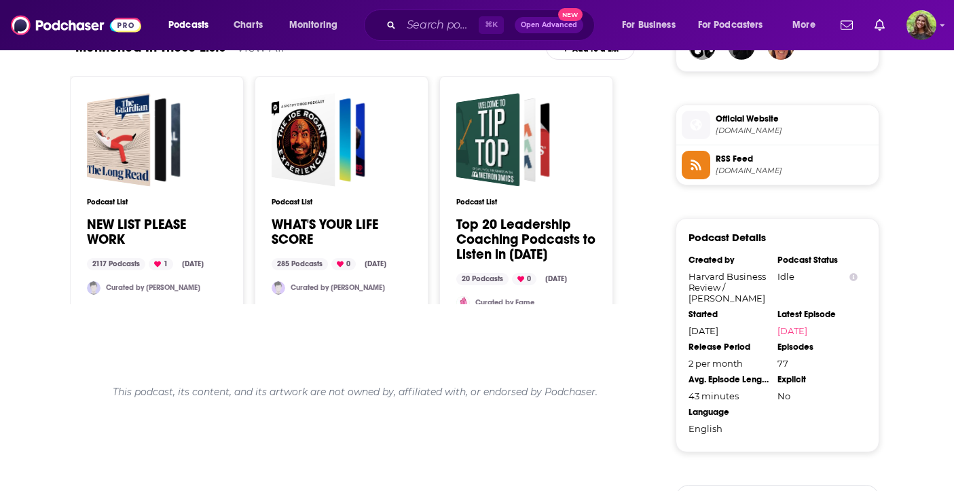
scroll to position [1046, 0]
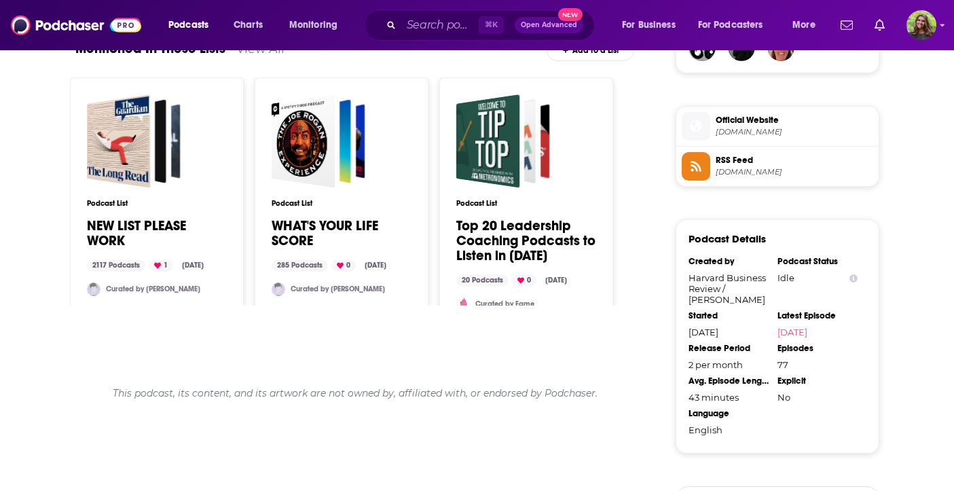
click at [782, 132] on span "[DOMAIN_NAME]" at bounding box center [795, 132] width 158 height 10
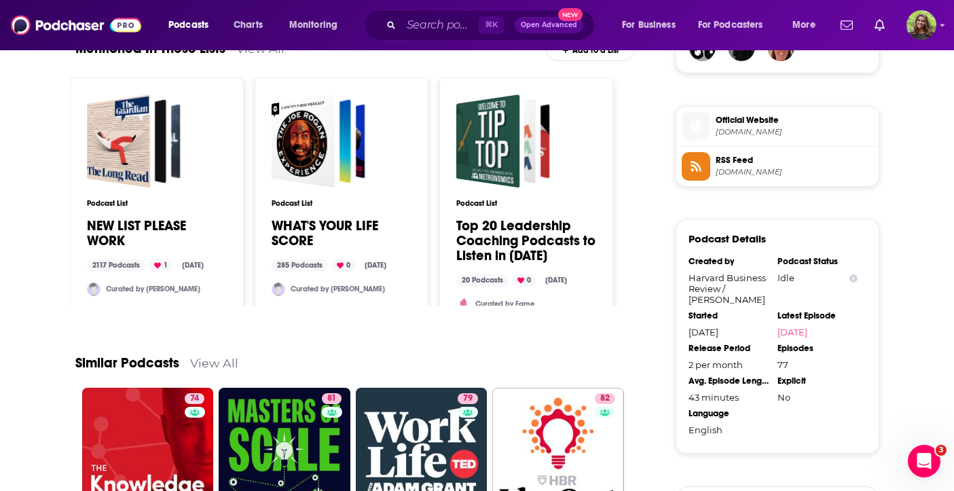
scroll to position [0, 0]
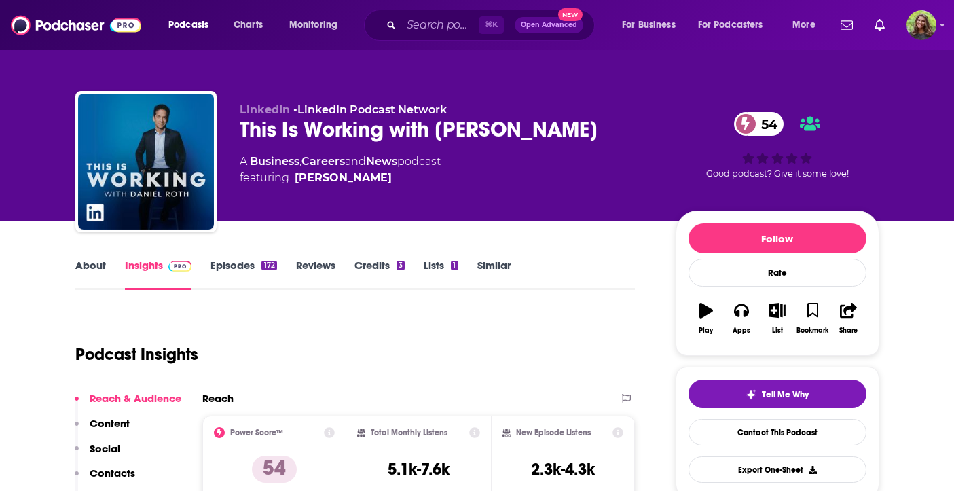
click at [238, 268] on link "Episodes 172" at bounding box center [244, 274] width 66 height 31
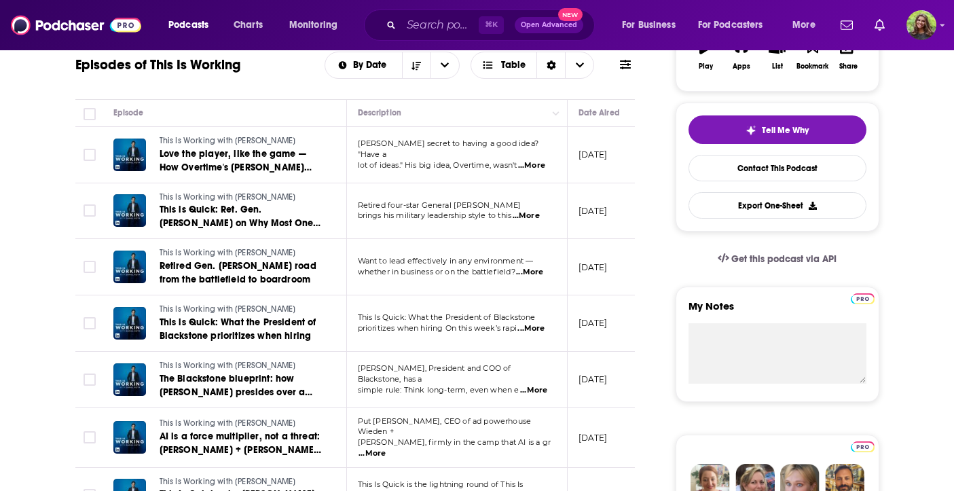
scroll to position [275, 0]
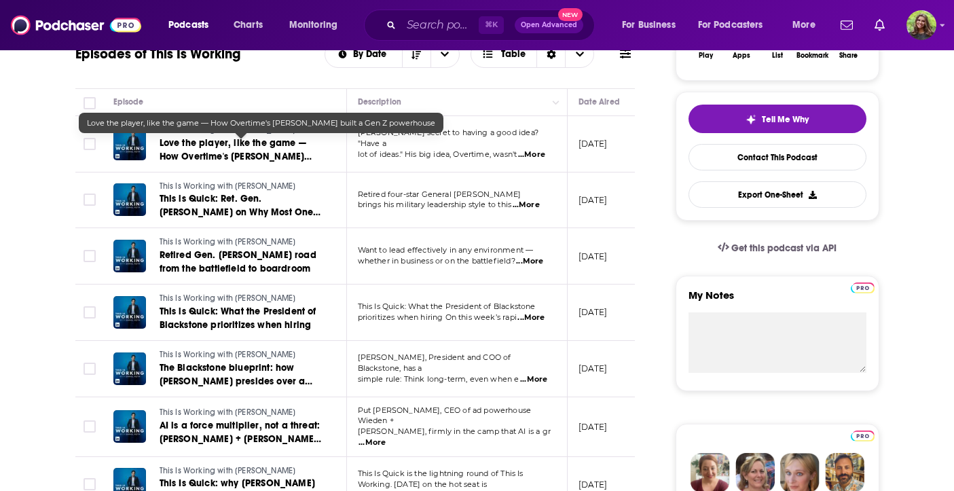
click at [255, 160] on span "Love the player, like the game — How Overtime's Dan Porter built a Gen Z powerh…" at bounding box center [236, 156] width 153 height 39
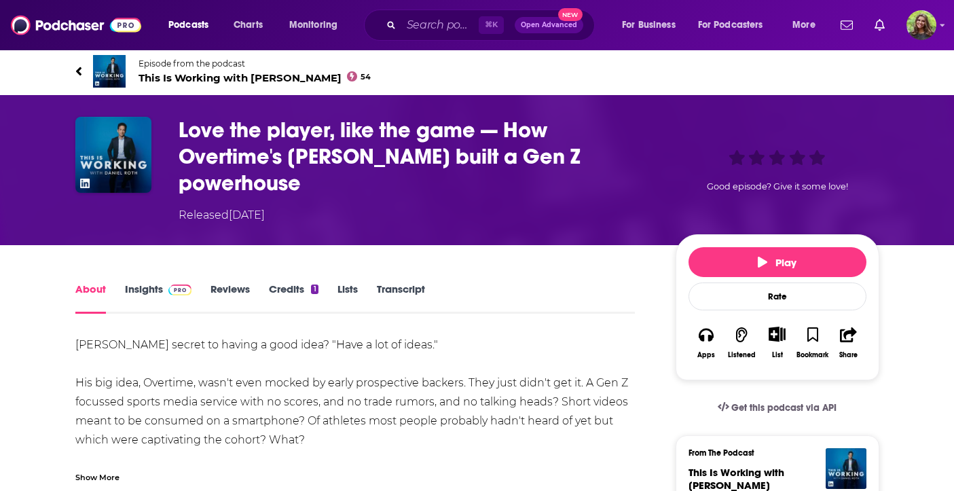
scroll to position [4, 0]
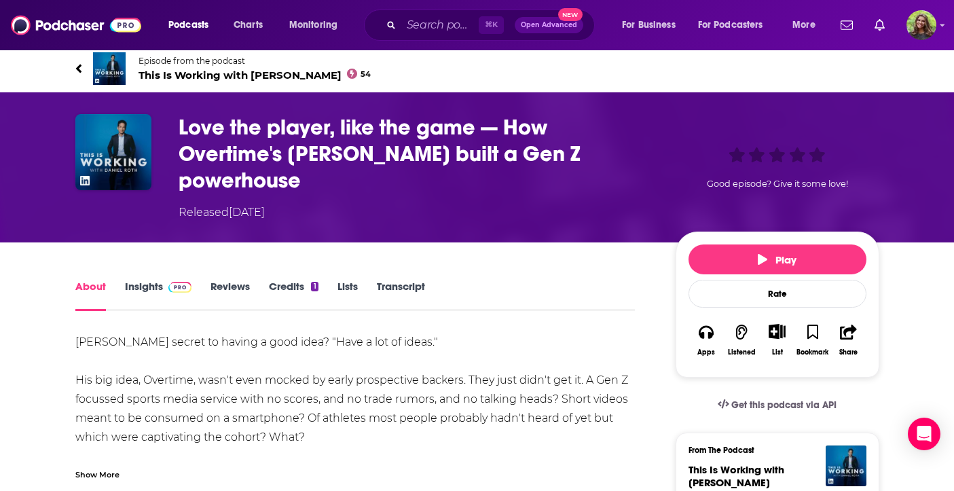
click at [153, 280] on link "Insights" at bounding box center [158, 295] width 67 height 31
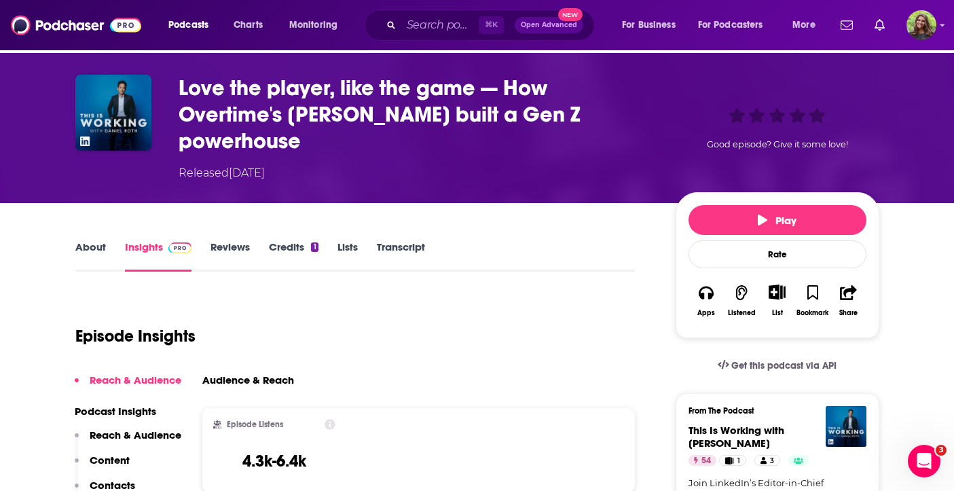
scroll to position [49, 0]
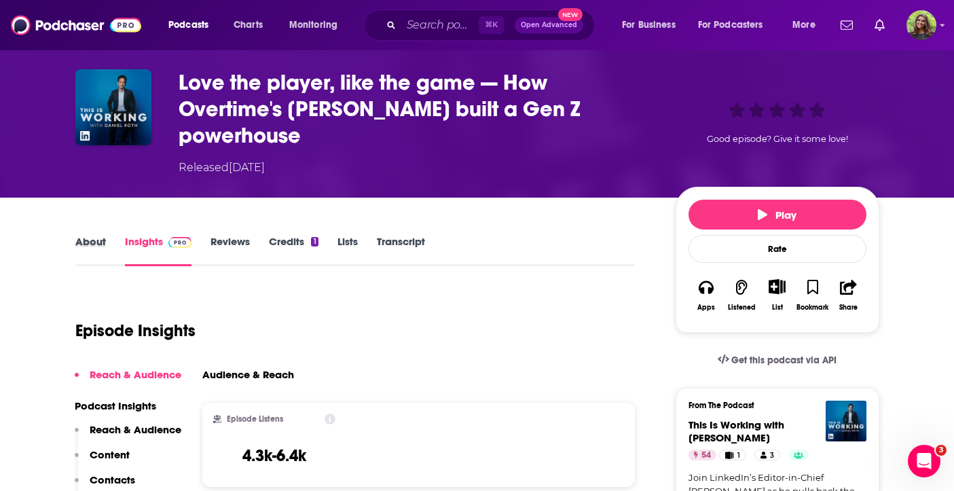
click at [105, 235] on div "About" at bounding box center [100, 250] width 50 height 31
click at [93, 235] on link "About" at bounding box center [90, 250] width 31 height 31
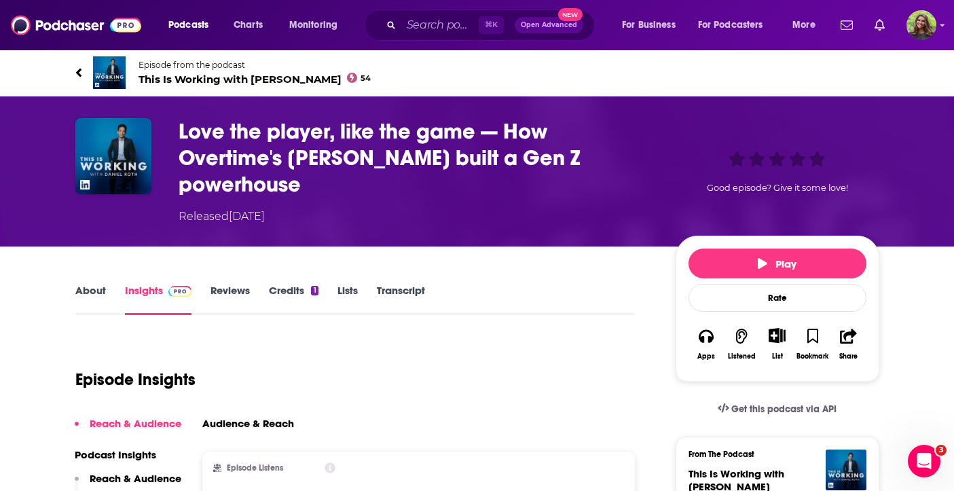
click at [92, 65] on link "Episode from the podcast This Is Working with Daniel Roth 54" at bounding box center [276, 72] width 402 height 33
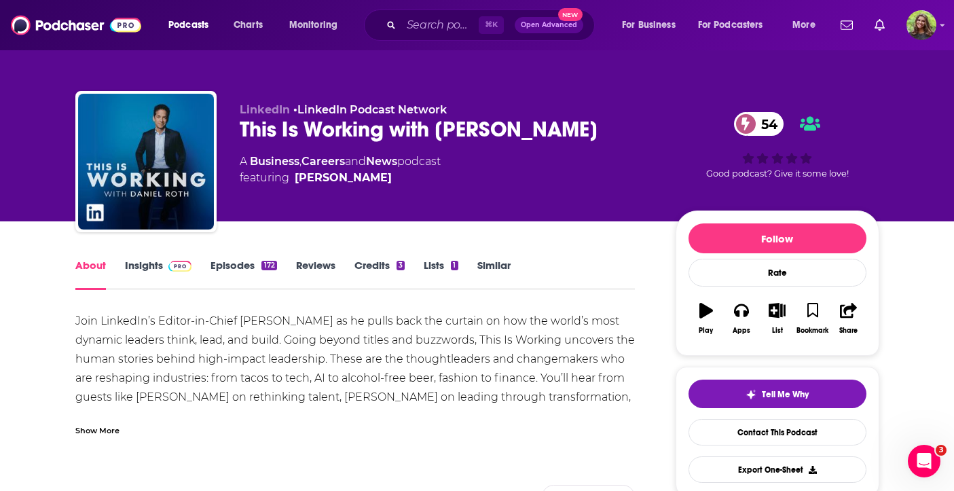
click at [260, 261] on link "Episodes 172" at bounding box center [244, 274] width 66 height 31
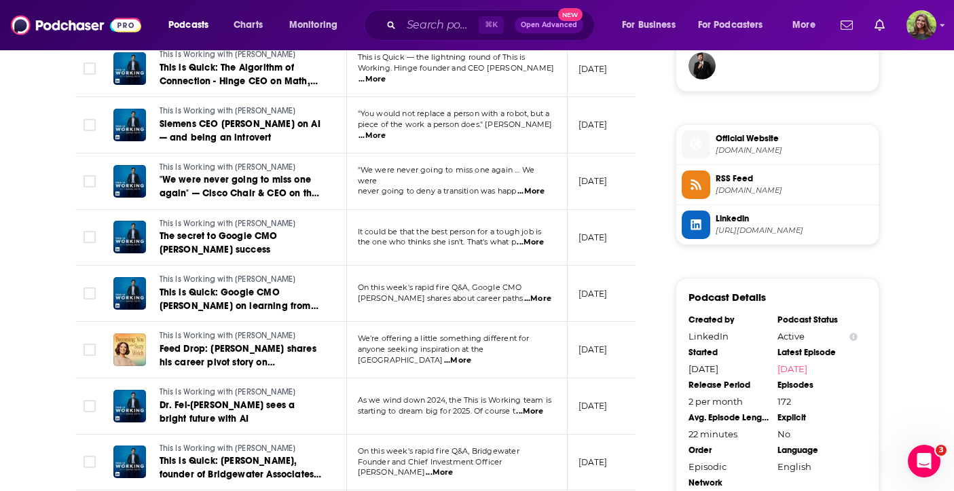
scroll to position [1030, 0]
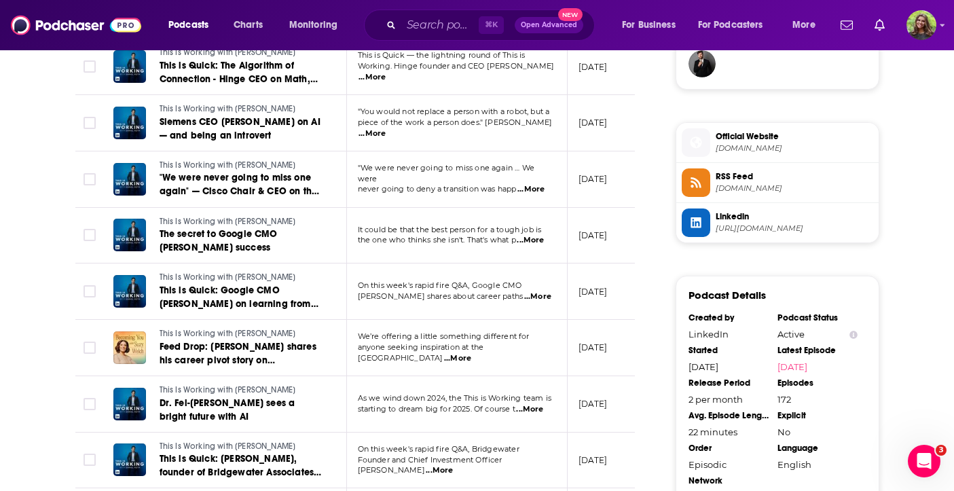
click at [769, 179] on span "RSS Feed" at bounding box center [795, 176] width 158 height 12
click at [771, 223] on span "Linkedin" at bounding box center [795, 217] width 158 height 12
